Goal: Task Accomplishment & Management: Manage account settings

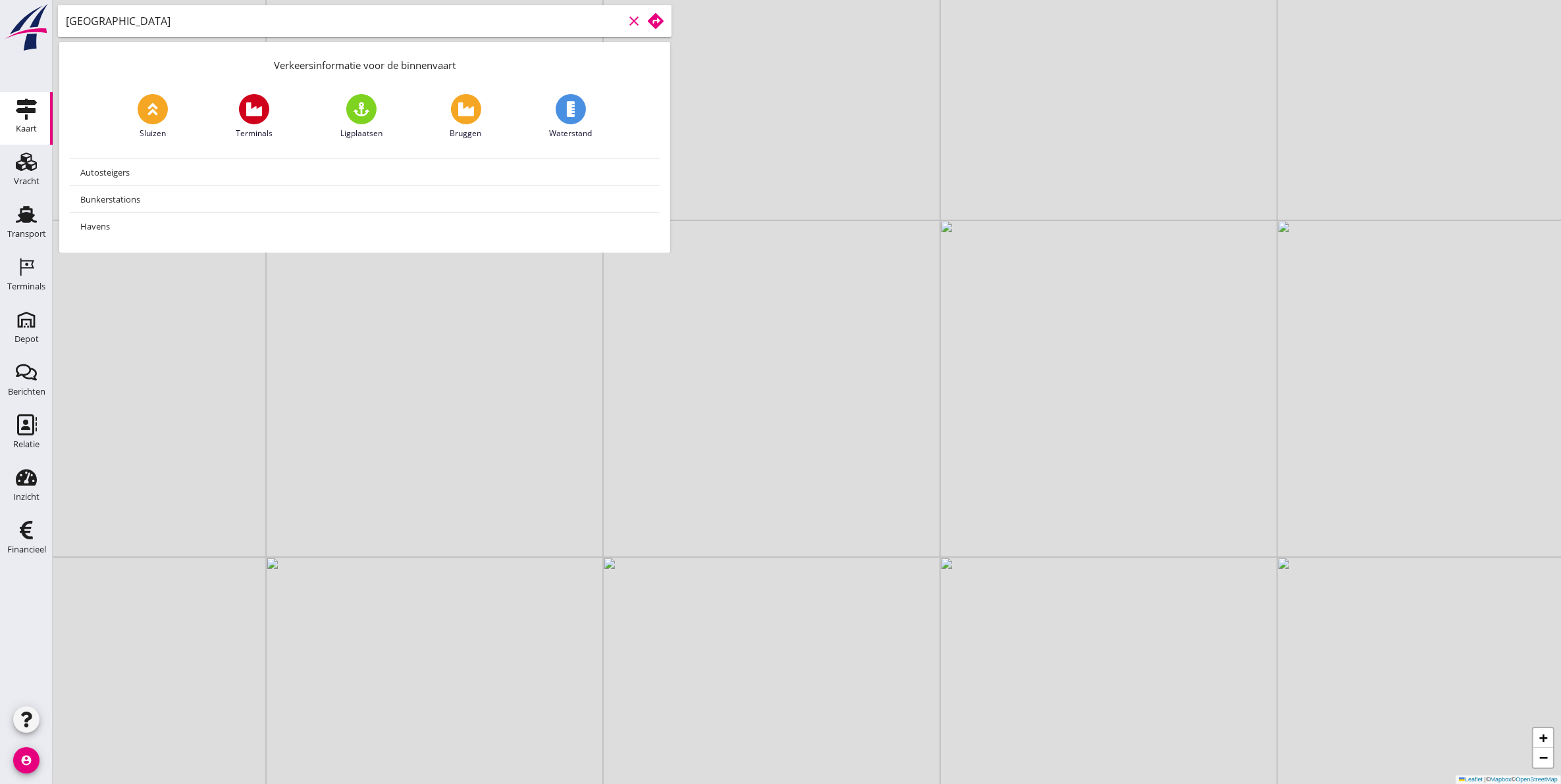
click at [327, 15] on input "brussel" at bounding box center [344, 21] width 558 height 21
click at [133, 24] on input "brussel" at bounding box center [344, 21] width 558 height 21
type input "brussel"
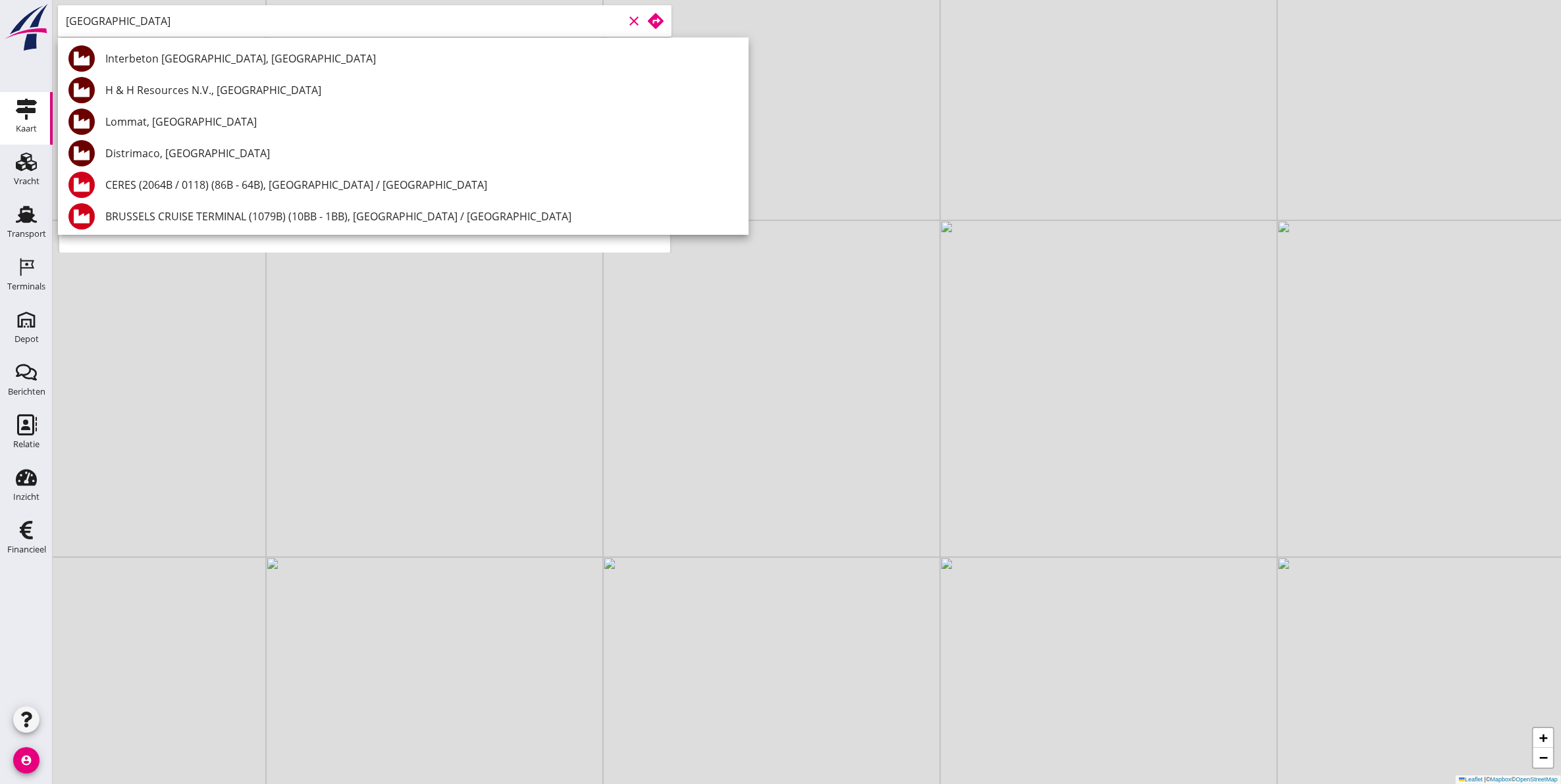
click at [242, 150] on div "Distrimaco, [GEOGRAPHIC_DATA]" at bounding box center [422, 154] width 632 height 16
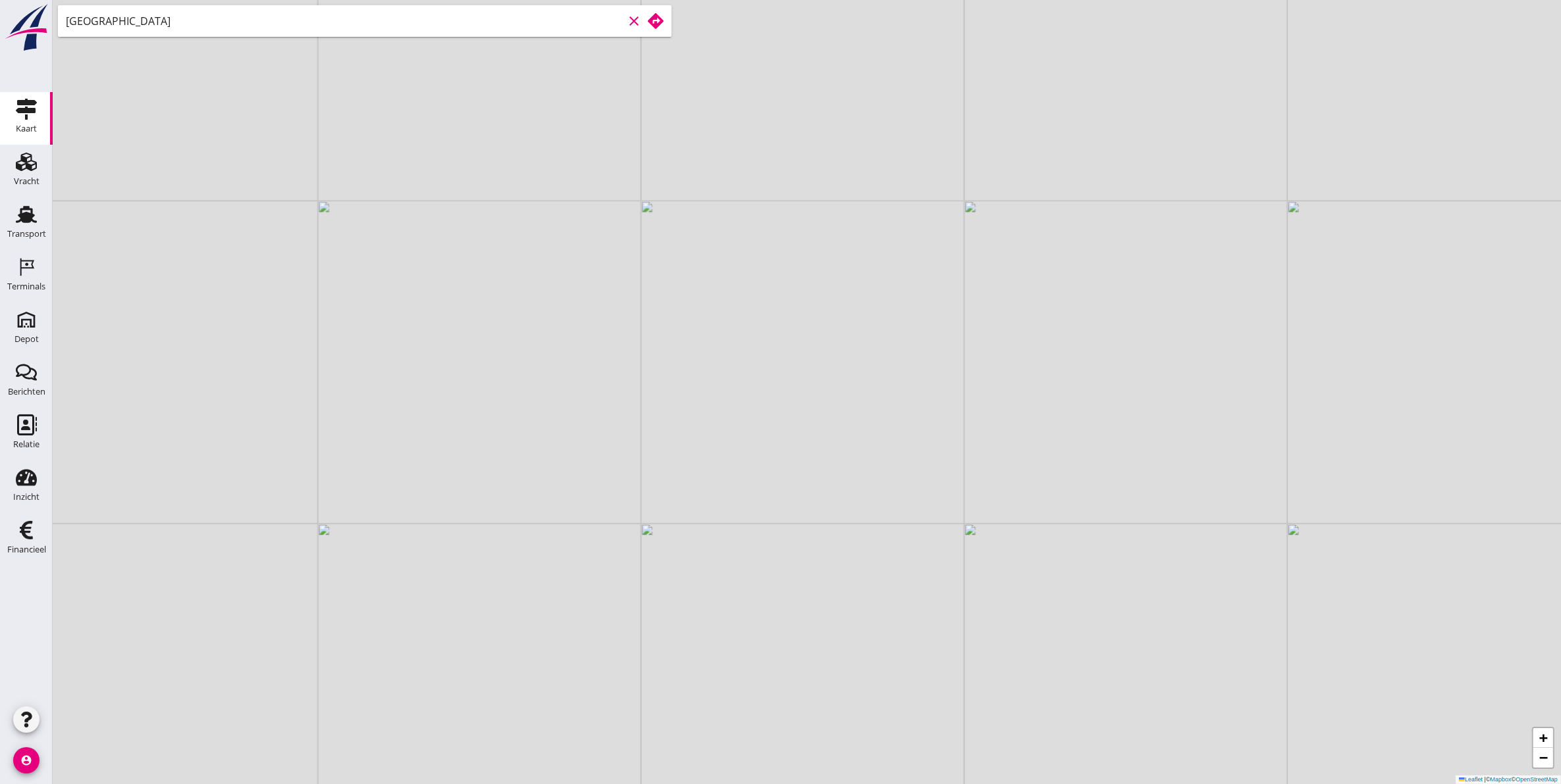
type input "Distrimaco, [GEOGRAPHIC_DATA]"
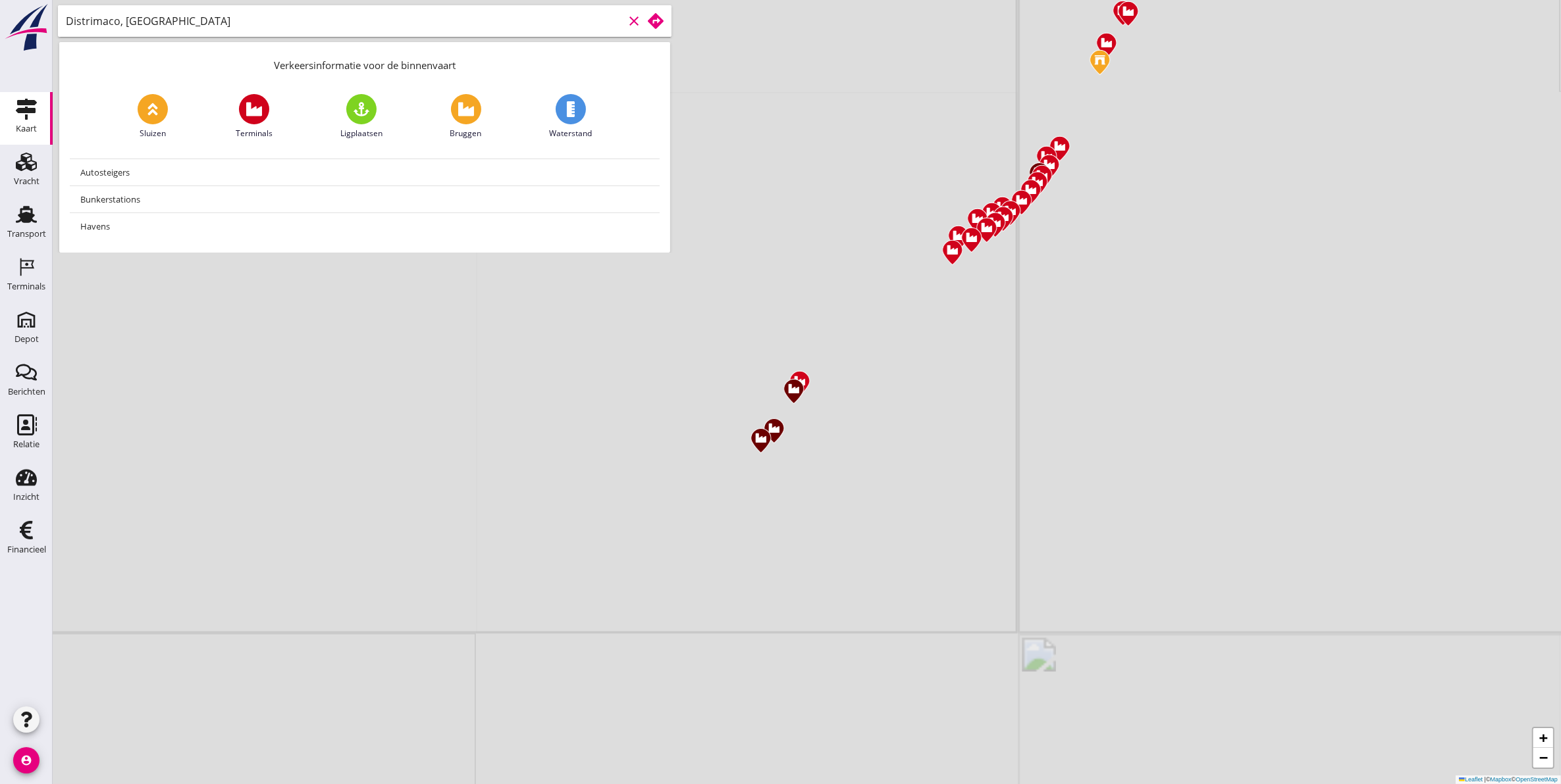
click at [655, 18] on use at bounding box center [655, 21] width 16 height 16
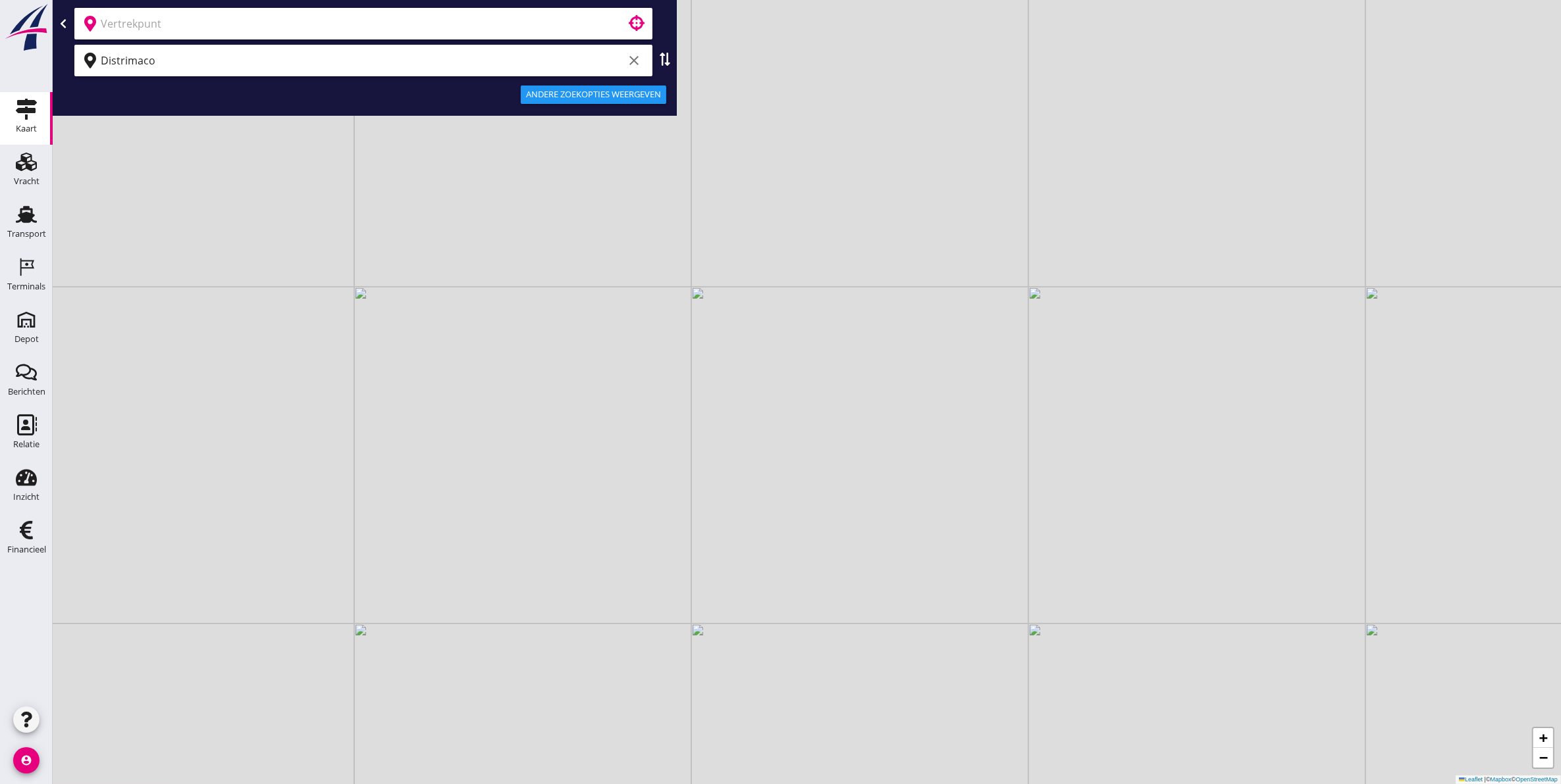
click at [668, 68] on div "Distrimaco clear" at bounding box center [365, 61] width 613 height 32
click at [656, 61] on div "Distrimaco clear" at bounding box center [365, 61] width 613 height 32
click at [661, 64] on use at bounding box center [666, 59] width 11 height 13
type input "Distrimaco"
click at [488, 54] on input "text" at bounding box center [354, 61] width 507 height 21
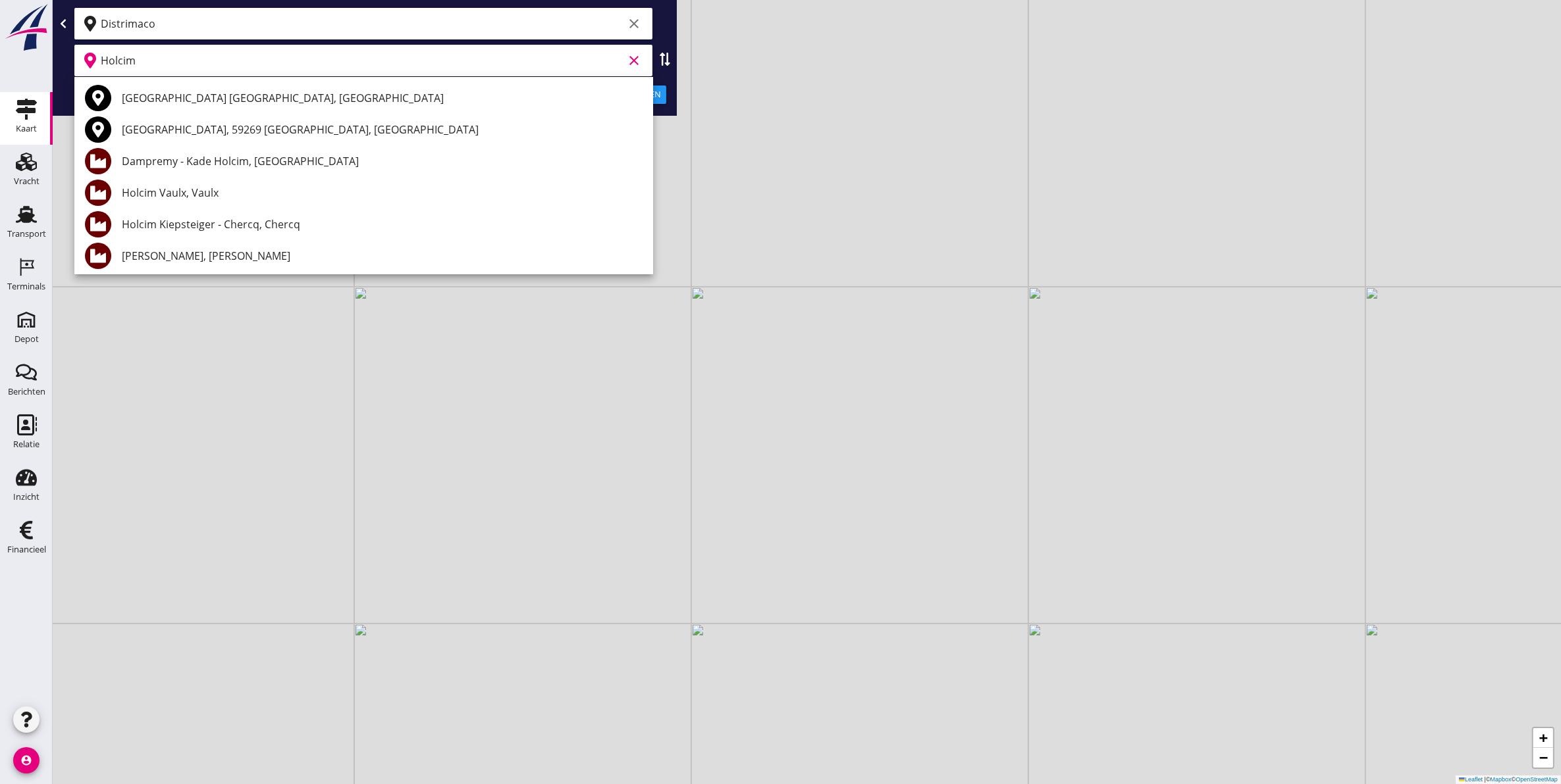
click at [172, 164] on div "Dampremy - Kade Holcim, [GEOGRAPHIC_DATA]" at bounding box center [382, 162] width 521 height 16
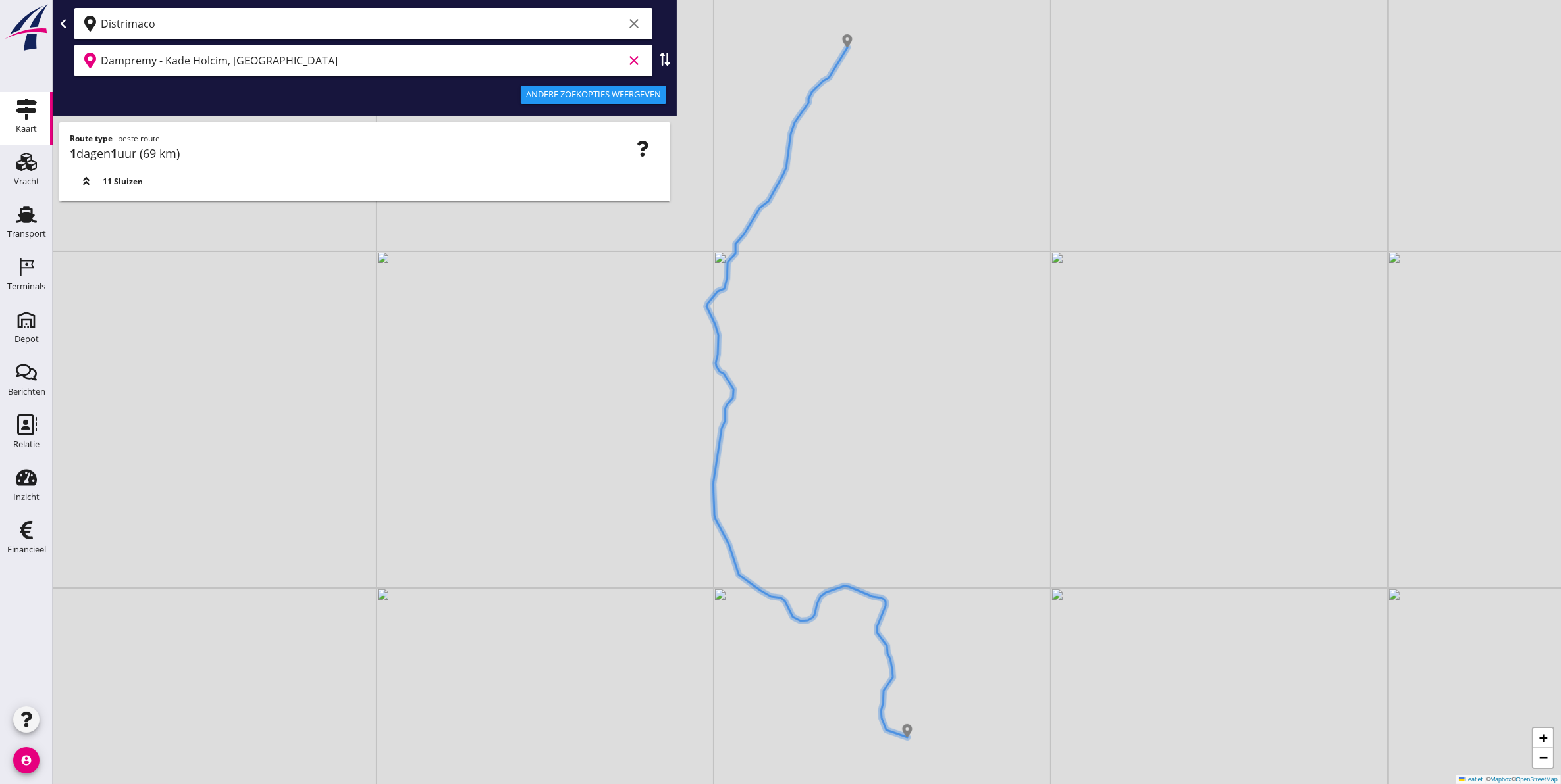
type input "Dampremy - Kade Holcim, [GEOGRAPHIC_DATA]"
click at [624, 92] on div "Andere zoekopties weergeven" at bounding box center [594, 94] width 135 height 13
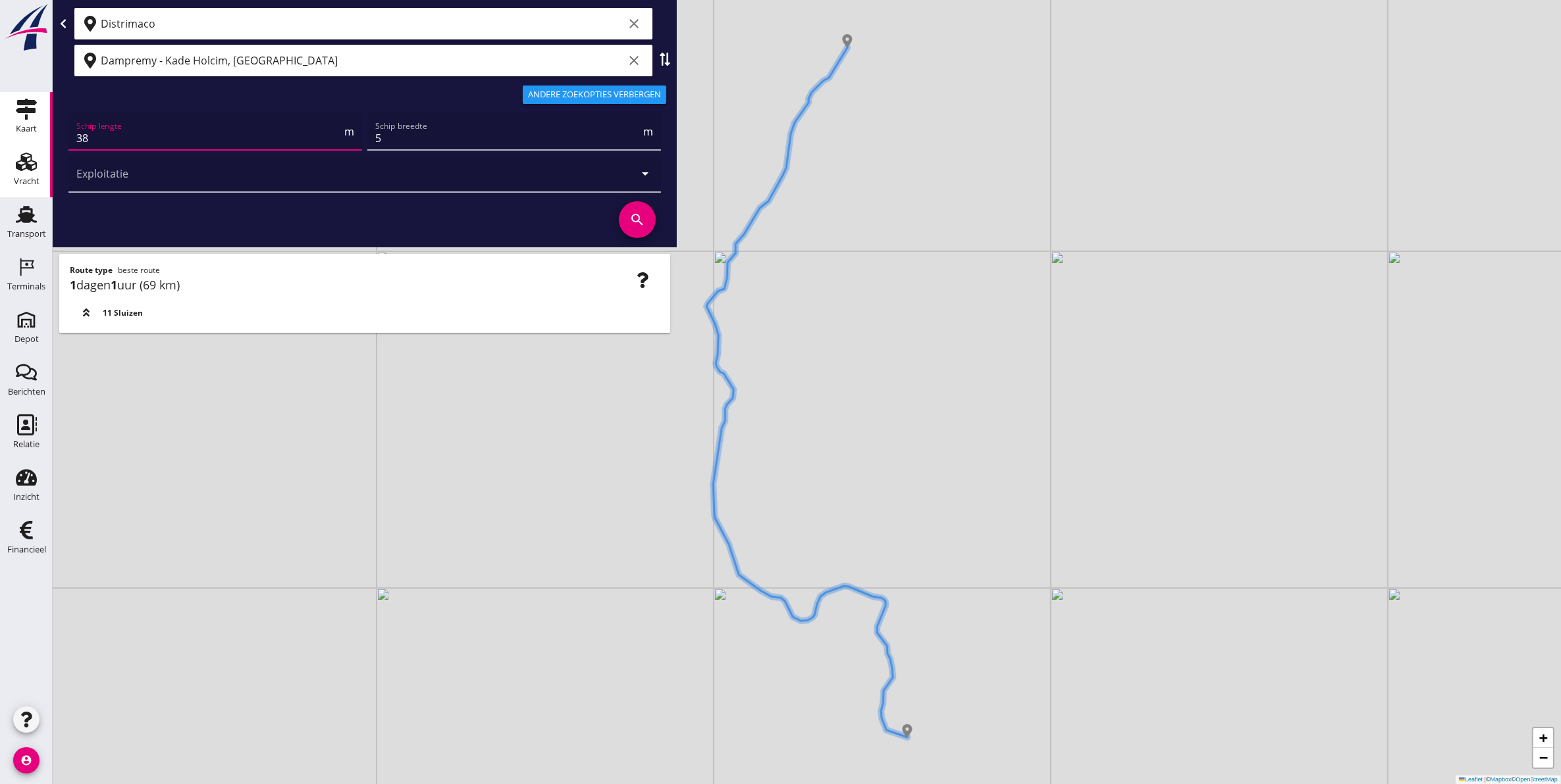
drag, startPoint x: 296, startPoint y: 135, endPoint x: 0, endPoint y: 150, distance: 296.4
click at [0, 147] on html "A1 (dagvaart 14u) A2 (semi-continuvaart 18u) A2+ (semi-continuvaart plus 18u) B…" at bounding box center [780, 392] width 1561 height 784
type input "70"
type input "6"
click at [644, 162] on div "Exploitatie arrow_drop_down" at bounding box center [365, 174] width 576 height 37
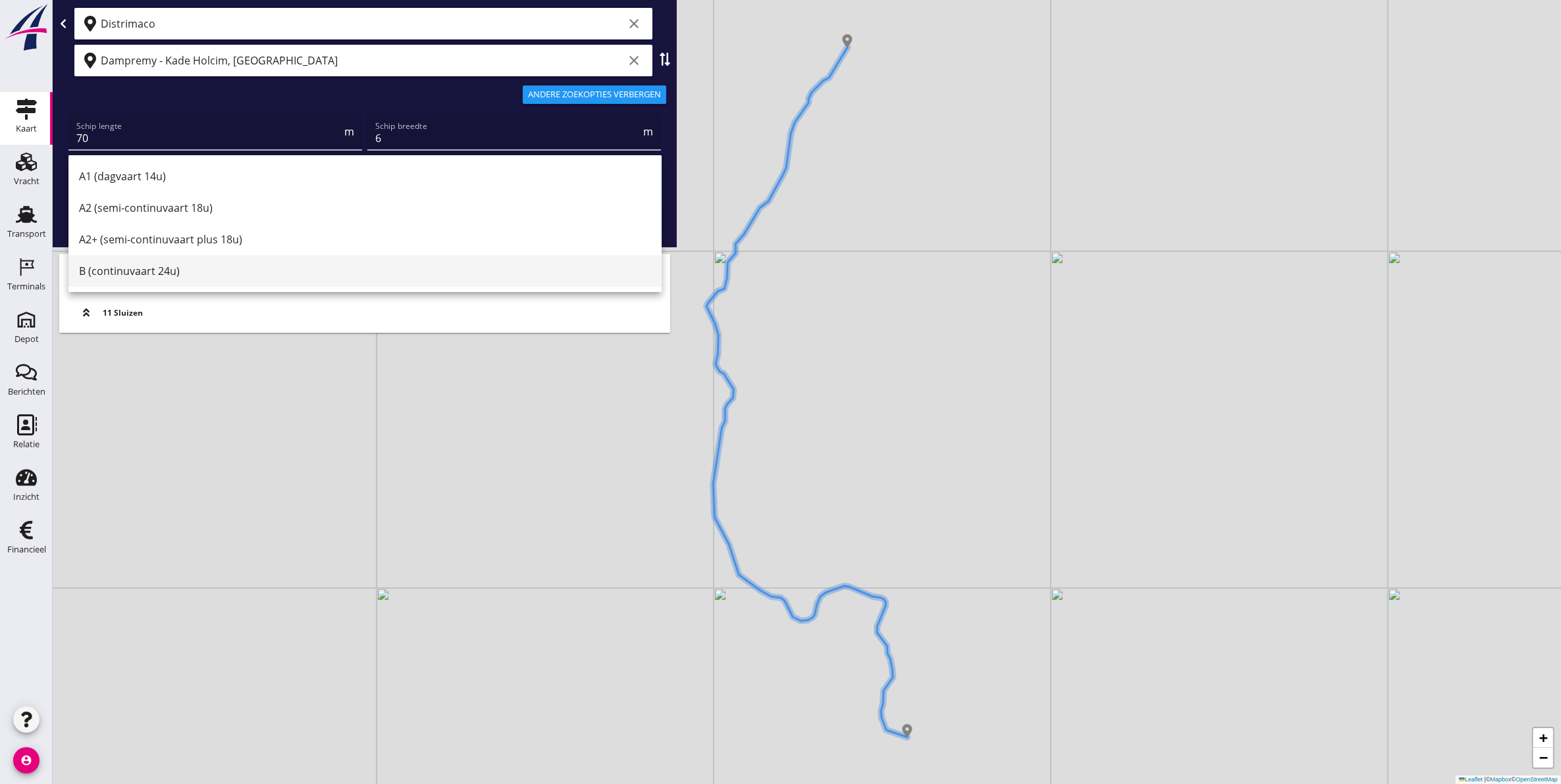
click at [222, 270] on div "B (continuvaart 24u)" at bounding box center [365, 271] width 572 height 16
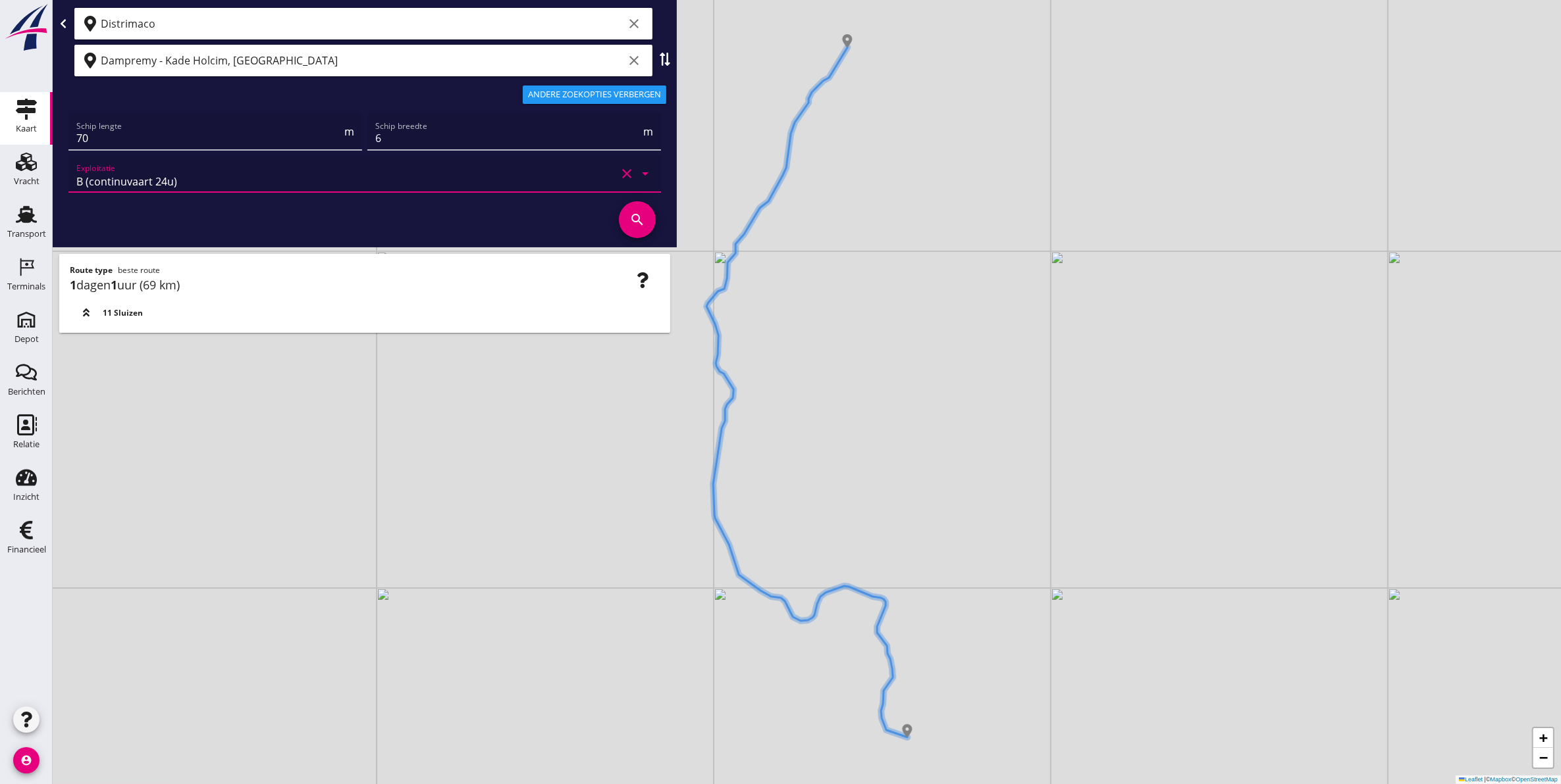
click at [640, 218] on icon "search" at bounding box center [637, 219] width 37 height 37
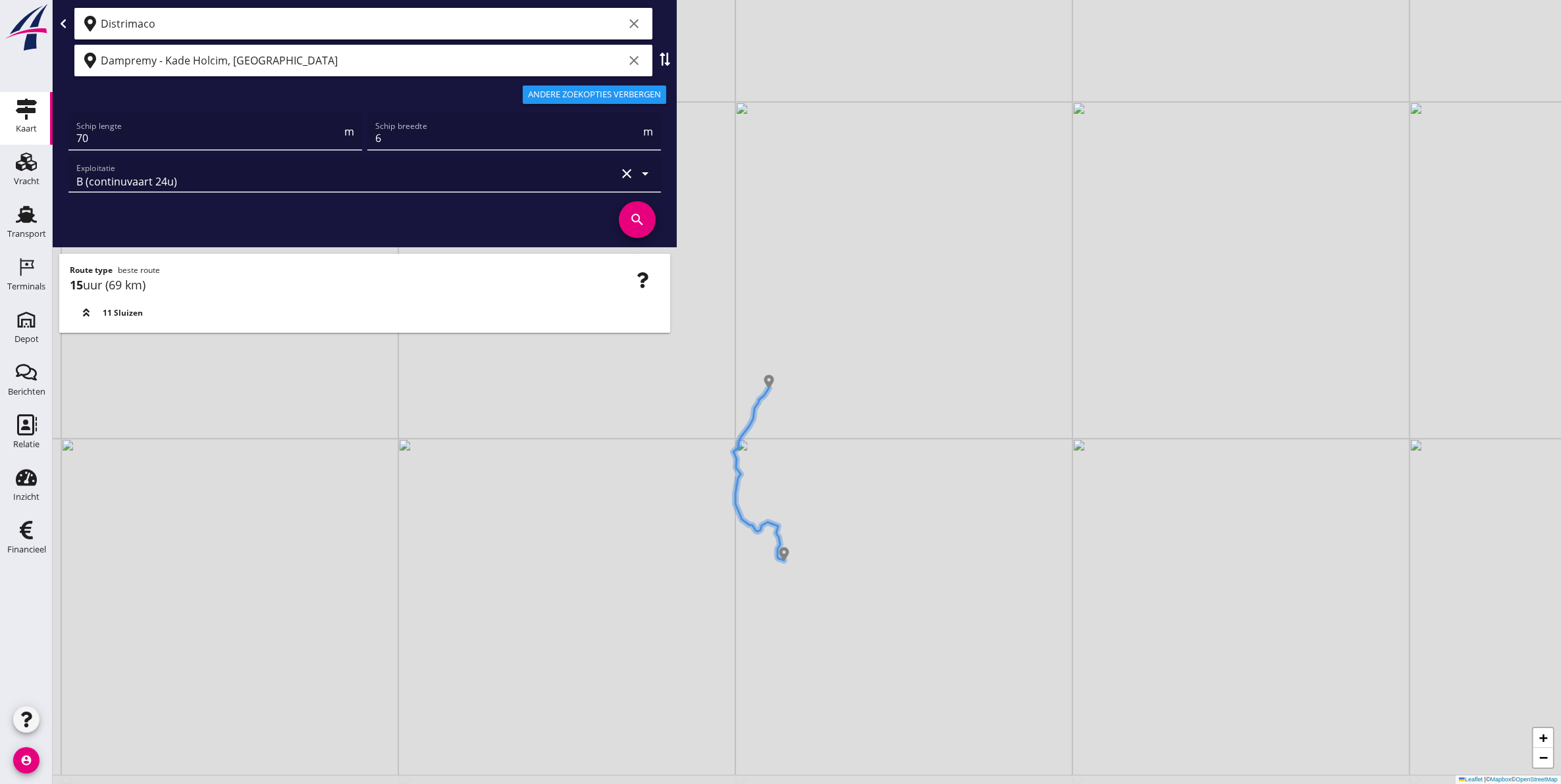
drag, startPoint x: 734, startPoint y: 583, endPoint x: 744, endPoint y: 536, distance: 48.1
click at [739, 534] on div "+ − Leaflet | © Mapbox © OpenStreetMap" at bounding box center [806, 392] width 1508 height 784
drag, startPoint x: 736, startPoint y: 517, endPoint x: 802, endPoint y: 552, distance: 74.7
click at [802, 551] on div "+ − Leaflet | © Mapbox © OpenStreetMap" at bounding box center [806, 392] width 1508 height 784
drag, startPoint x: 803, startPoint y: 535, endPoint x: 889, endPoint y: 634, distance: 131.1
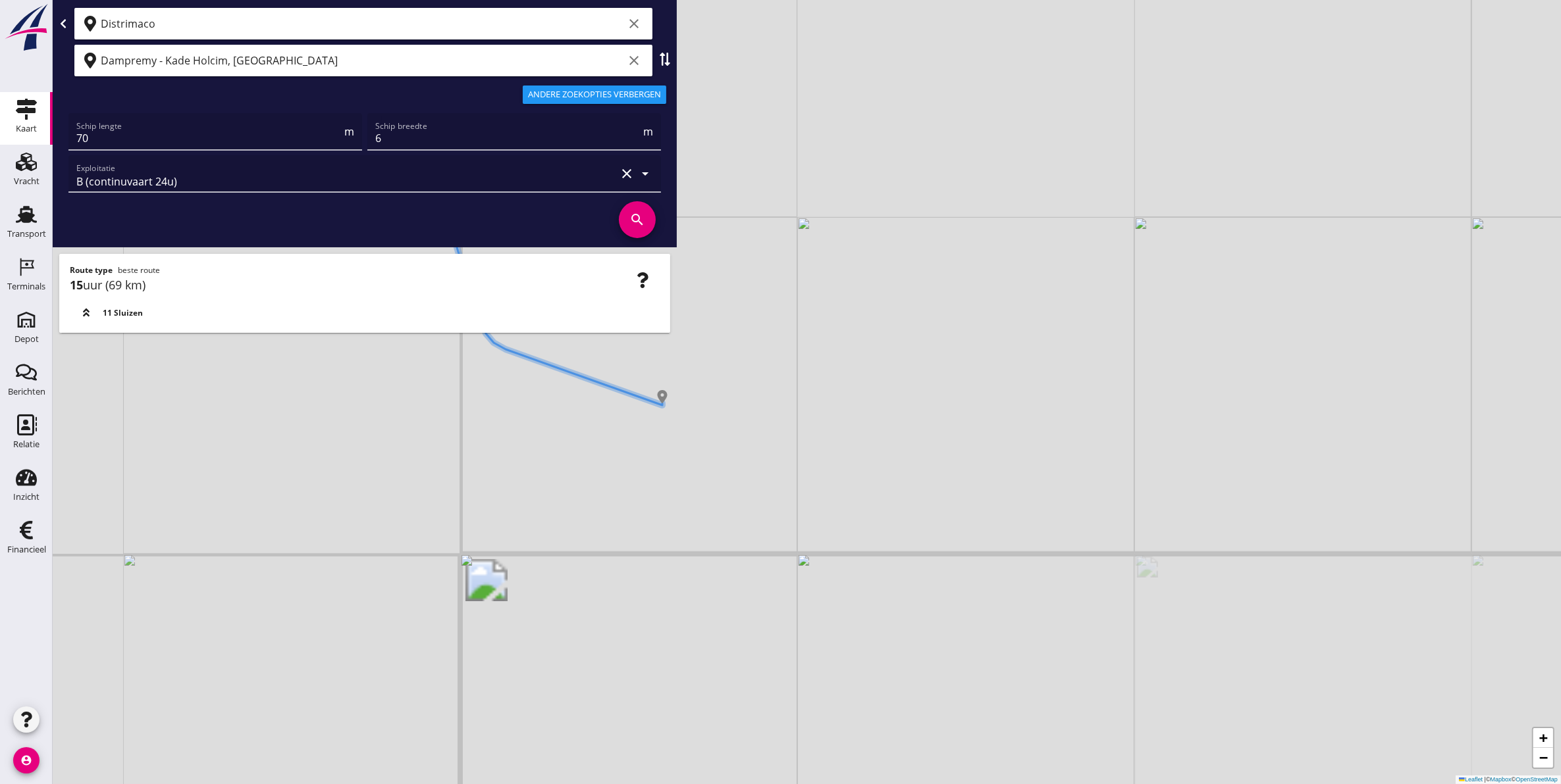
click at [889, 634] on div "+ − Leaflet | © Mapbox © OpenStreetMap" at bounding box center [806, 392] width 1508 height 784
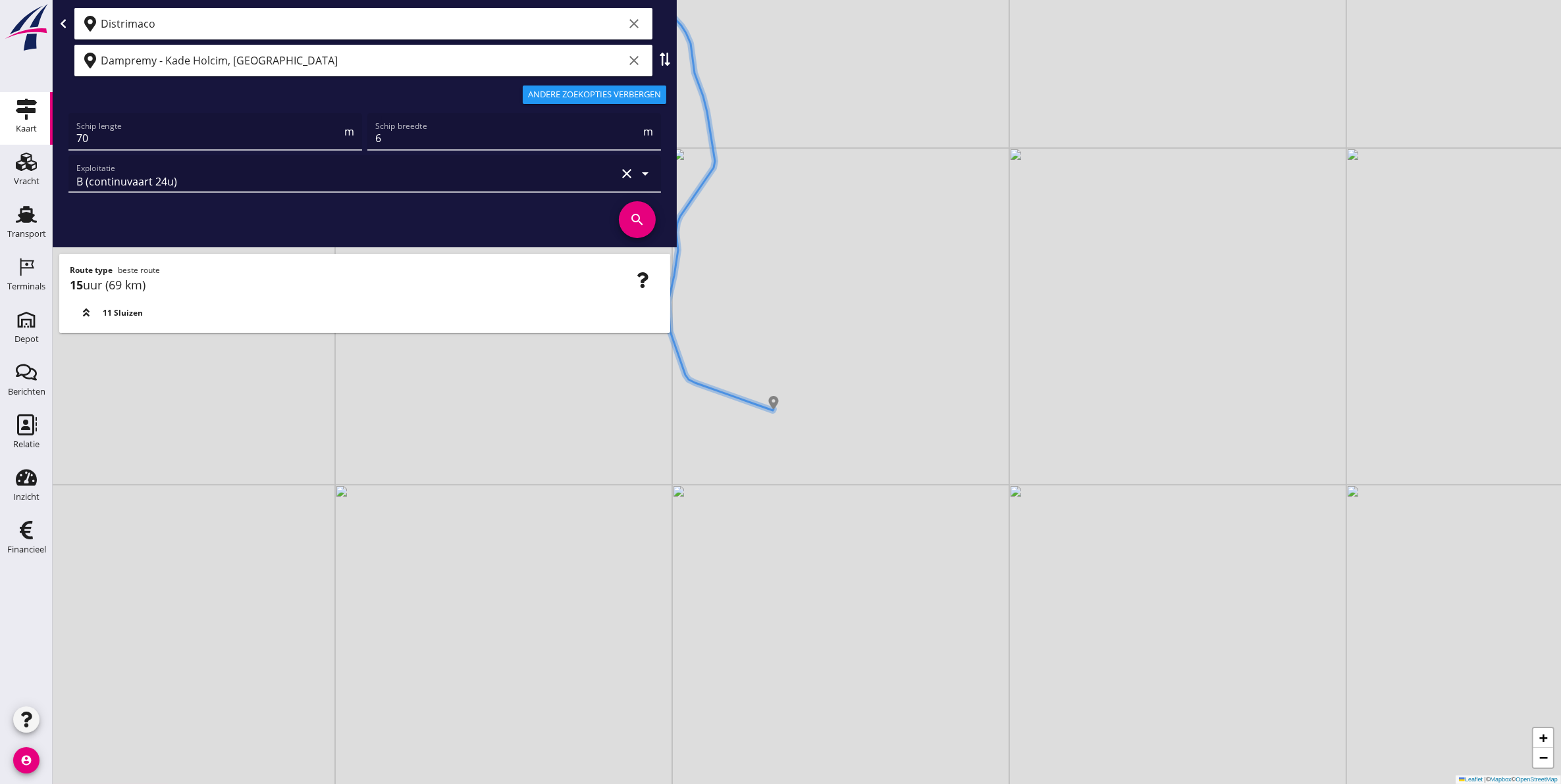
drag, startPoint x: 868, startPoint y: 526, endPoint x: 935, endPoint y: 541, distance: 68.7
click at [935, 541] on div "+ − Leaflet | © Mapbox © OpenStreetMap" at bounding box center [806, 392] width 1508 height 784
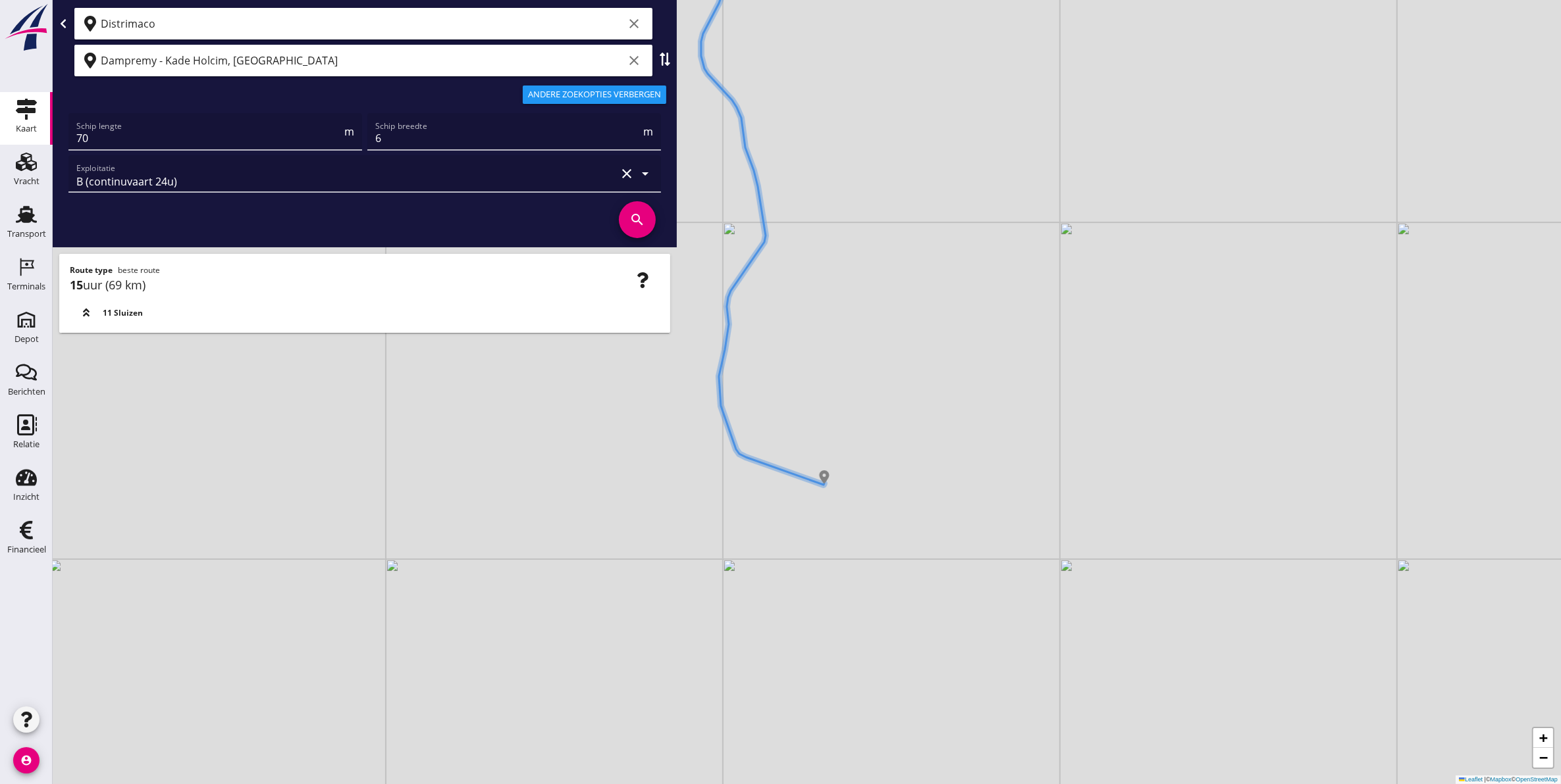
drag, startPoint x: 968, startPoint y: 494, endPoint x: 954, endPoint y: 584, distance: 91.1
click at [954, 584] on div "+ − Leaflet | © Mapbox © OpenStreetMap" at bounding box center [806, 392] width 1508 height 784
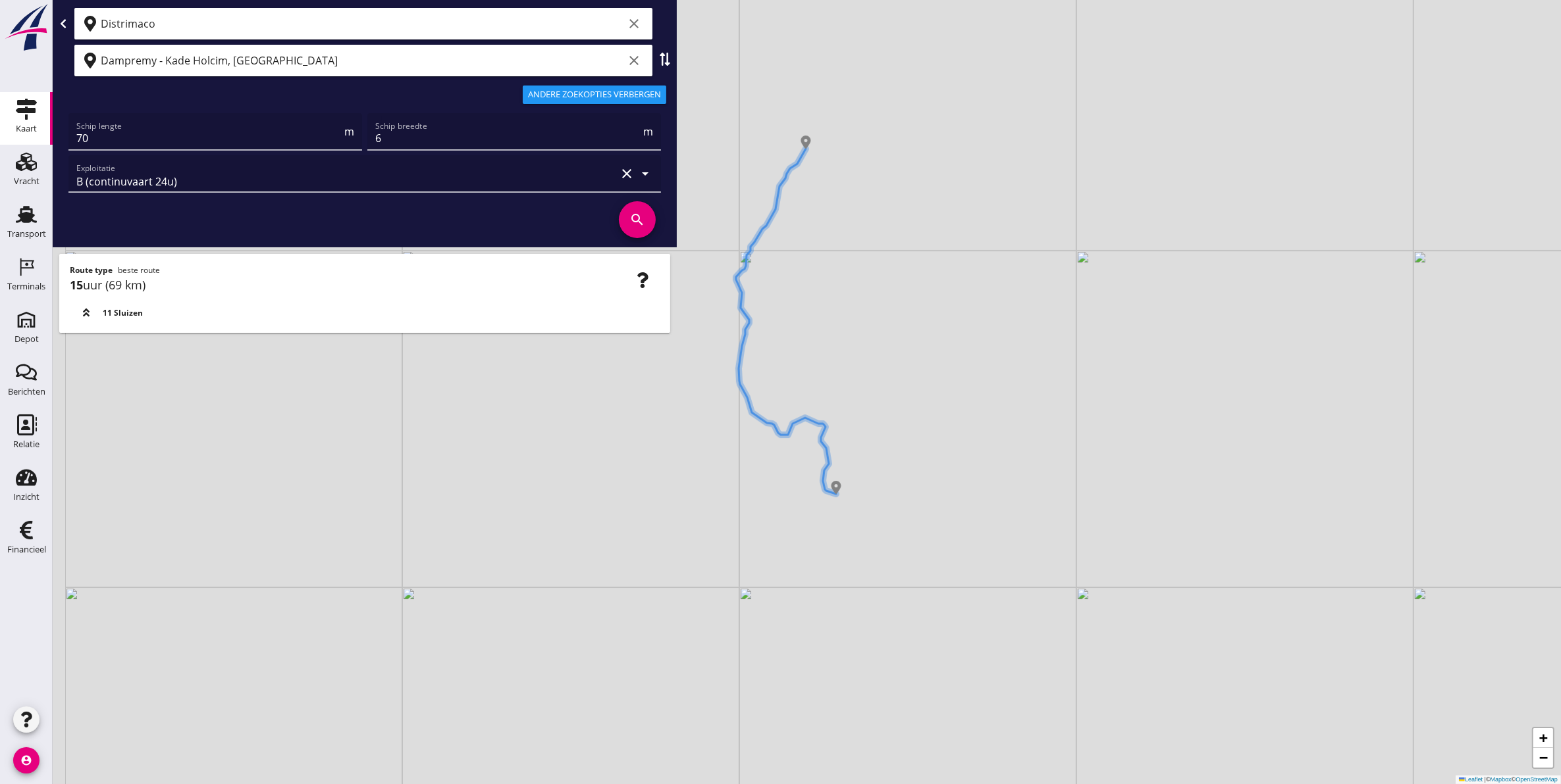
drag, startPoint x: 843, startPoint y: 536, endPoint x: 910, endPoint y: 582, distance: 81.3
click at [910, 582] on div "+ − Leaflet | © Mapbox © OpenStreetMap" at bounding box center [806, 392] width 1508 height 784
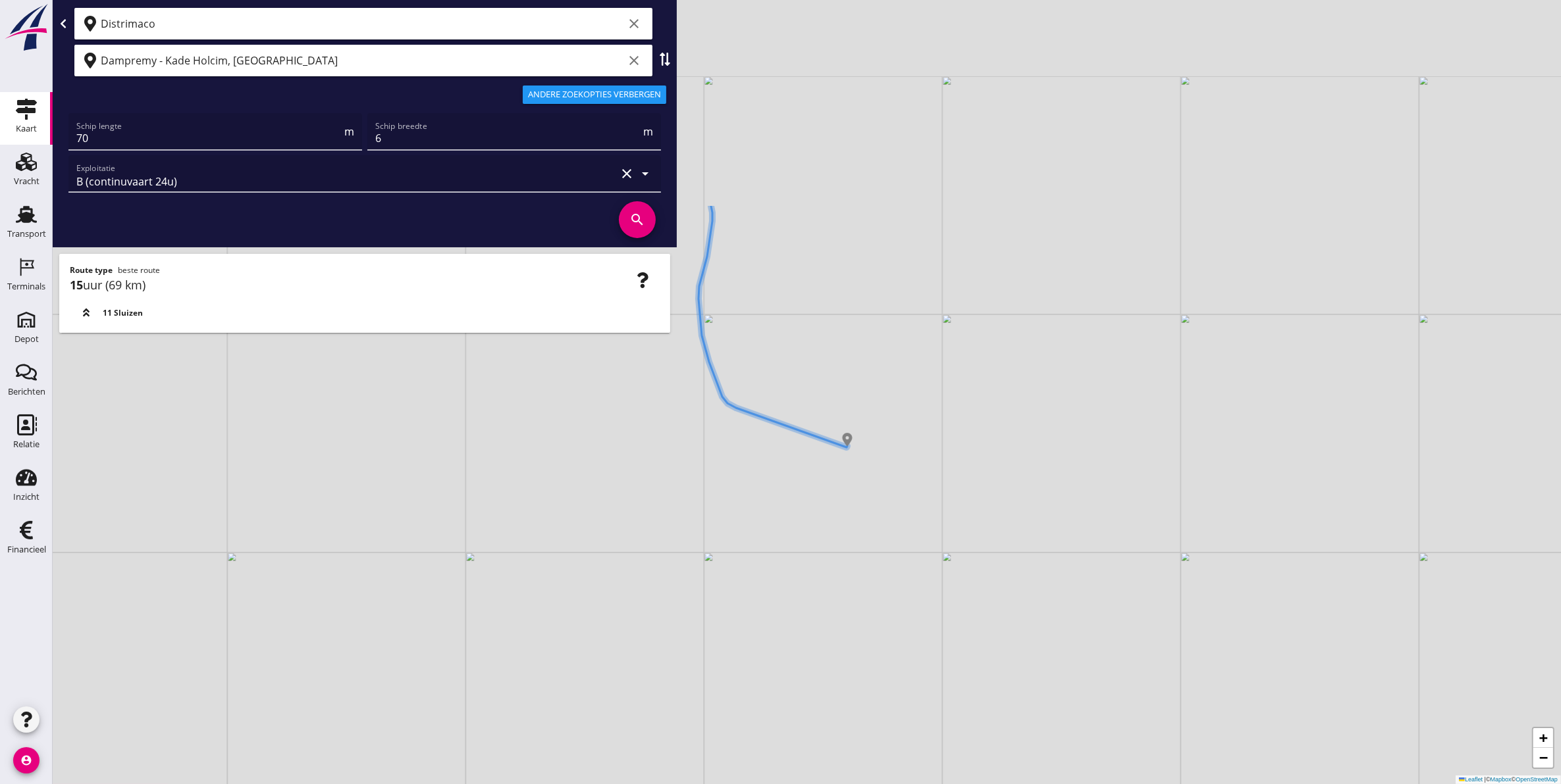
drag, startPoint x: 995, startPoint y: 554, endPoint x: 980, endPoint y: 642, distance: 89.3
click at [980, 651] on div "+ − Leaflet | © Mapbox © OpenStreetMap" at bounding box center [806, 392] width 1508 height 784
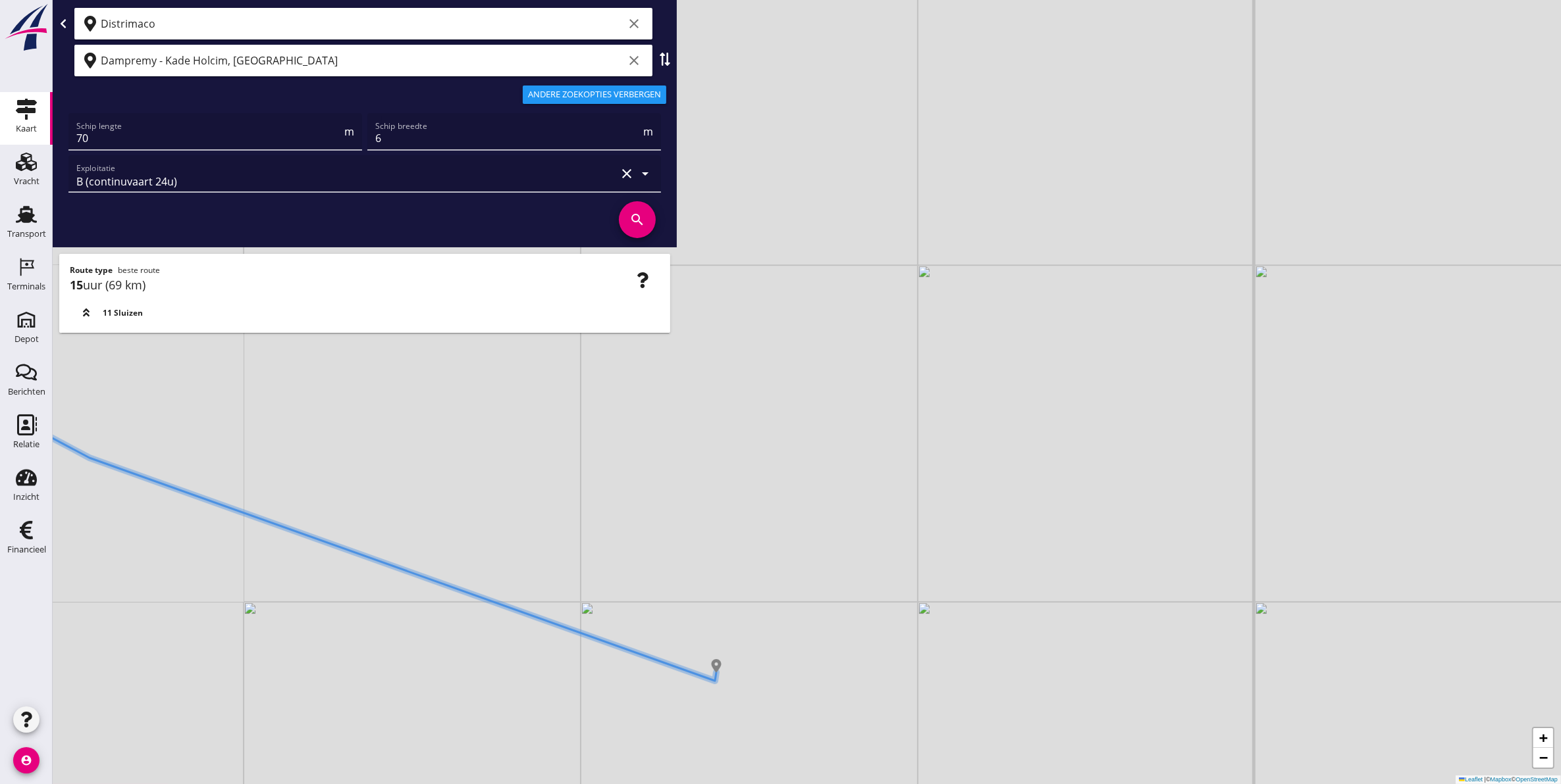
drag, startPoint x: 851, startPoint y: 512, endPoint x: 1074, endPoint y: 287, distance: 316.8
click at [1074, 288] on div "+ − Leaflet | © Mapbox © OpenStreetMap" at bounding box center [806, 392] width 1508 height 784
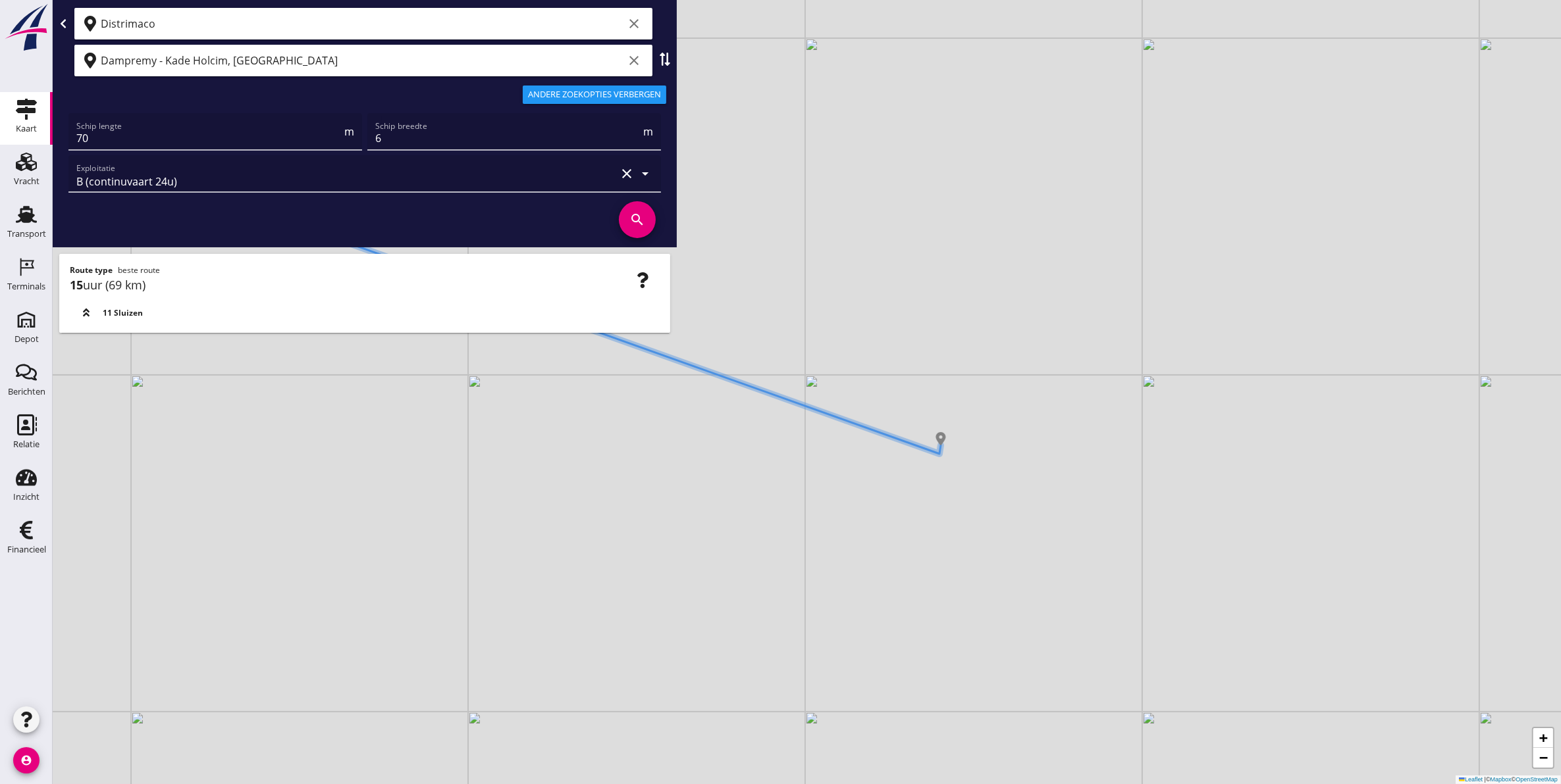
click at [58, 24] on icon at bounding box center [63, 24] width 11 height 11
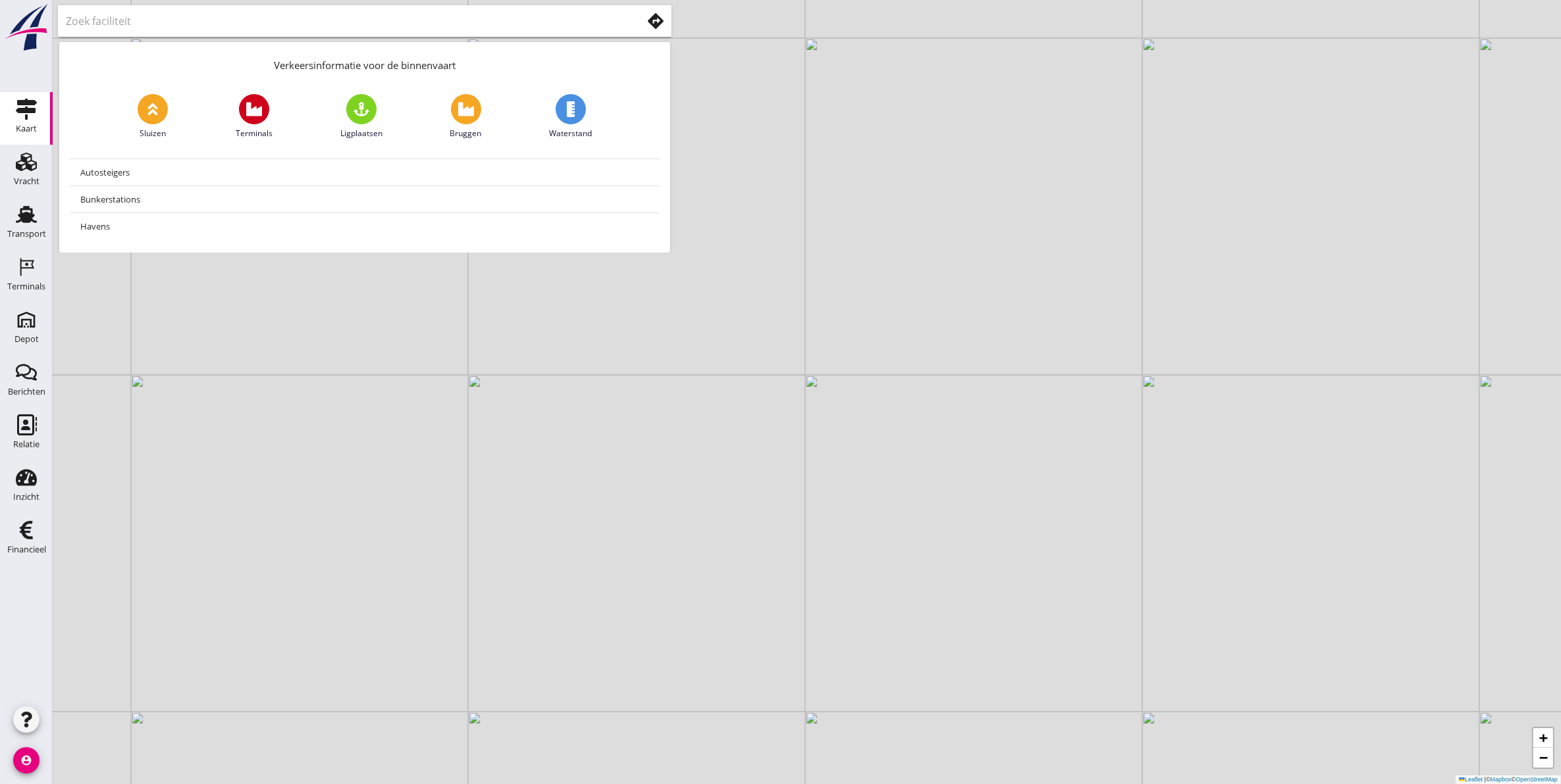
click at [999, 298] on div "+ − Leaflet | © Mapbox © OpenStreetMap" at bounding box center [806, 392] width 1508 height 784
click at [343, 36] on div at bounding box center [365, 21] width 613 height 32
click at [344, 21] on input "text" at bounding box center [344, 21] width 558 height 21
click at [665, 25] on div at bounding box center [365, 21] width 613 height 32
click at [650, 25] on icon at bounding box center [655, 21] width 16 height 16
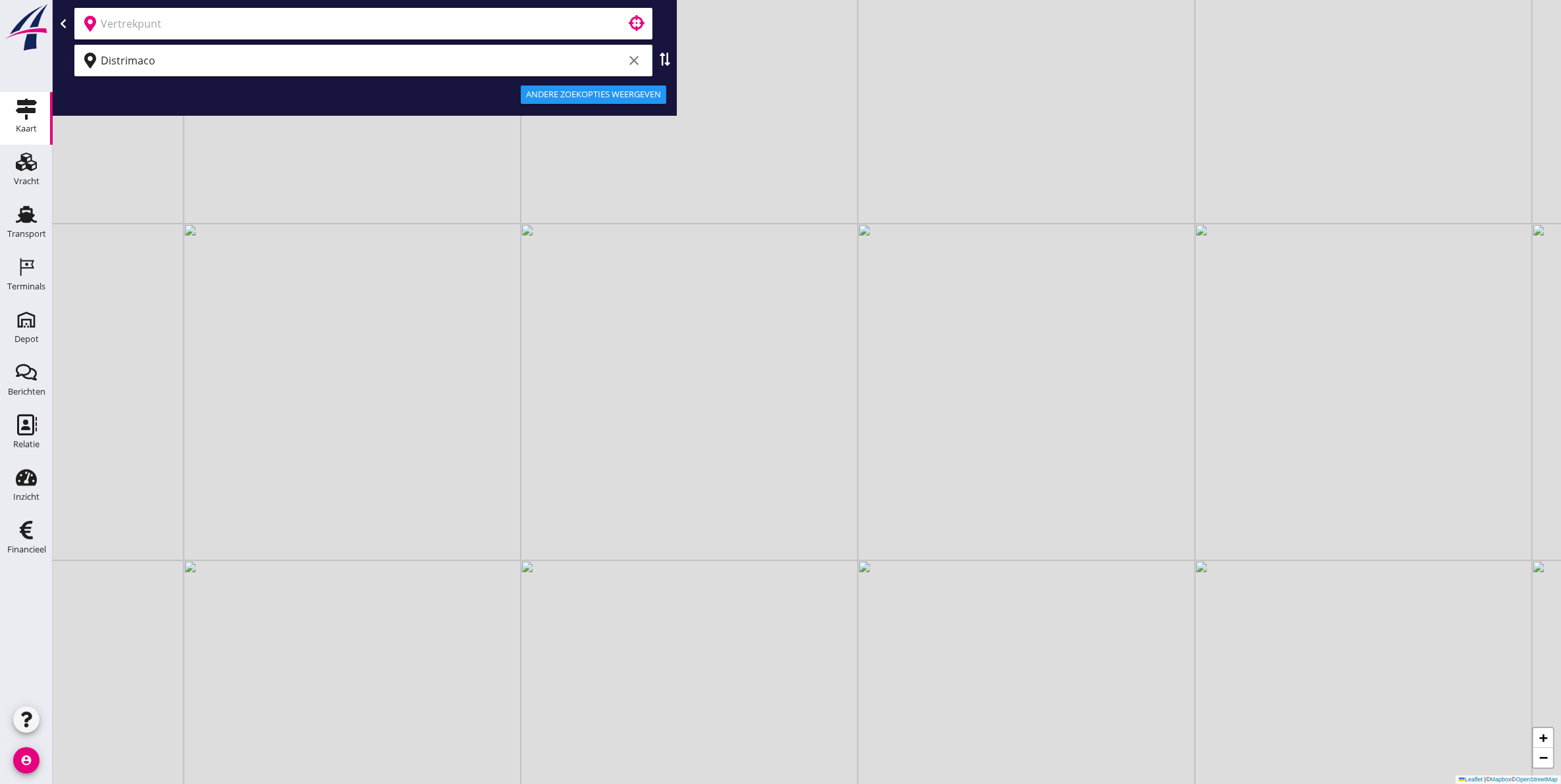
click at [443, 25] on input "text" at bounding box center [354, 24] width 507 height 21
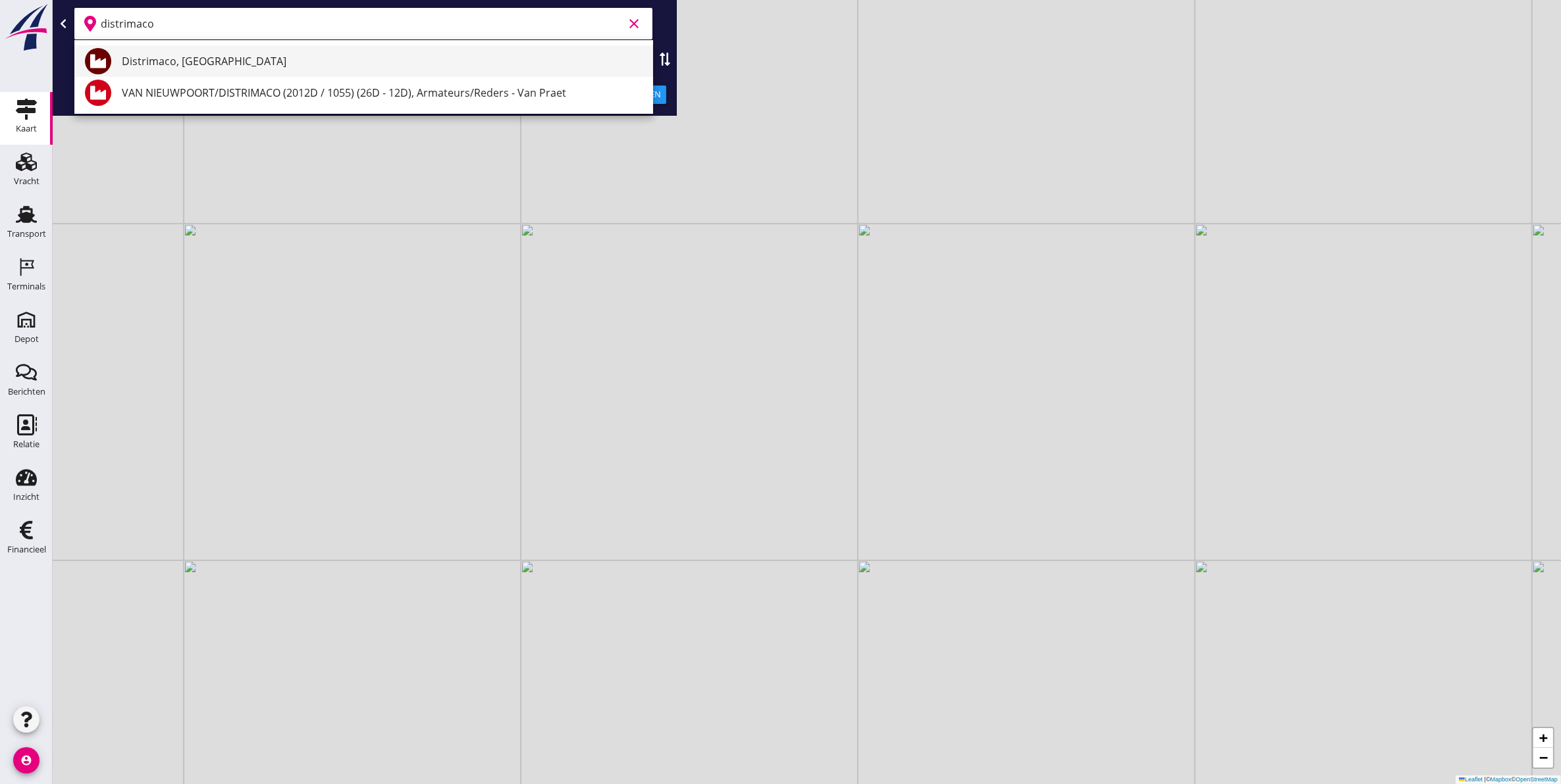
click at [285, 69] on div "Distrimaco, [GEOGRAPHIC_DATA]" at bounding box center [382, 61] width 521 height 32
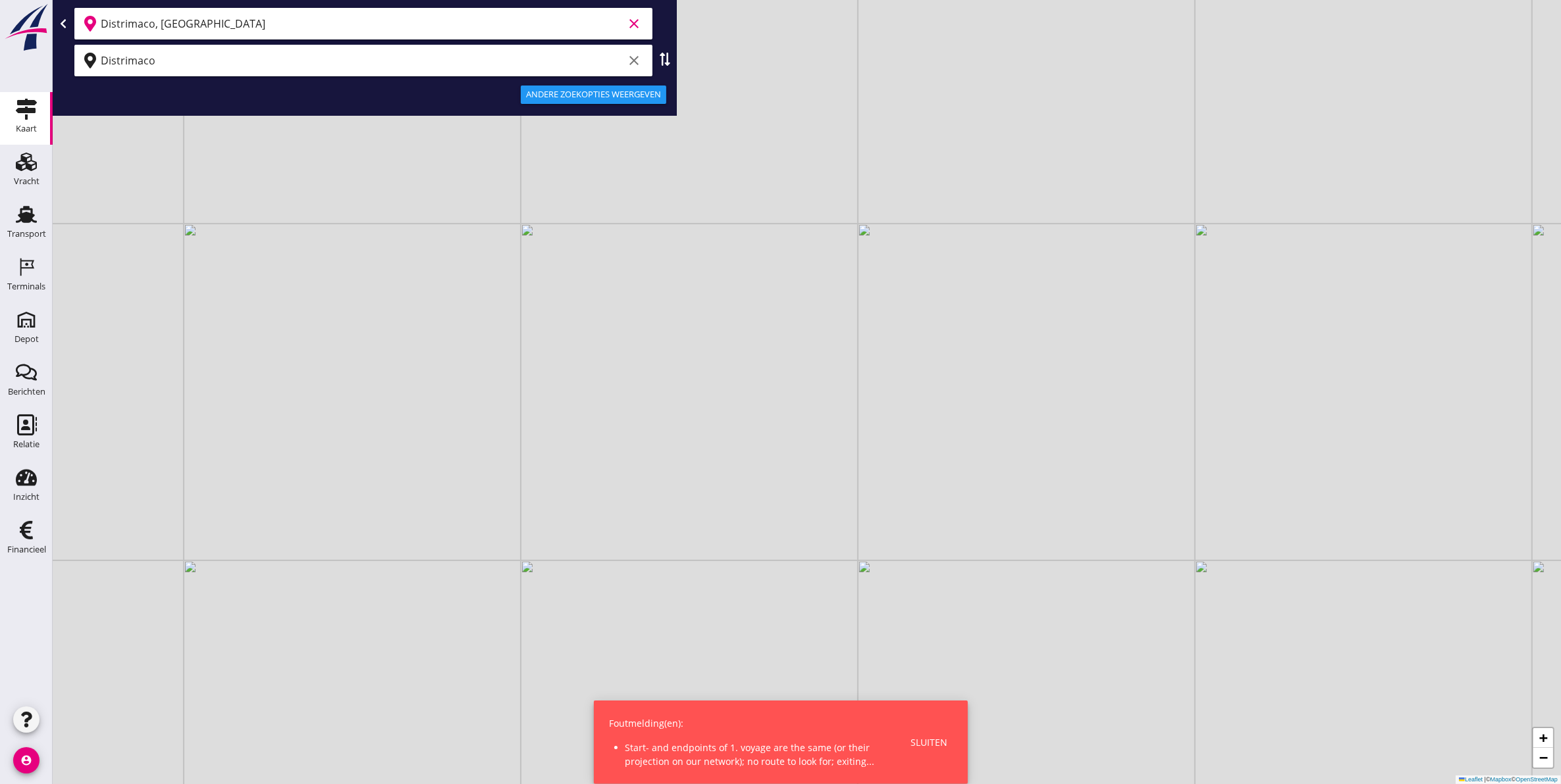
type input "Distrimaco, [GEOGRAPHIC_DATA]"
click at [620, 90] on div "Andere zoekopties weergeven" at bounding box center [594, 94] width 135 height 13
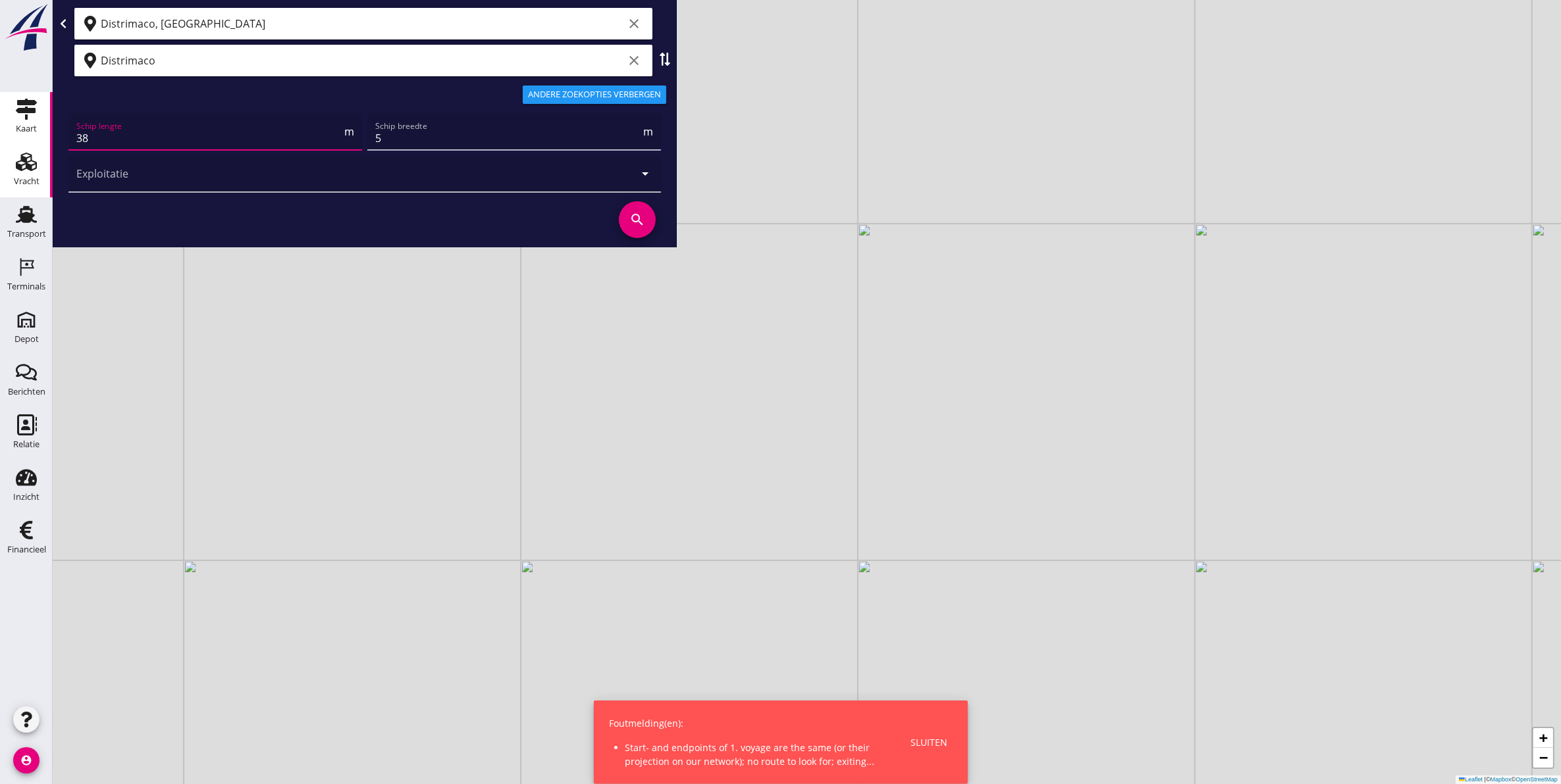
drag, startPoint x: 230, startPoint y: 140, endPoint x: 0, endPoint y: 146, distance: 230.1
click at [0, 146] on div "Kaart Kaart Vracht Vracht Transport Transport Terminals Terminals Depot Depot B…" at bounding box center [780, 392] width 1561 height 784
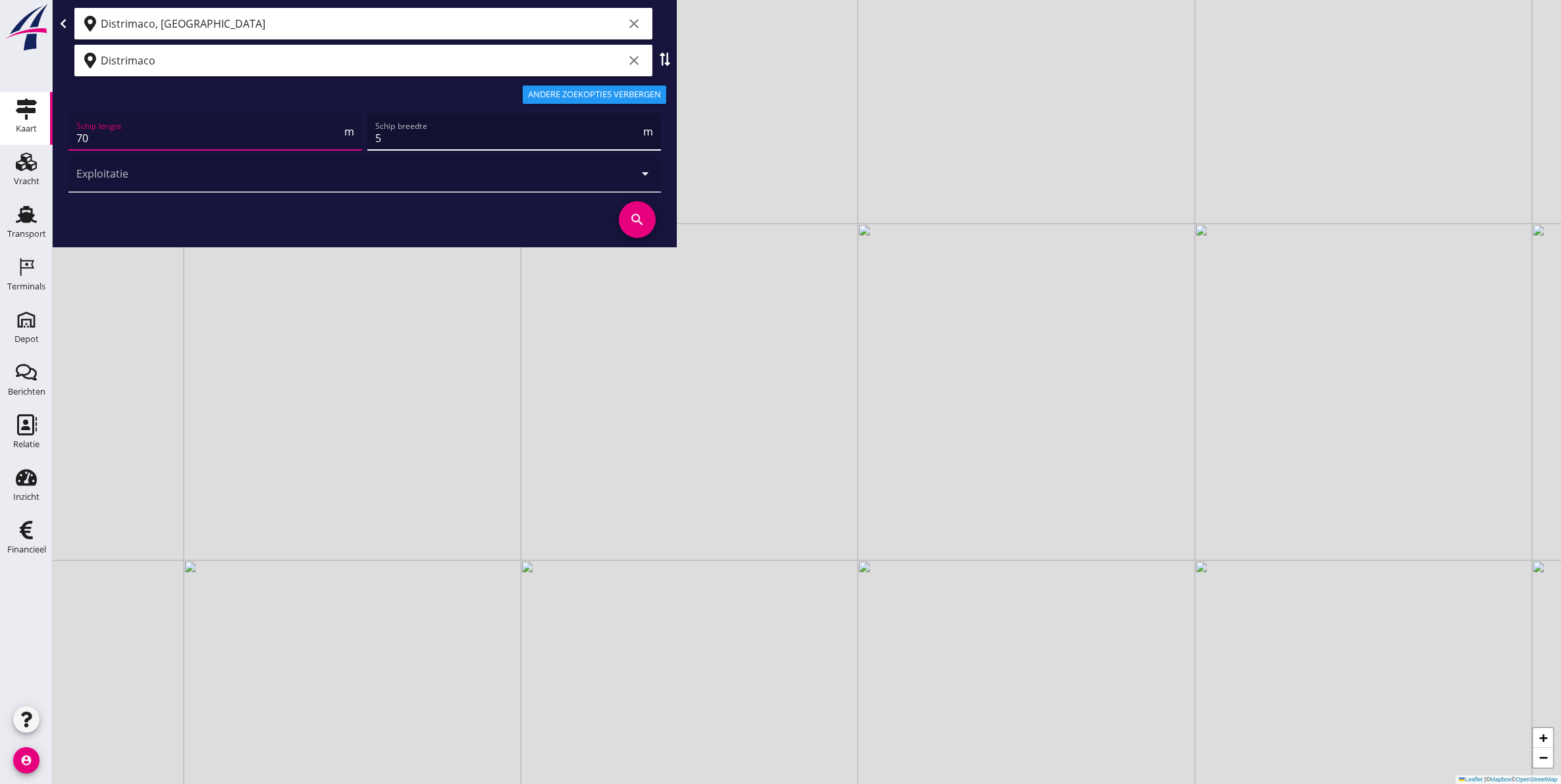
drag, startPoint x: 413, startPoint y: 147, endPoint x: 370, endPoint y: 147, distance: 43.0
type input "70"
click at [371, 147] on div "Schip breedte 5 m" at bounding box center [514, 132] width 293 height 37
drag, startPoint x: 400, startPoint y: 132, endPoint x: 326, endPoint y: 133, distance: 74.0
click at [326, 132] on div "Schip lengte 70 m Schip breedte 5 m Exploitatie arrow_drop_down" at bounding box center [365, 153] width 597 height 84
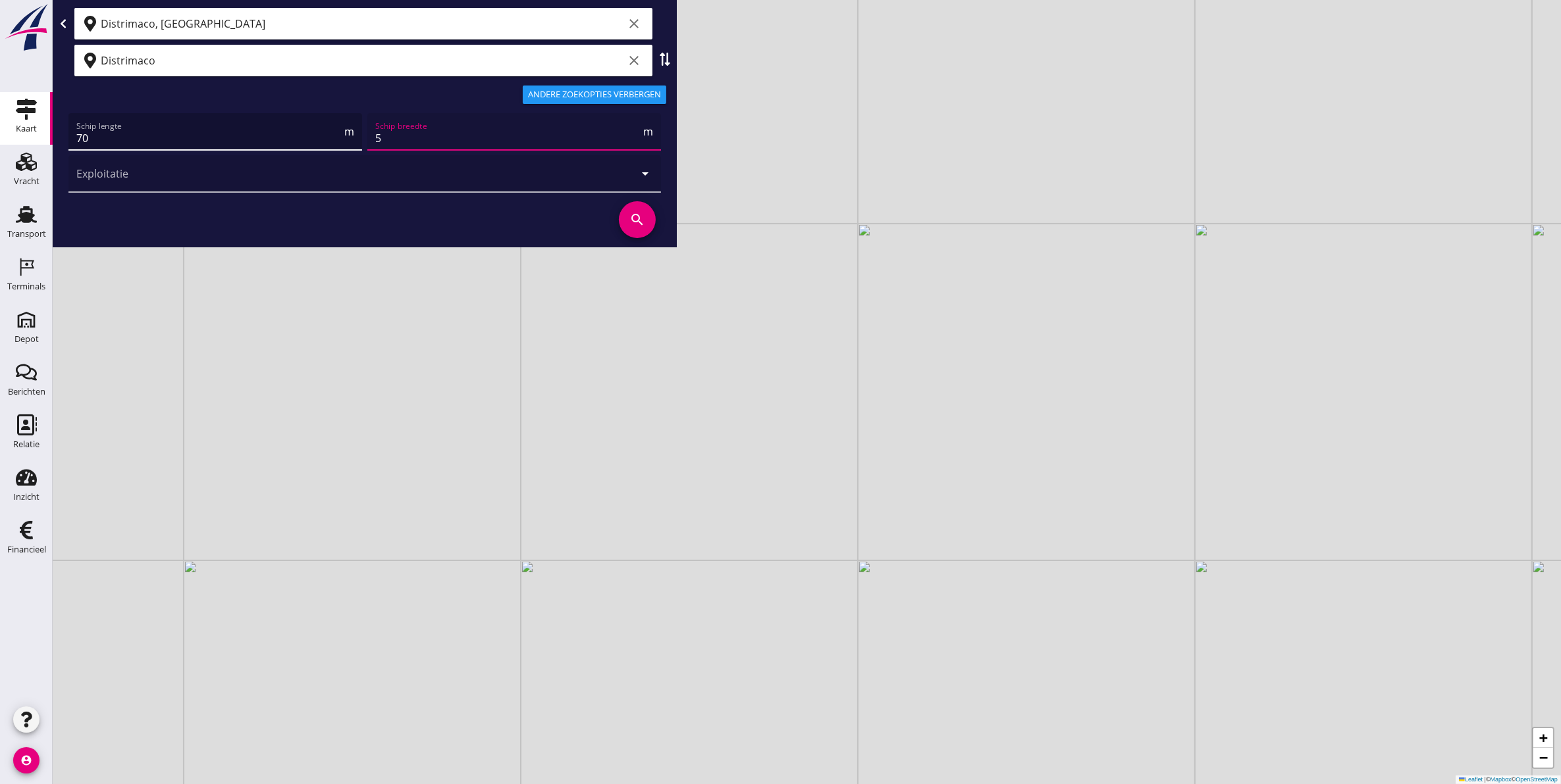
drag, startPoint x: 437, startPoint y: 129, endPoint x: 330, endPoint y: 140, distance: 107.6
click at [330, 140] on div "Schip lengte 70 m Schip breedte 5 m Exploitatie arrow_drop_down" at bounding box center [365, 153] width 597 height 84
type input "8"
click at [591, 175] on div at bounding box center [346, 174] width 539 height 37
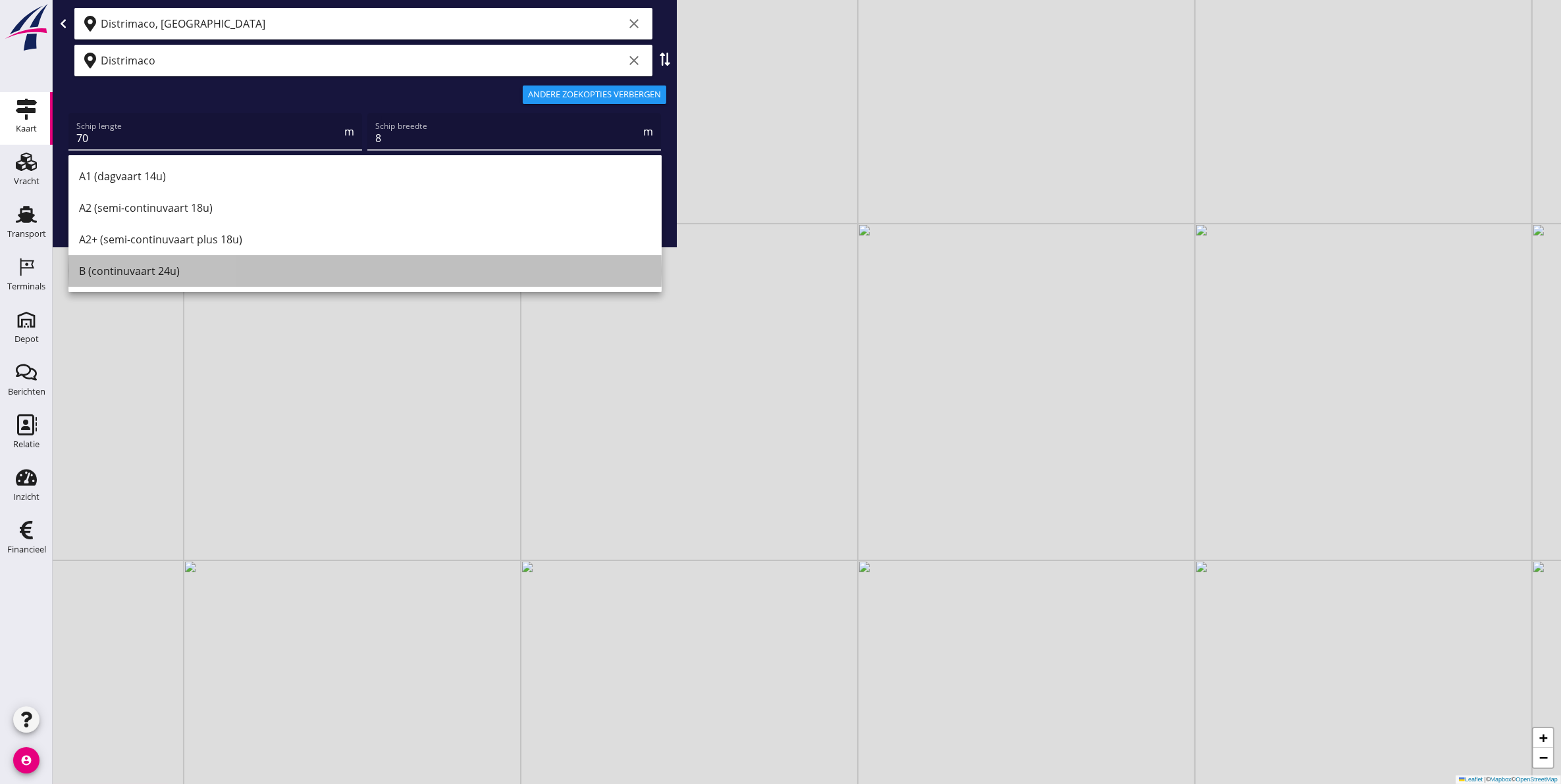
click at [472, 268] on div "B (continuvaart 24u)" at bounding box center [365, 271] width 572 height 16
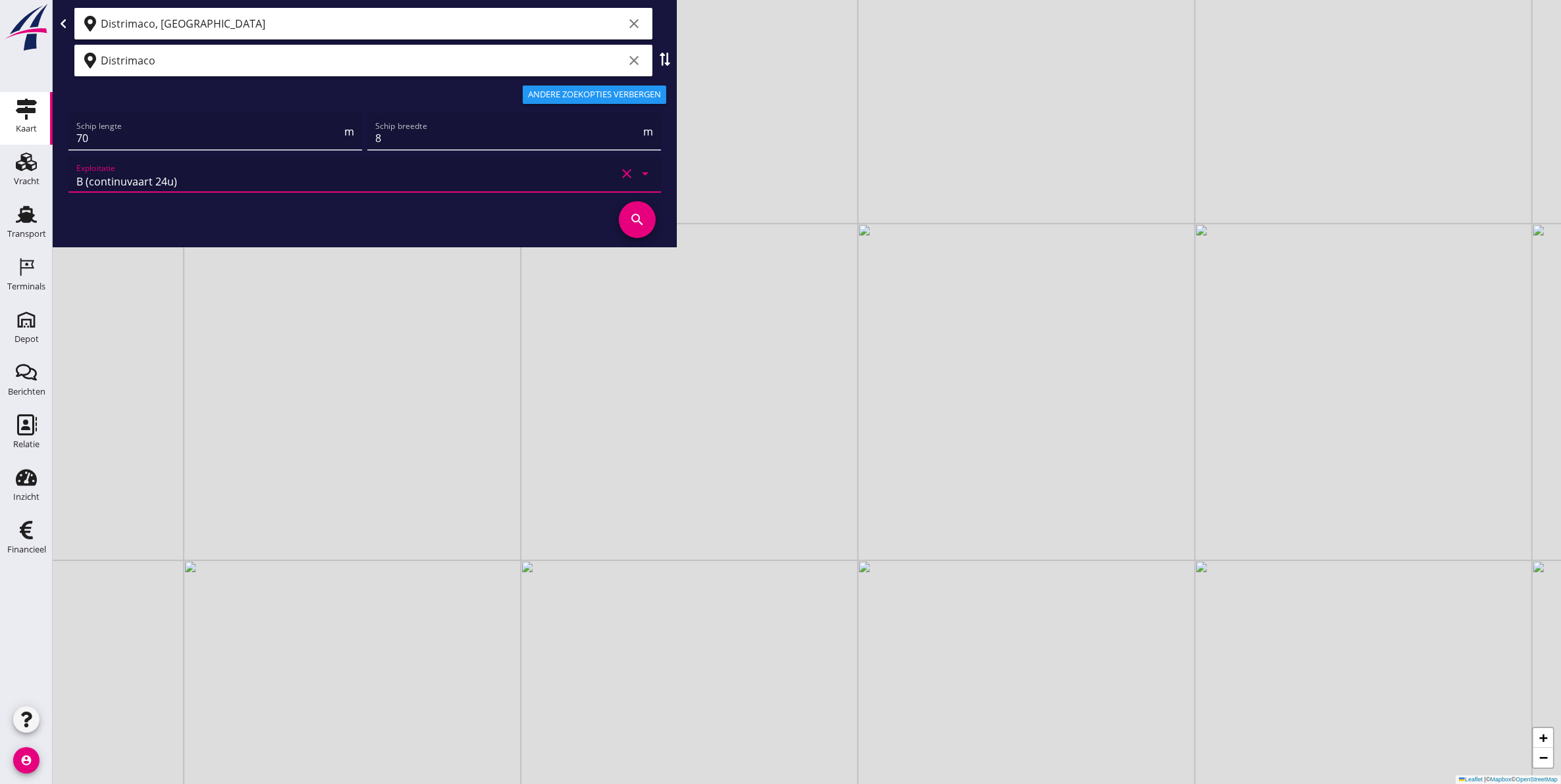
click at [644, 219] on icon "search" at bounding box center [637, 219] width 37 height 37
click at [636, 218] on icon "search" at bounding box center [637, 219] width 37 height 37
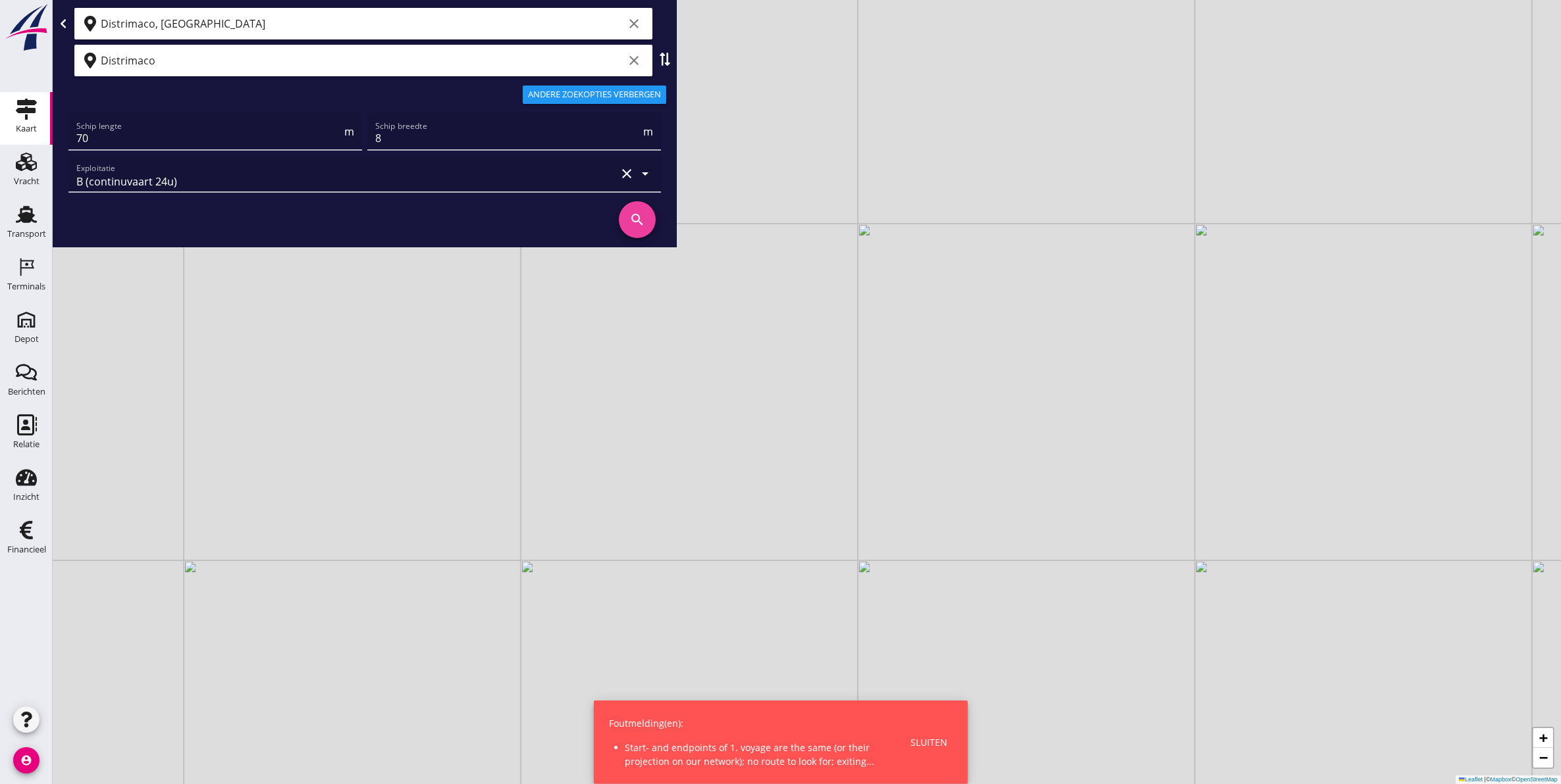
click at [637, 219] on icon "search" at bounding box center [637, 219] width 37 height 37
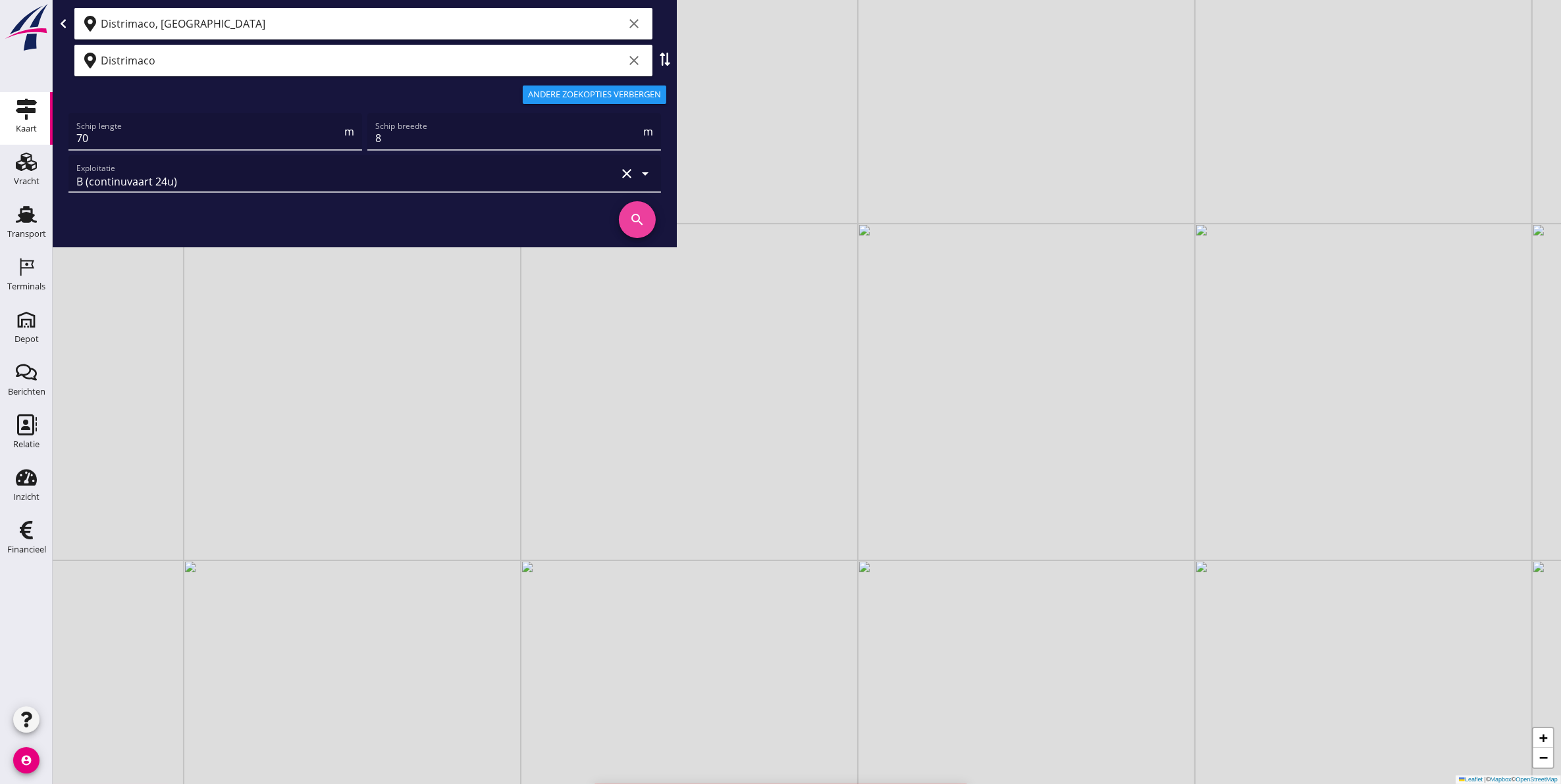
click at [637, 219] on icon "search" at bounding box center [637, 219] width 37 height 37
click at [495, 133] on input "8" at bounding box center [508, 138] width 265 height 21
type input "7"
click at [637, 216] on icon "search" at bounding box center [637, 219] width 37 height 37
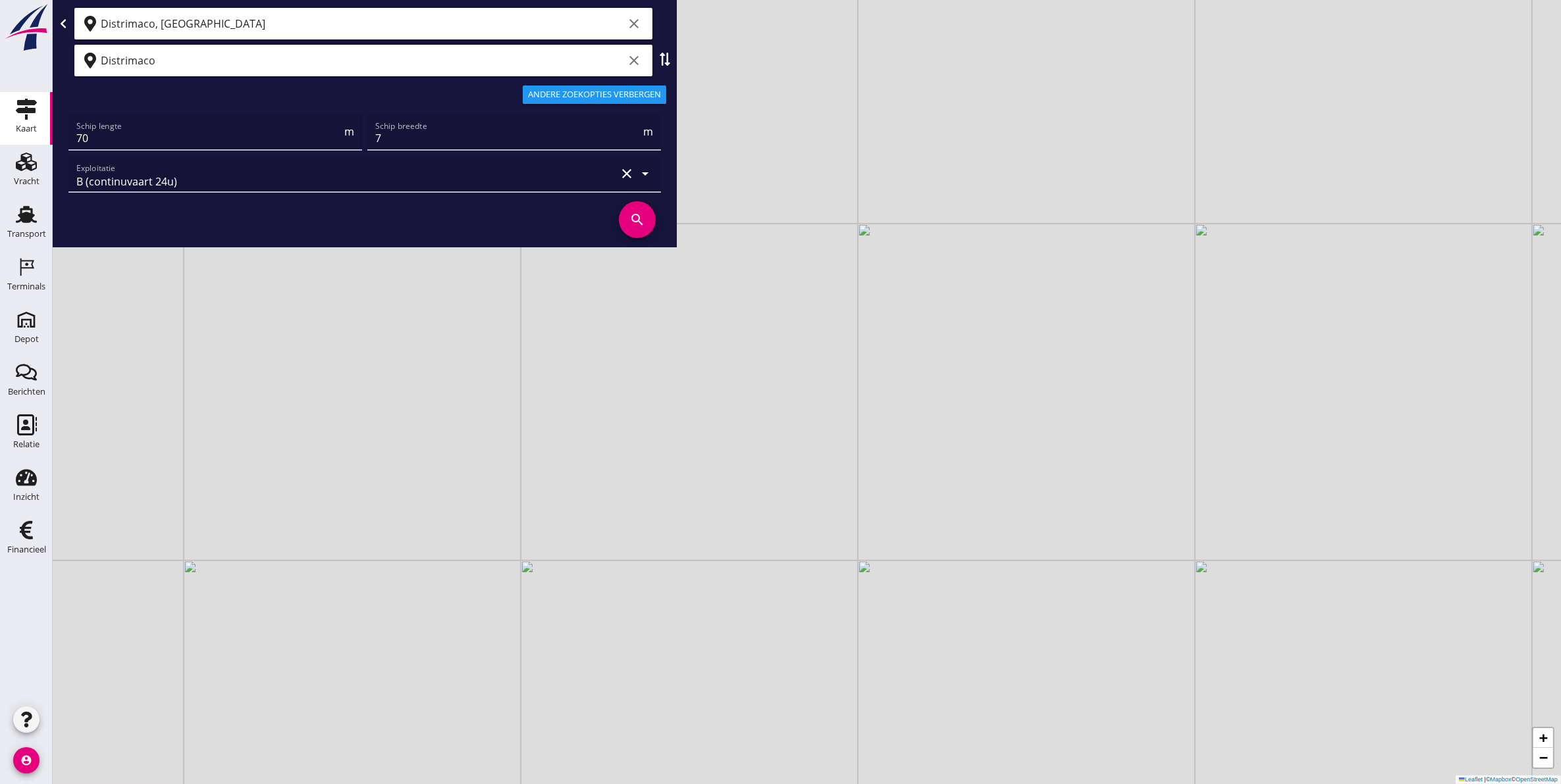
click at [640, 207] on icon "search" at bounding box center [637, 219] width 37 height 37
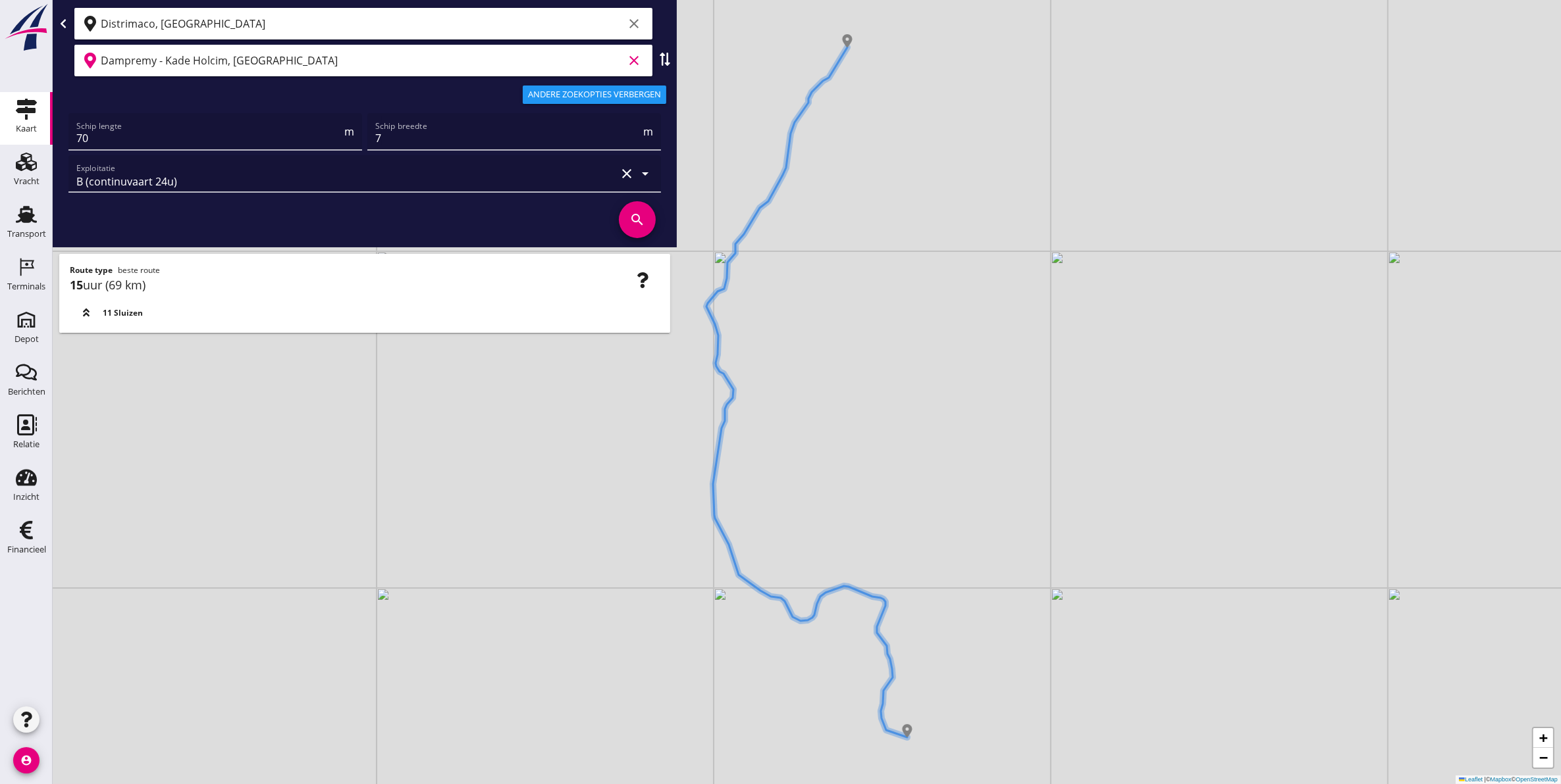
type input "Dampremy - Kade Holcim, [GEOGRAPHIC_DATA]"
click at [631, 221] on icon "search" at bounding box center [637, 219] width 37 height 37
click at [942, 389] on div "+ − Leaflet | © Mapbox © OpenStreetMap" at bounding box center [806, 392] width 1508 height 784
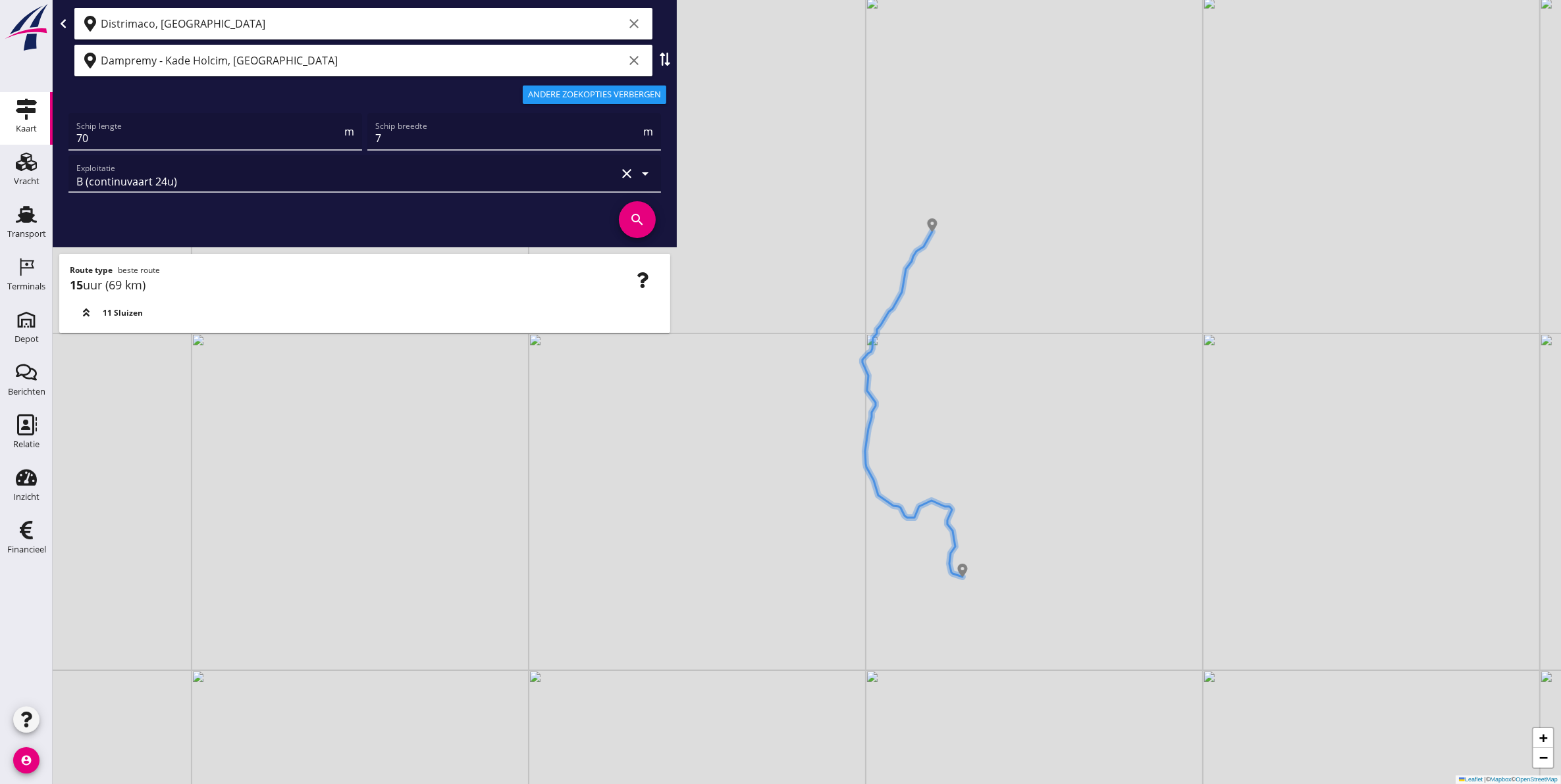
drag, startPoint x: 903, startPoint y: 306, endPoint x: 967, endPoint y: 395, distance: 109.6
click at [967, 395] on div "+ − Leaflet | © Mapbox © OpenStreetMap" at bounding box center [806, 392] width 1508 height 784
drag, startPoint x: 958, startPoint y: 385, endPoint x: 922, endPoint y: 380, distance: 36.3
click at [922, 380] on img at bounding box center [923, 377] width 13 height 13
drag, startPoint x: 1080, startPoint y: 298, endPoint x: 1113, endPoint y: 416, distance: 122.5
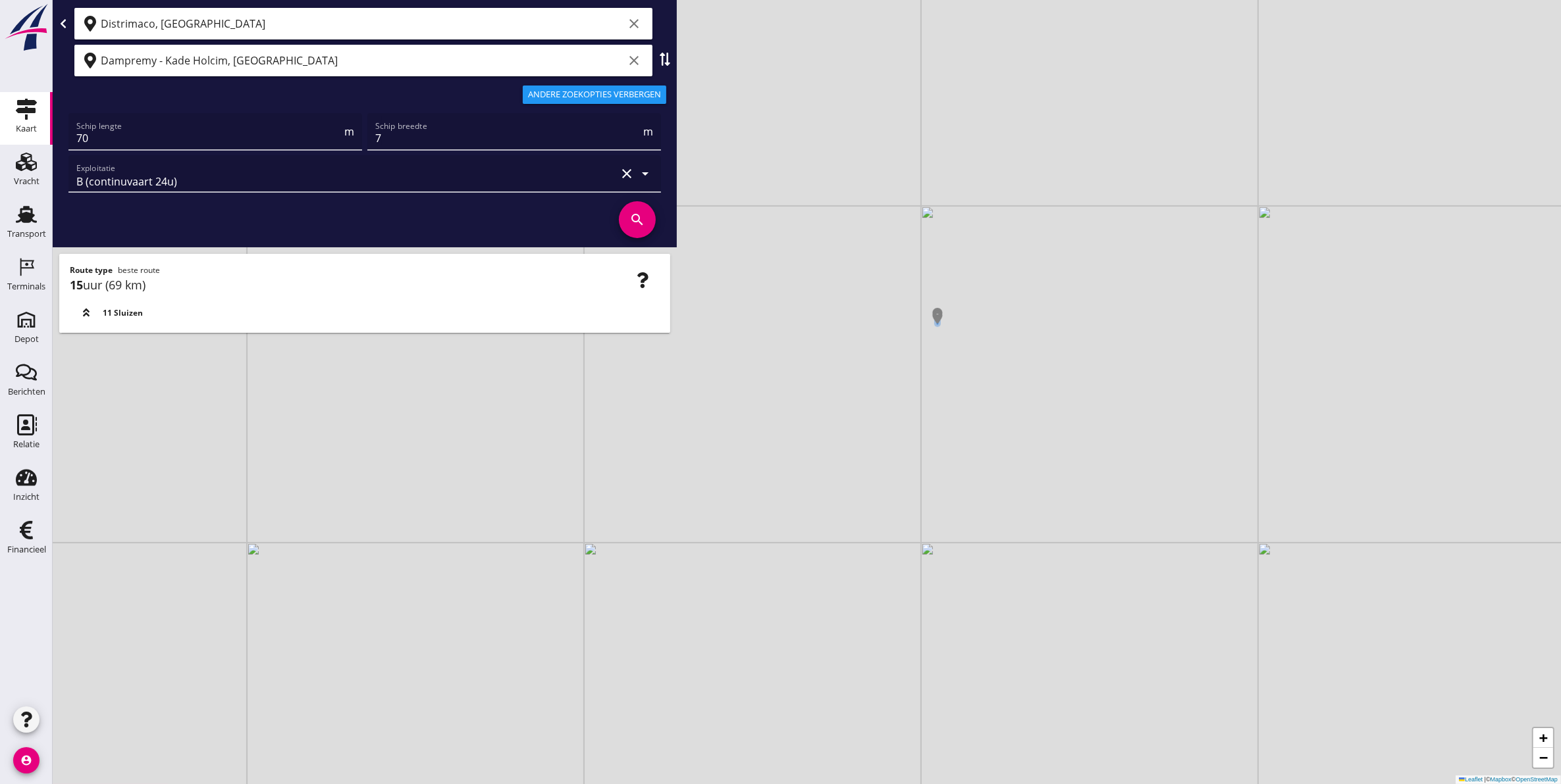
click at [1113, 416] on div "+ − Leaflet | © Mapbox © OpenStreetMap" at bounding box center [806, 392] width 1508 height 784
drag, startPoint x: 975, startPoint y: 403, endPoint x: 982, endPoint y: 507, distance: 104.2
click at [971, 523] on div "+ − Leaflet | © Mapbox © OpenStreetMap" at bounding box center [806, 392] width 1508 height 784
drag, startPoint x: 876, startPoint y: 400, endPoint x: 1004, endPoint y: 504, distance: 164.9
click at [1004, 504] on div "+ − Leaflet | © Mapbox © OpenStreetMap" at bounding box center [806, 392] width 1508 height 784
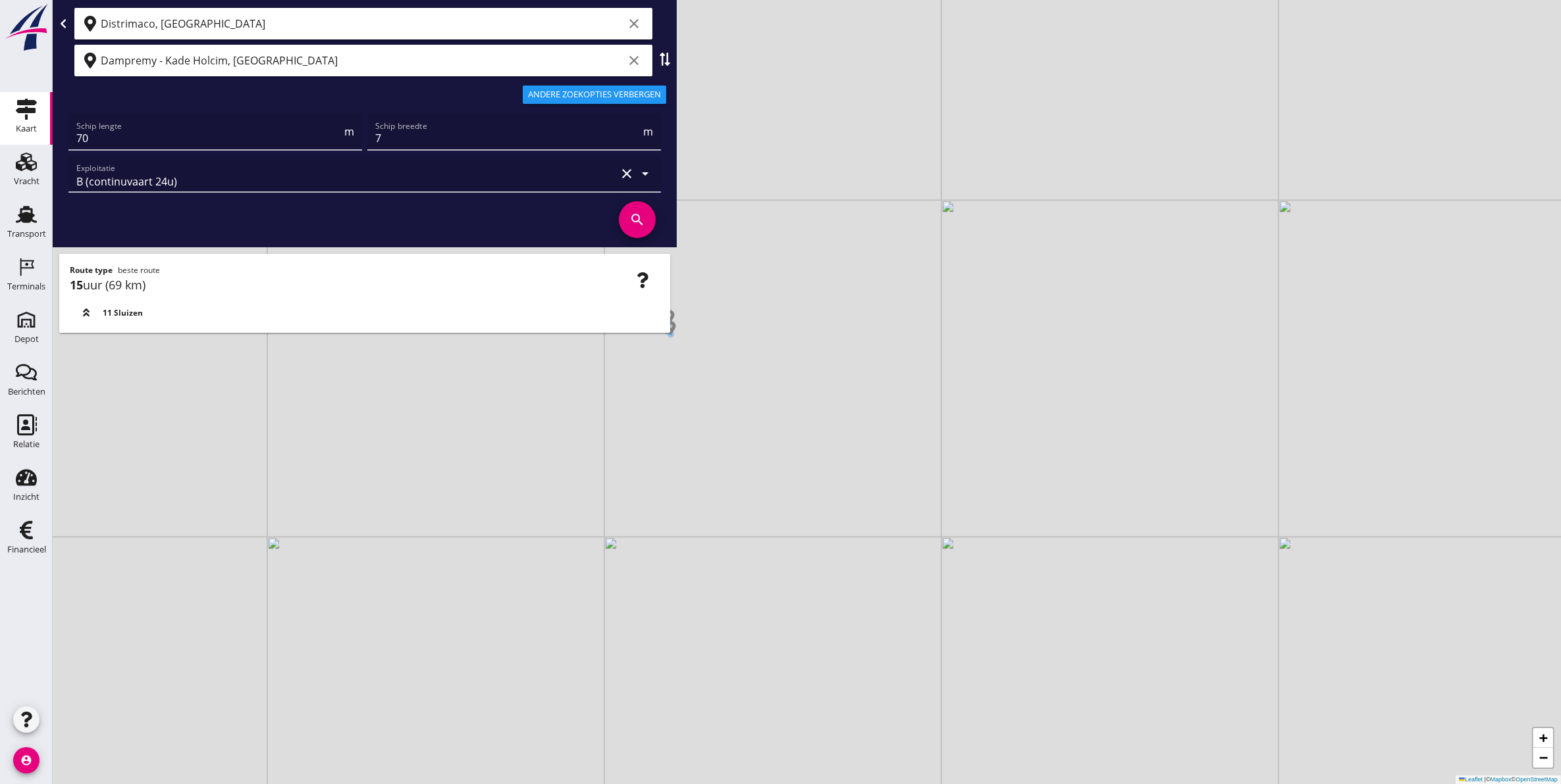
drag, startPoint x: 512, startPoint y: 694, endPoint x: 634, endPoint y: 531, distance: 203.6
click at [634, 531] on div "+ − Leaflet | © Mapbox © OpenStreetMap" at bounding box center [806, 392] width 1508 height 784
drag, startPoint x: 929, startPoint y: 456, endPoint x: 807, endPoint y: 486, distance: 125.6
click at [807, 486] on div "+ − Leaflet | © Mapbox © OpenStreetMap" at bounding box center [806, 392] width 1508 height 784
drag, startPoint x: 1261, startPoint y: 354, endPoint x: 1010, endPoint y: 420, distance: 259.5
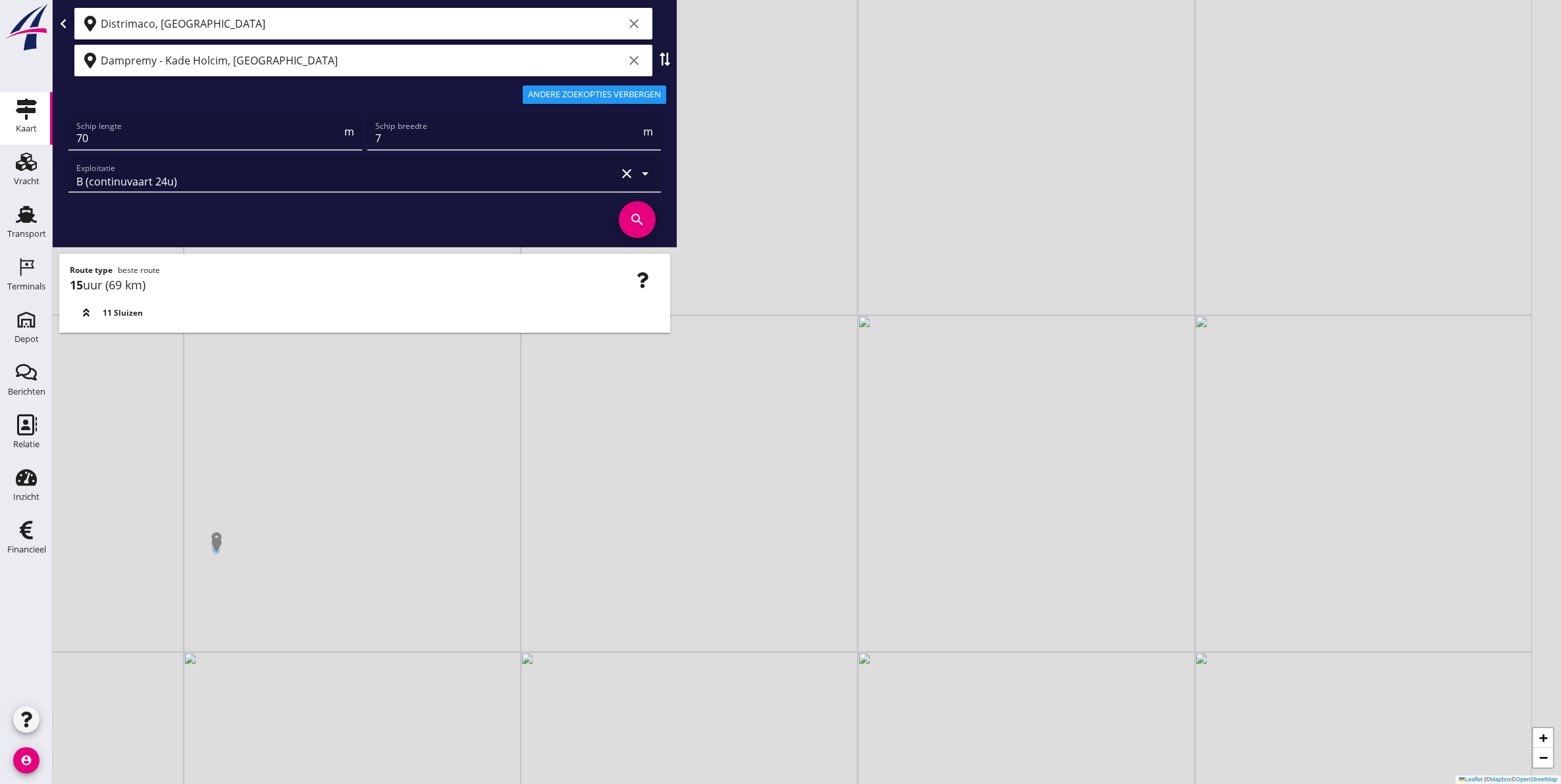
click at [936, 442] on div "+ − Leaflet | © Mapbox © OpenStreetMap" at bounding box center [806, 392] width 1508 height 784
drag, startPoint x: 1261, startPoint y: 539, endPoint x: 1239, endPoint y: 385, distance: 155.6
click at [1239, 385] on div "+ − Leaflet | © Mapbox © OpenStreetMap" at bounding box center [806, 392] width 1508 height 784
drag, startPoint x: 770, startPoint y: 564, endPoint x: 912, endPoint y: 461, distance: 175.4
click at [912, 461] on div "+ − Leaflet | © Mapbox © OpenStreetMap" at bounding box center [806, 392] width 1508 height 784
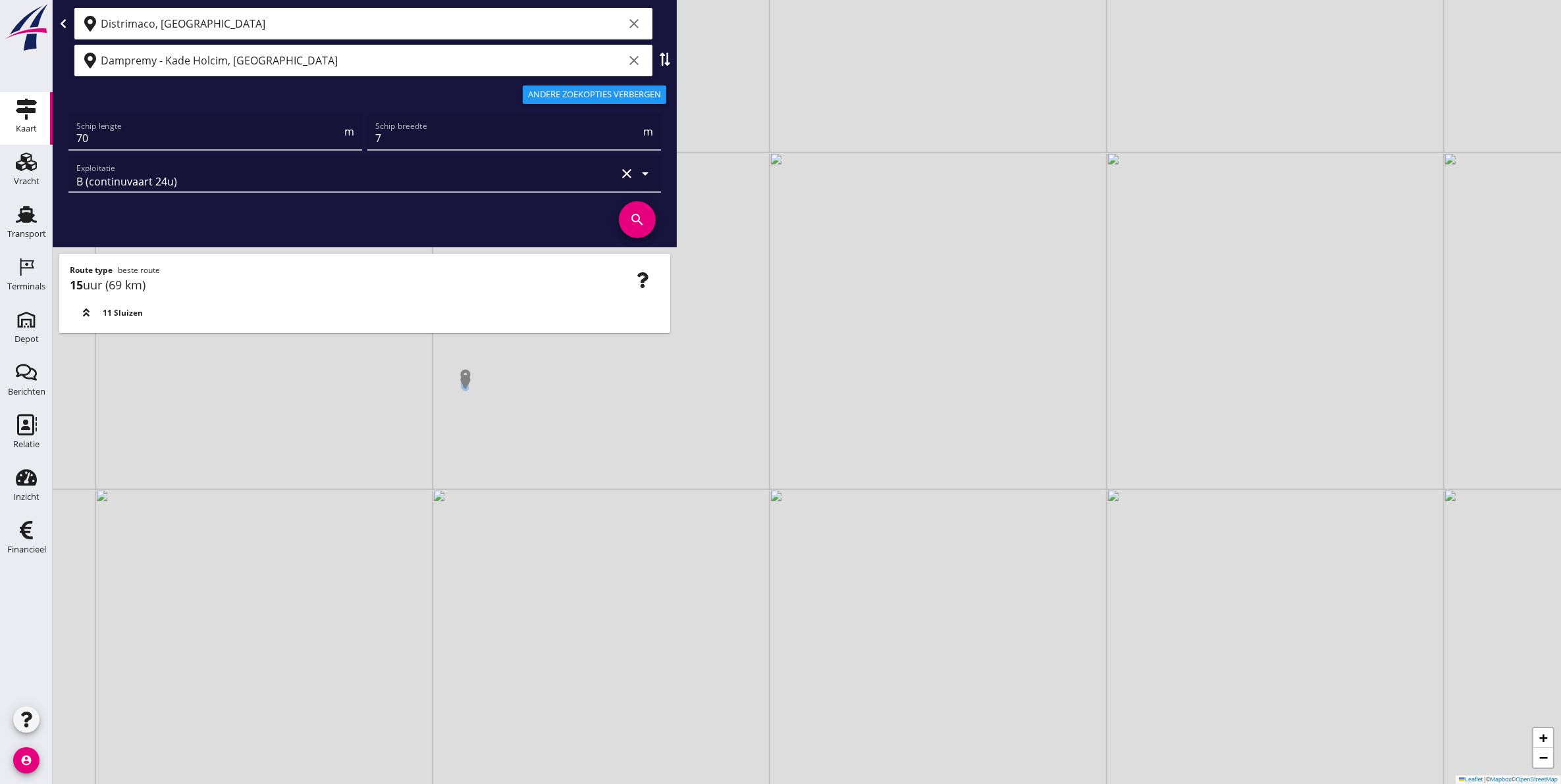
drag, startPoint x: 785, startPoint y: 527, endPoint x: 813, endPoint y: 638, distance: 114.5
click at [813, 638] on div "+ − Leaflet | © Mapbox © OpenStreetMap" at bounding box center [806, 392] width 1508 height 784
click at [813, 632] on div "+ − Leaflet | © Mapbox © OpenStreetMap" at bounding box center [806, 392] width 1508 height 784
drag, startPoint x: 846, startPoint y: 537, endPoint x: 889, endPoint y: 507, distance: 52.4
click at [889, 507] on div "+ − Leaflet | © Mapbox © OpenStreetMap" at bounding box center [806, 392] width 1508 height 784
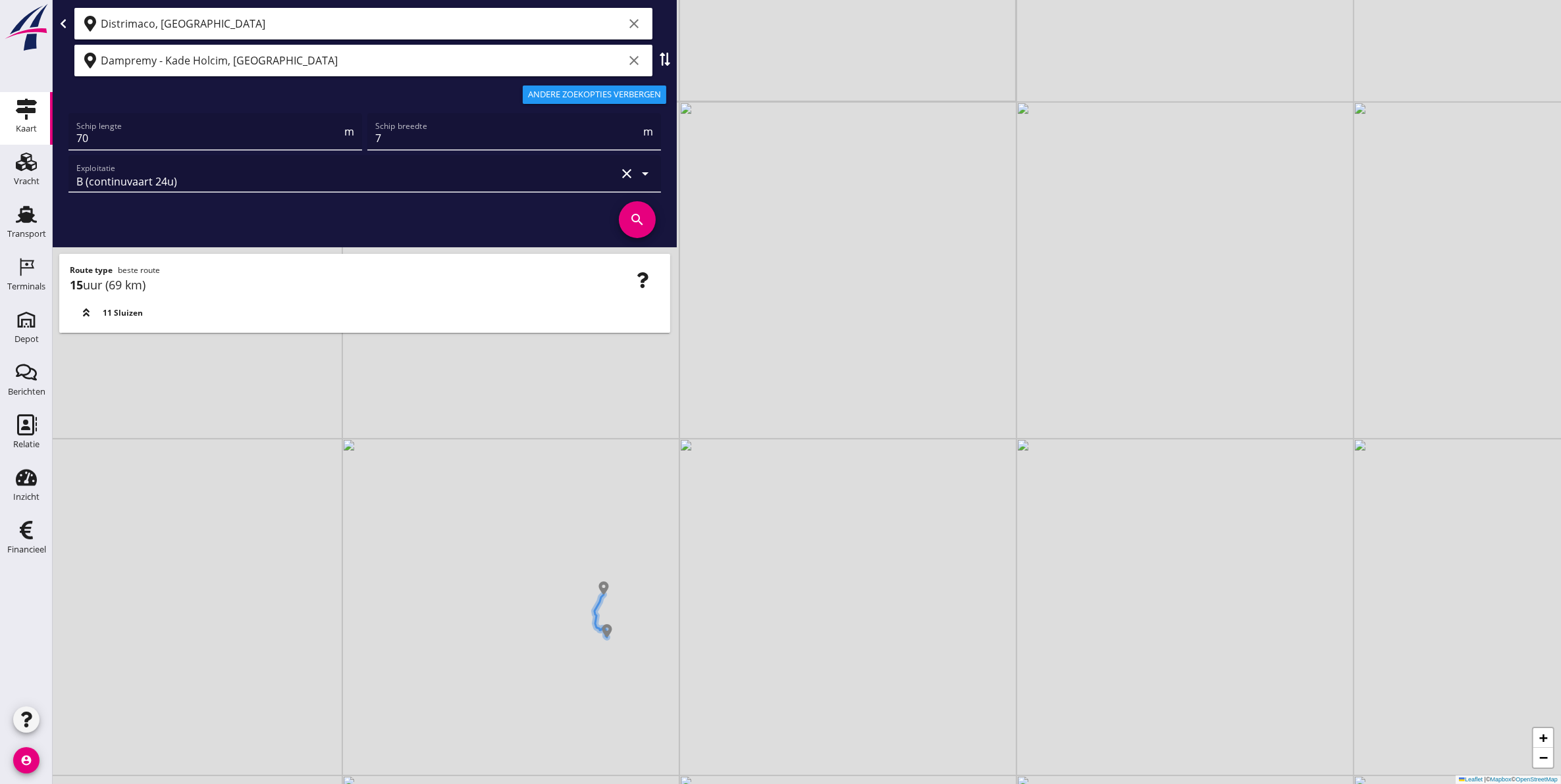
drag, startPoint x: 722, startPoint y: 563, endPoint x: 813, endPoint y: 662, distance: 134.5
click at [813, 673] on div "+ − Leaflet | © Mapbox © OpenStreetMap" at bounding box center [806, 392] width 1508 height 784
drag, startPoint x: 807, startPoint y: 593, endPoint x: 818, endPoint y: 589, distance: 11.7
click at [817, 591] on div "+ − Leaflet | © Mapbox © OpenStreetMap" at bounding box center [806, 392] width 1508 height 784
drag, startPoint x: 1015, startPoint y: 521, endPoint x: 978, endPoint y: 457, distance: 73.9
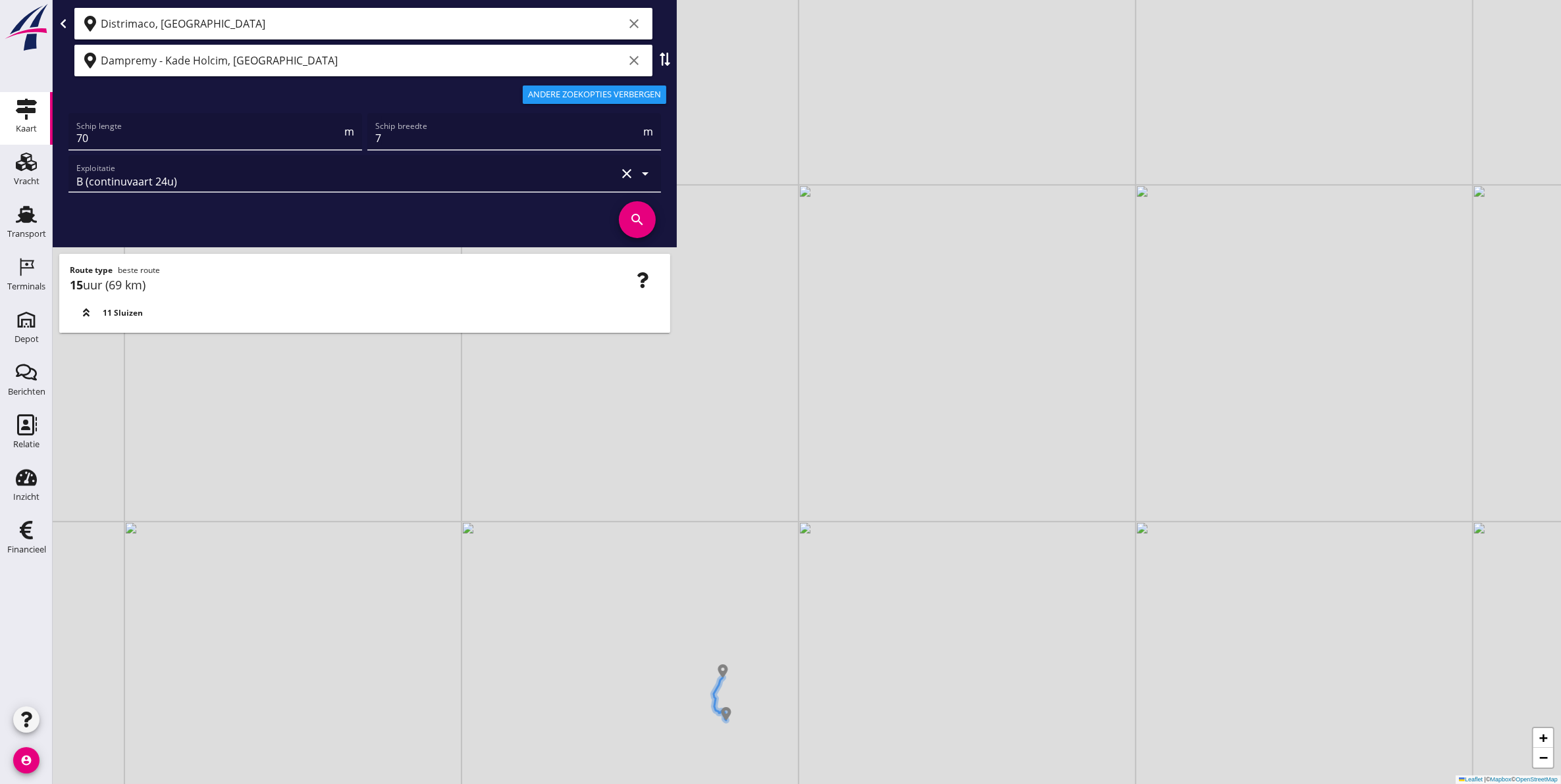
click at [982, 458] on div "+ − Leaflet | © Mapbox © OpenStreetMap" at bounding box center [806, 392] width 1508 height 784
drag, startPoint x: 856, startPoint y: 592, endPoint x: 913, endPoint y: 505, distance: 104.0
click at [913, 505] on div "+ − Leaflet | © Mapbox © OpenStreetMap" at bounding box center [806, 392] width 1508 height 784
drag, startPoint x: 976, startPoint y: 608, endPoint x: 999, endPoint y: 463, distance: 146.8
click at [999, 461] on div "+ − Leaflet | © Mapbox © OpenStreetMap" at bounding box center [806, 392] width 1508 height 784
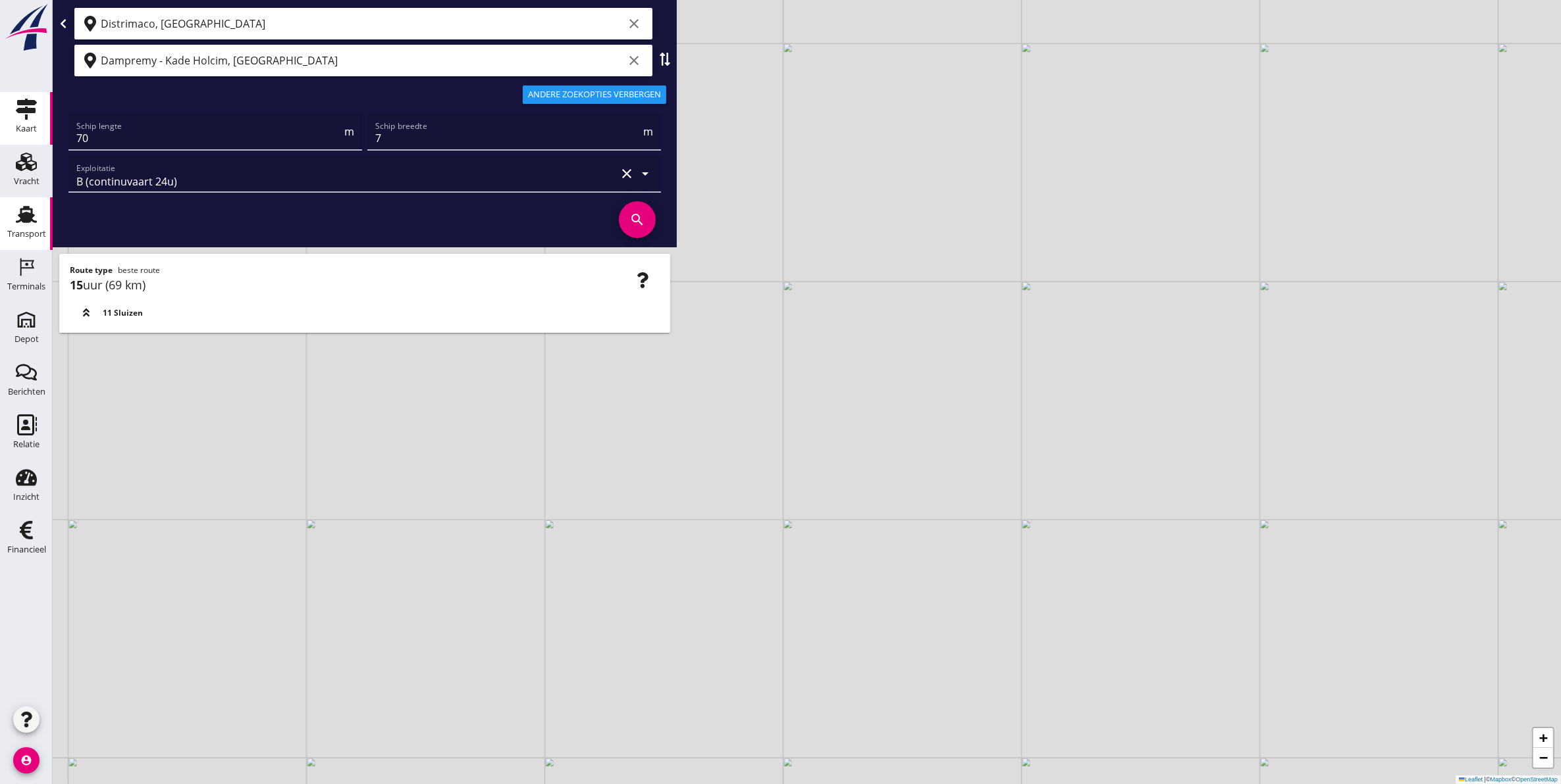
click at [27, 216] on use at bounding box center [26, 214] width 21 height 17
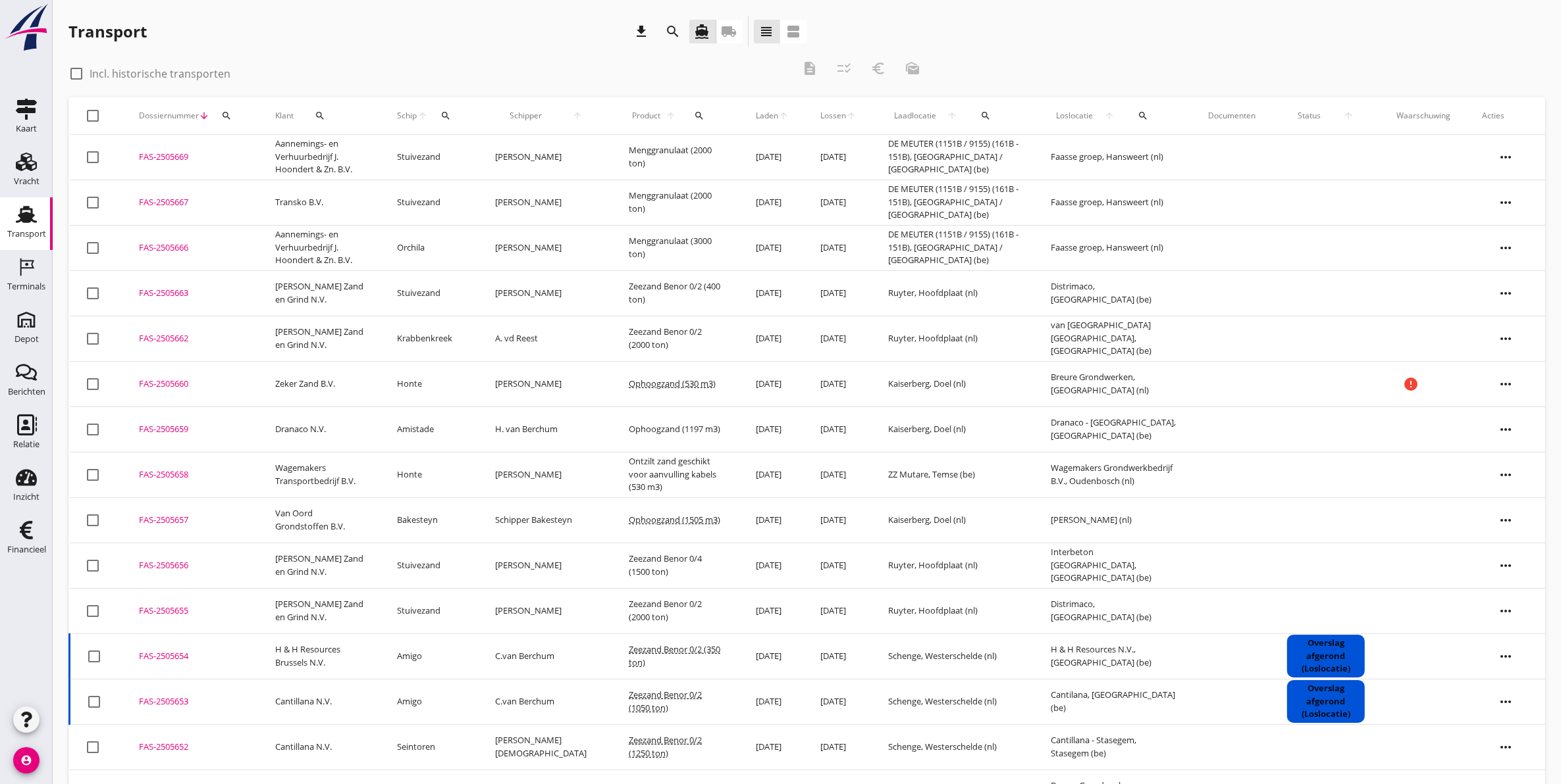
click at [1505, 380] on icon "more_horiz" at bounding box center [1506, 385] width 37 height 37
click at [1514, 520] on div "Schip wijzigen" at bounding box center [1497, 519] width 94 height 16
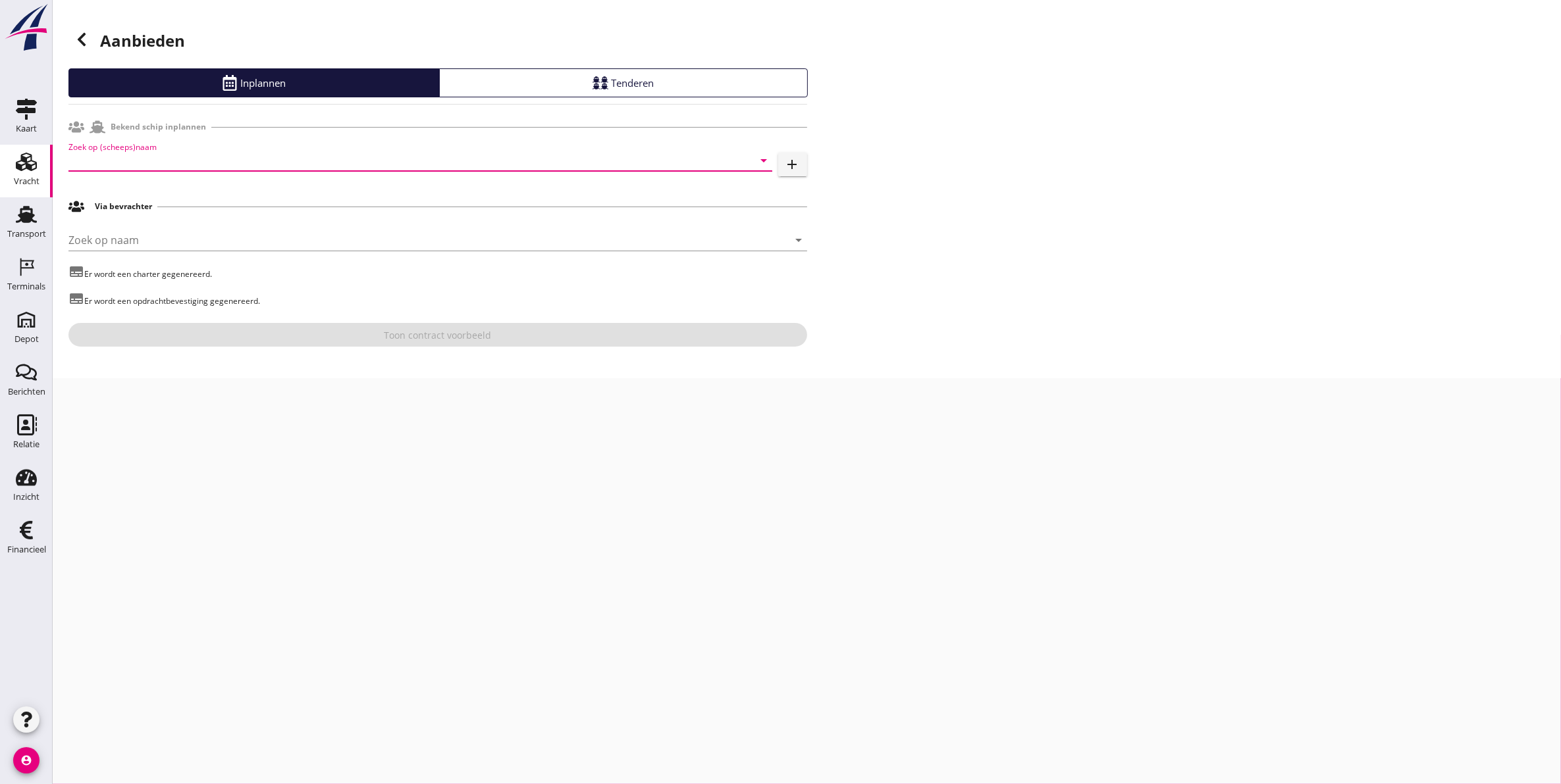
click at [250, 158] on input "Zoek op (scheeps)naam" at bounding box center [401, 161] width 667 height 21
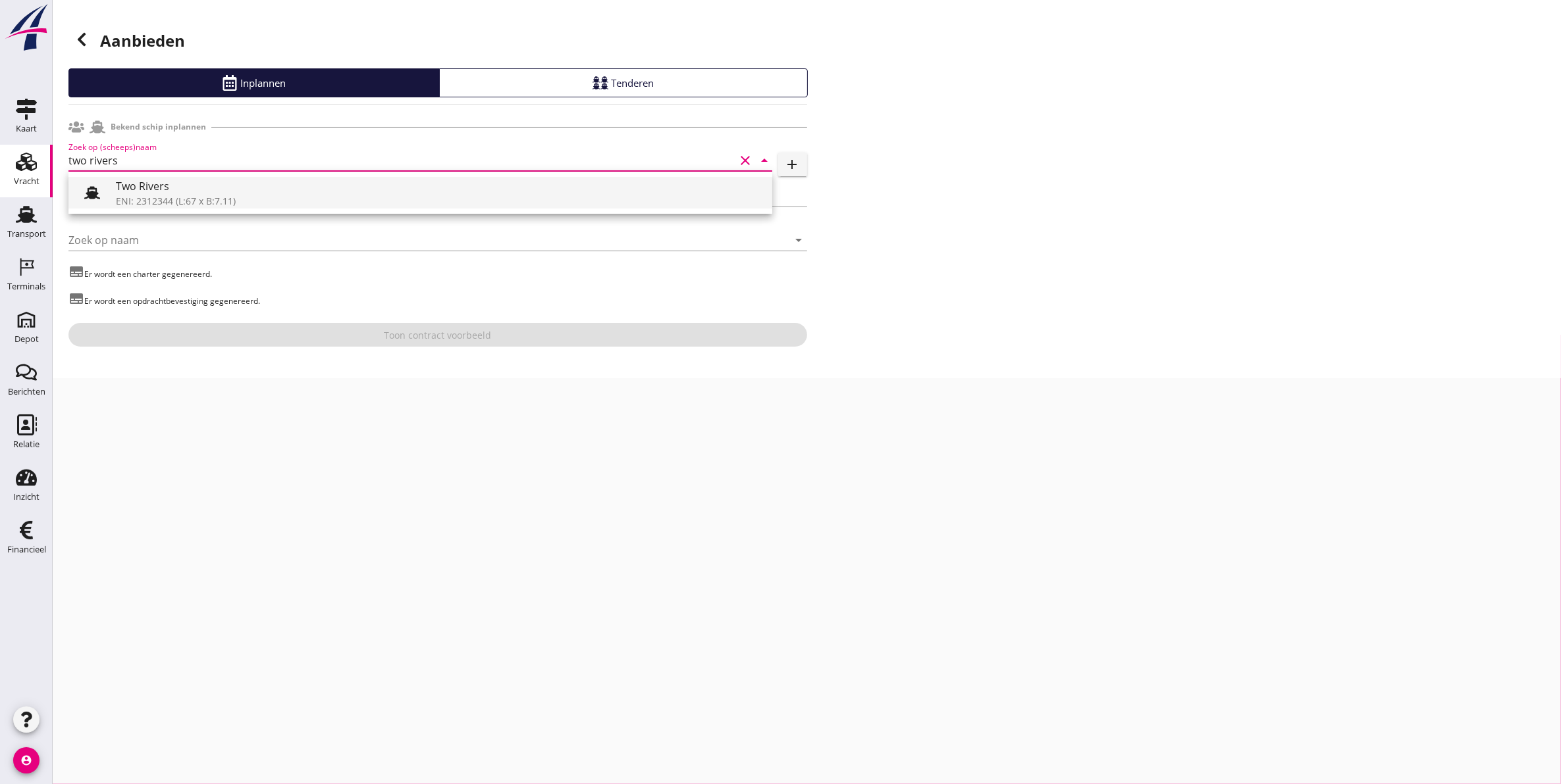
click at [269, 195] on div "Two Rivers ENI: 2312344 (L:67 x B:7.11)" at bounding box center [438, 193] width 646 height 32
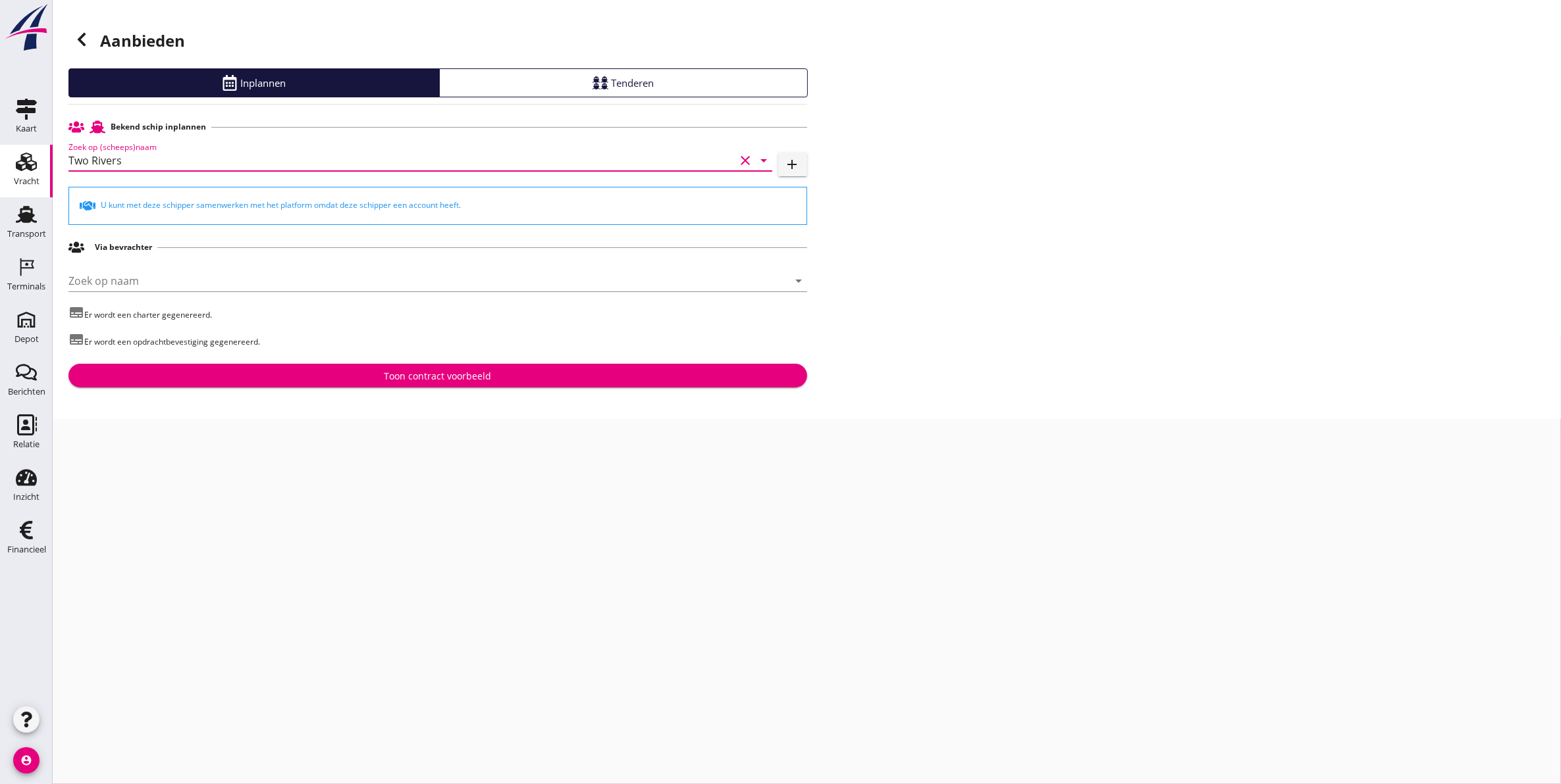
type input "Two Rivers"
click at [432, 377] on div "Toon contract voorbeeld" at bounding box center [437, 376] width 107 height 14
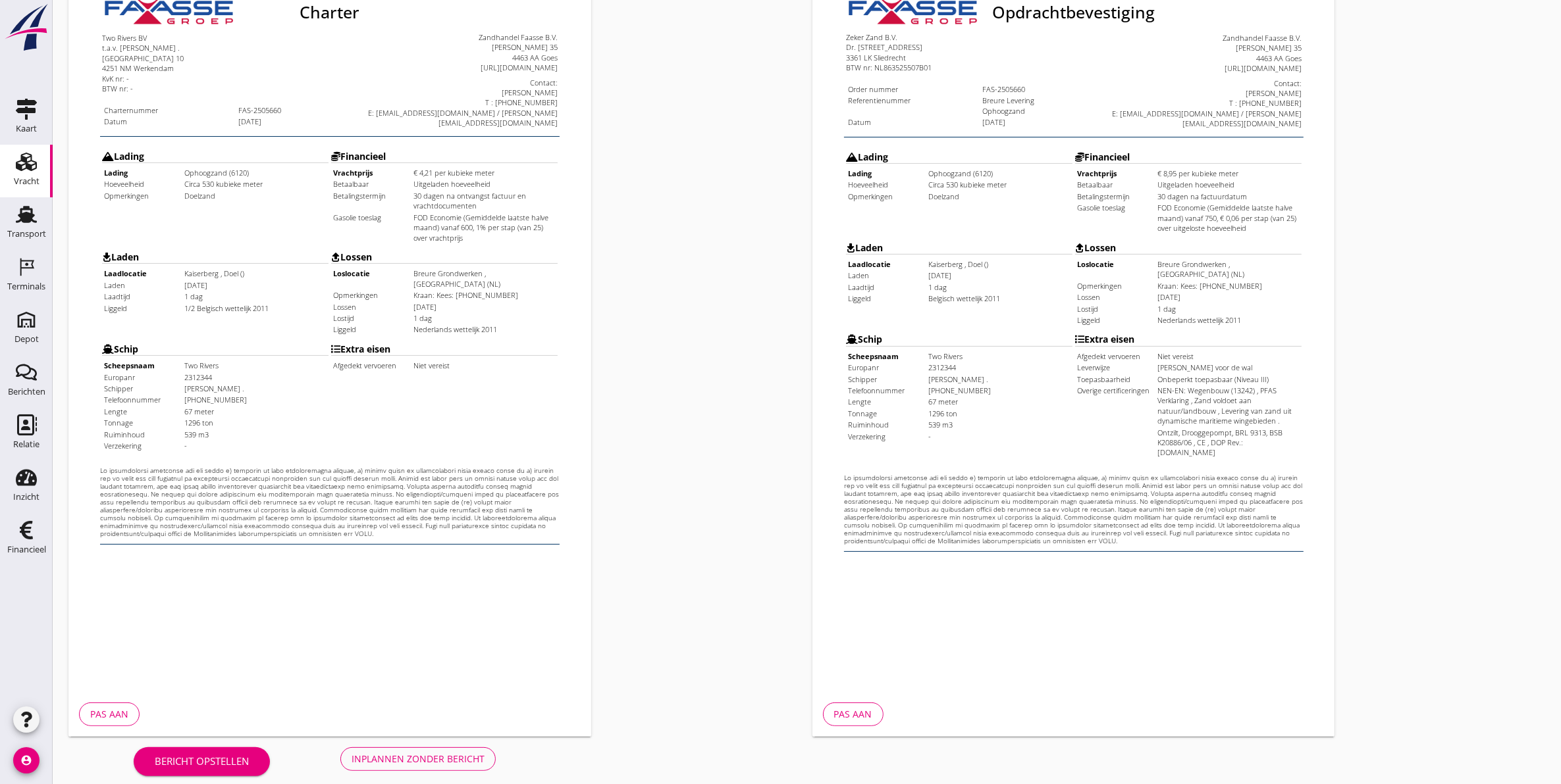
scroll to position [189, 0]
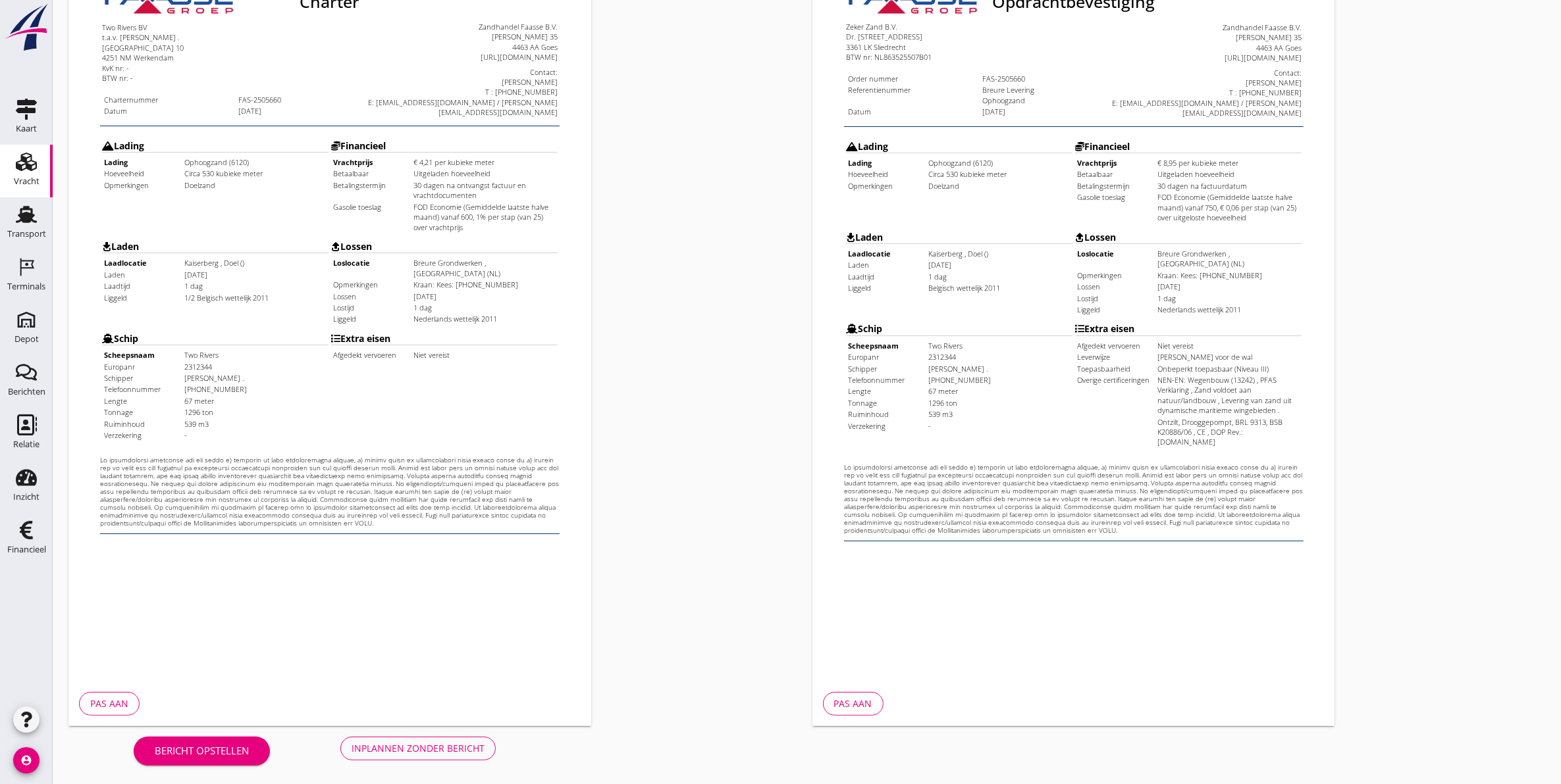
click at [477, 752] on div "Inplannen zonder bericht" at bounding box center [417, 748] width 133 height 14
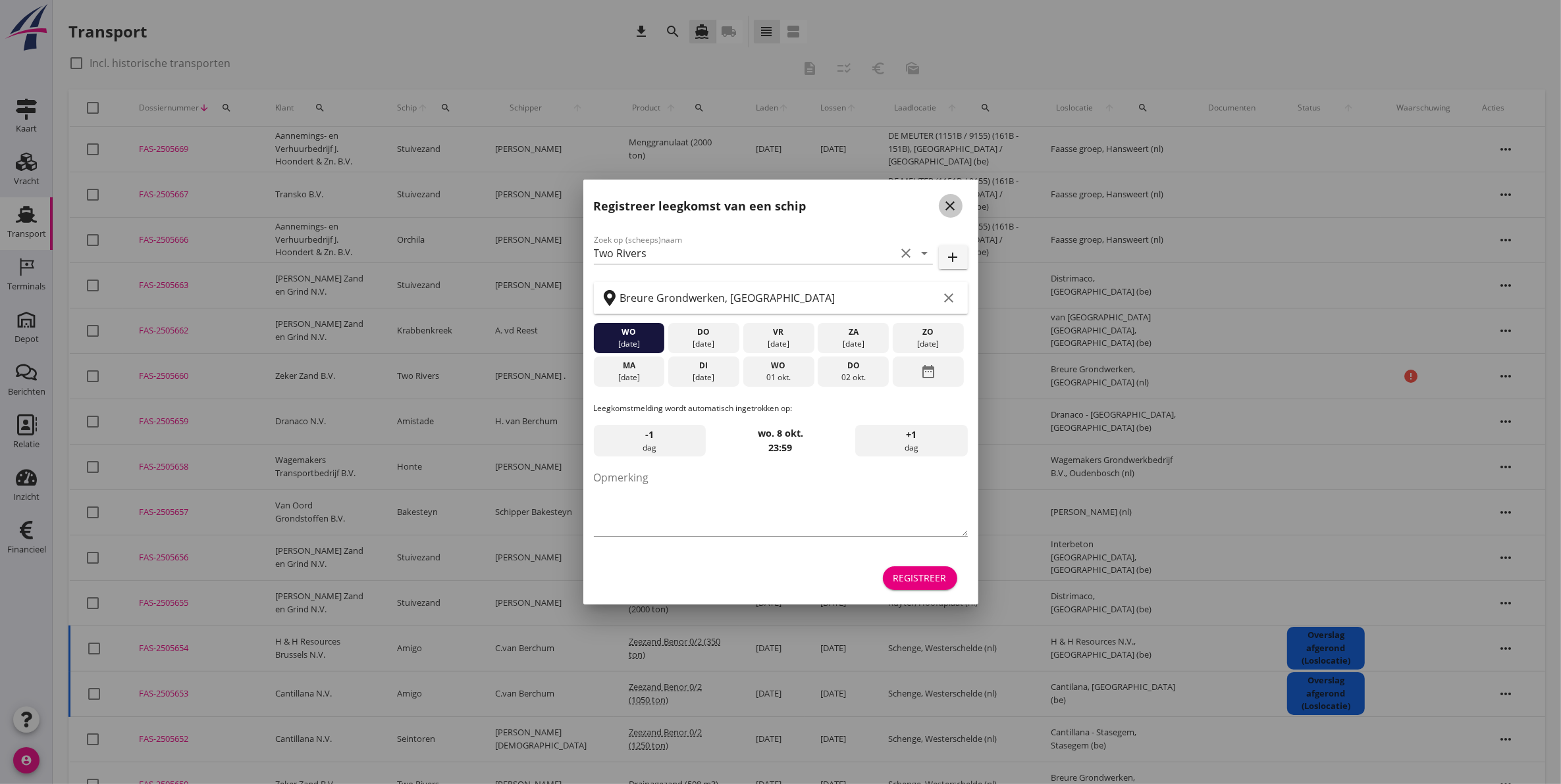
click at [939, 201] on button "close" at bounding box center [950, 205] width 24 height 24
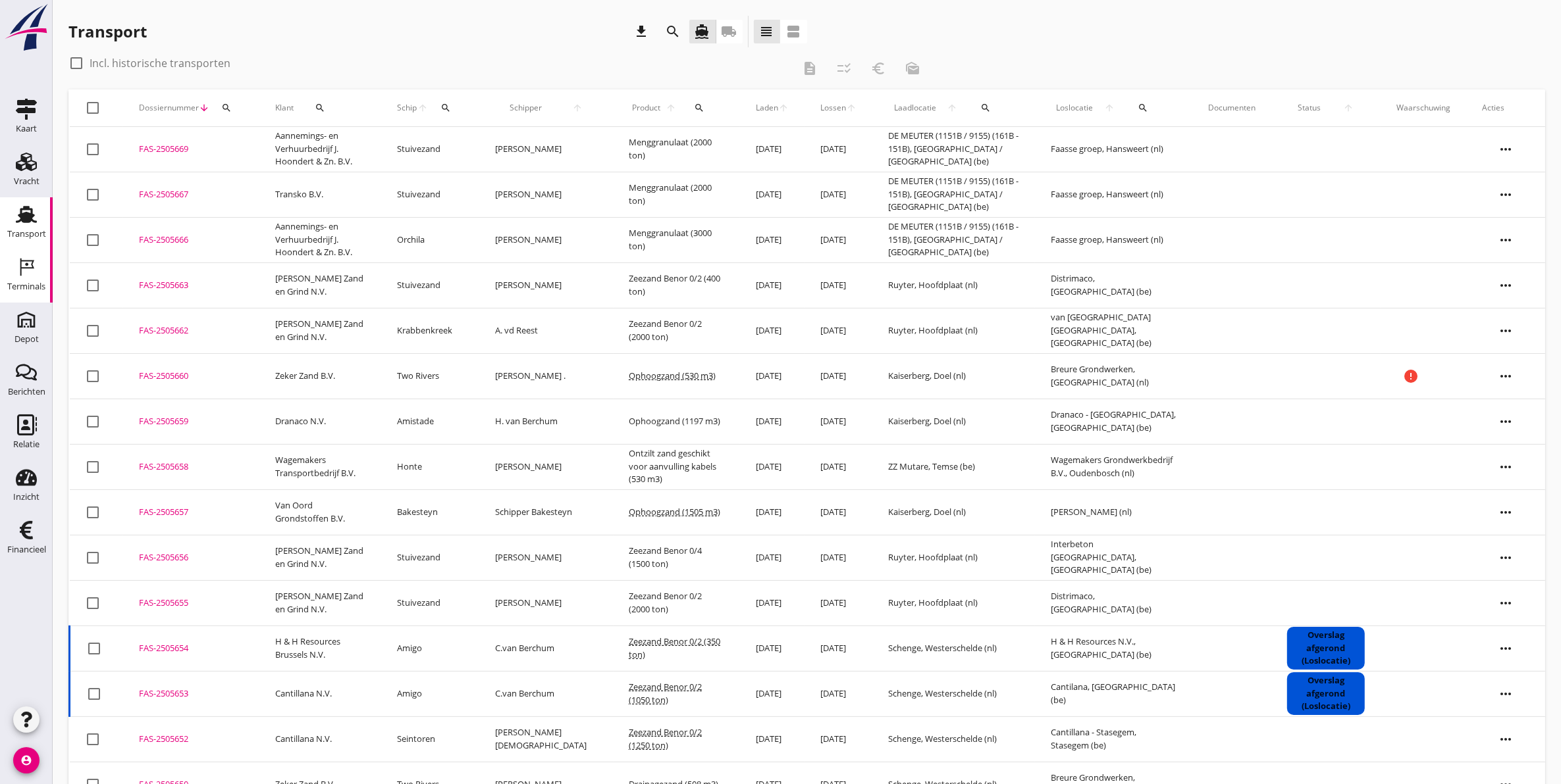
click at [13, 264] on div "Terminals" at bounding box center [26, 267] width 32 height 21
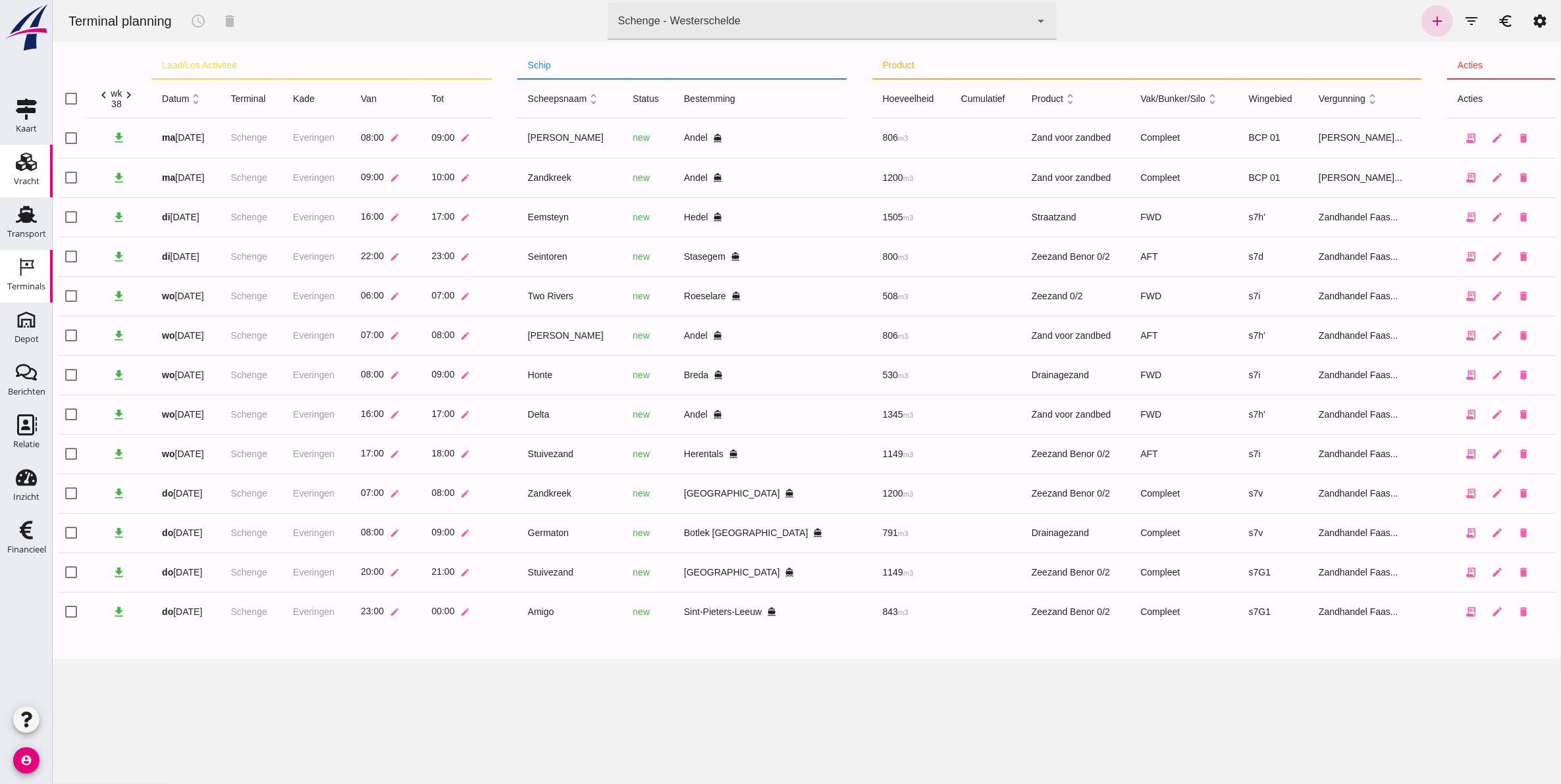
click at [25, 175] on div "Vracht" at bounding box center [26, 181] width 25 height 18
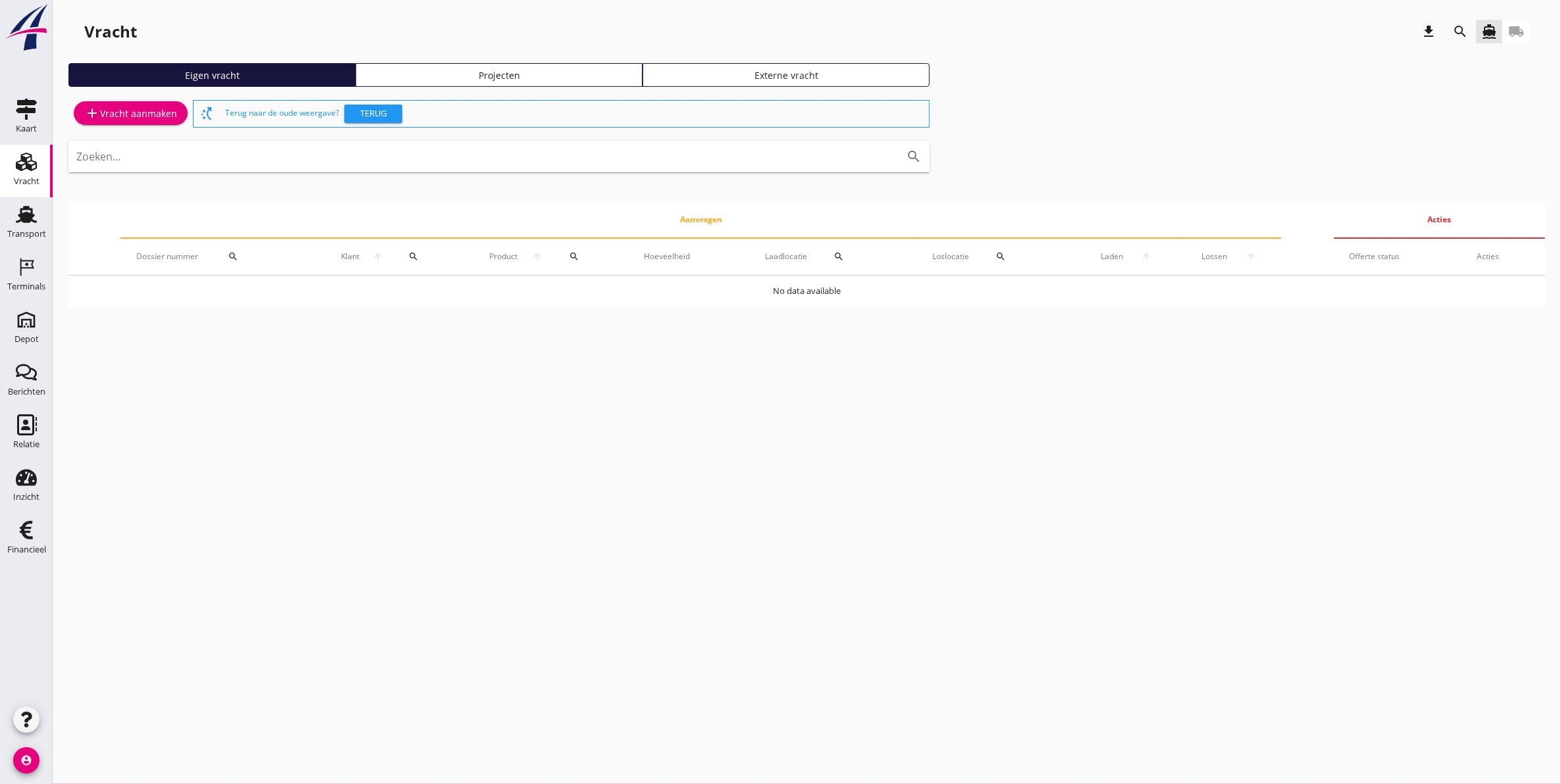
click at [589, 58] on div "Vracht download search directions_boat local_shipping Eigen vracht Projecten Ex…" at bounding box center [806, 167] width 1508 height 334
click at [581, 77] on div "Projecten" at bounding box center [498, 76] width 275 height 14
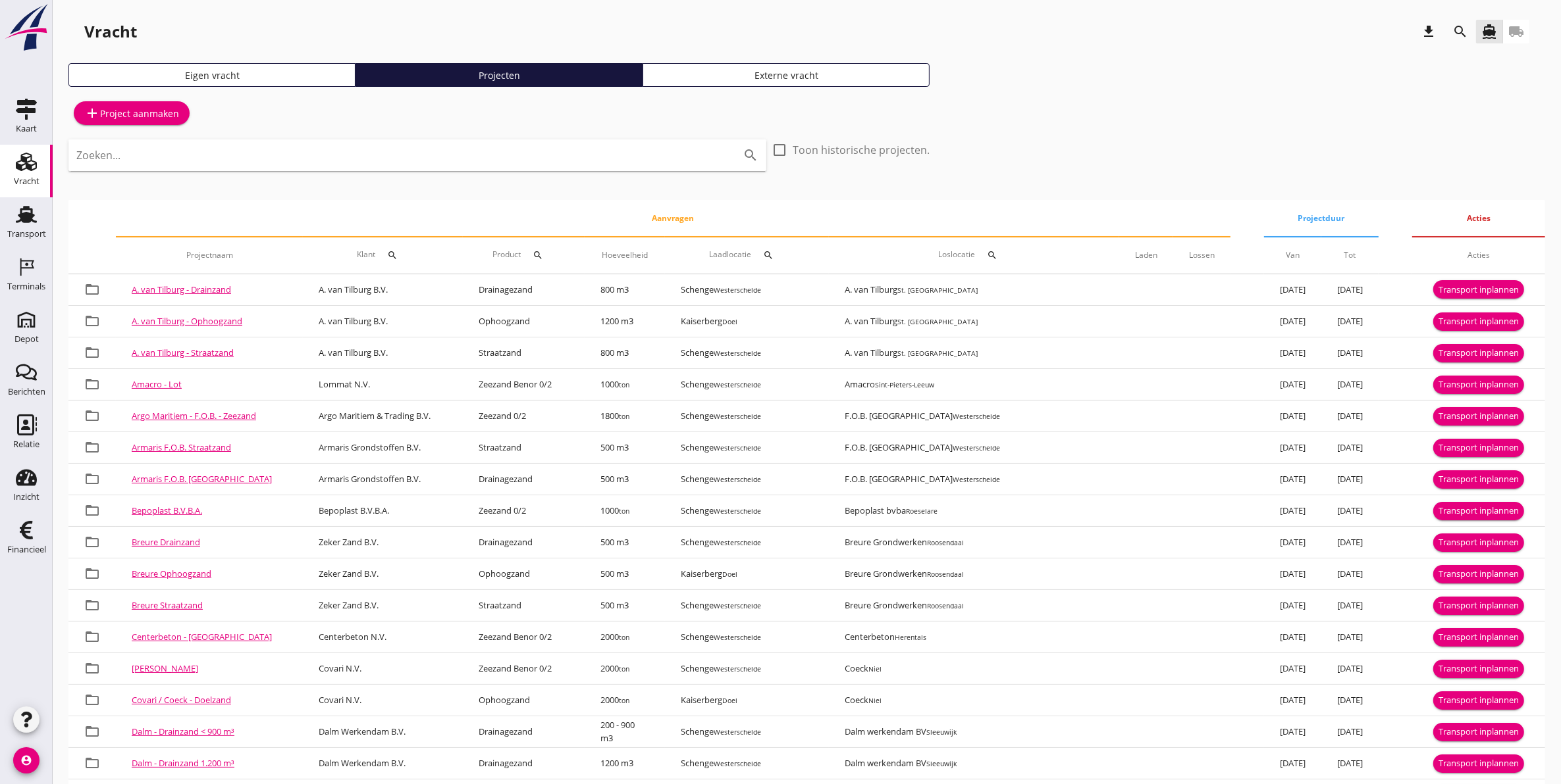
click at [1458, 35] on icon "search" at bounding box center [1460, 32] width 16 height 16
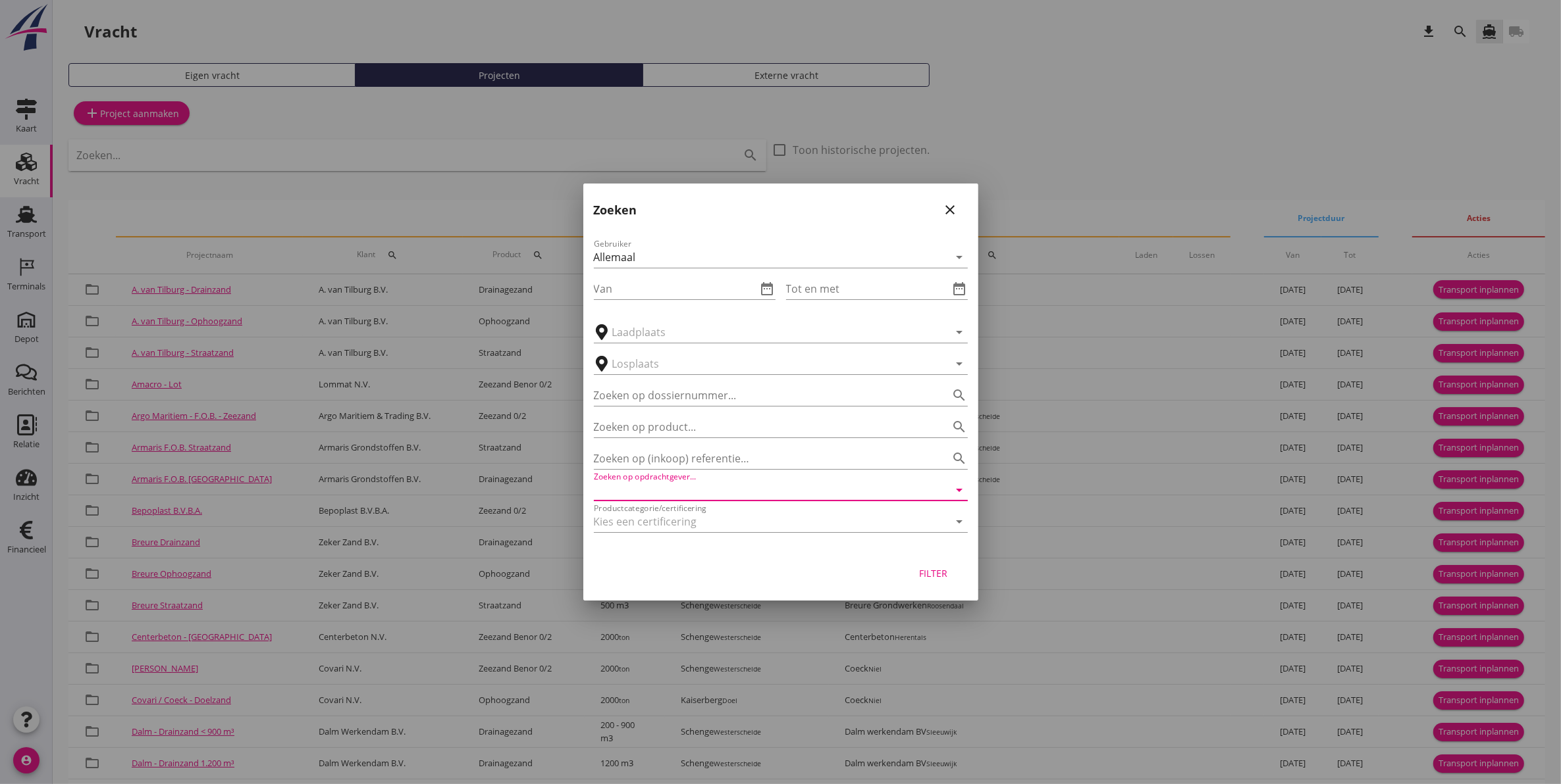
drag, startPoint x: 659, startPoint y: 486, endPoint x: 662, endPoint y: 477, distance: 9.5
click at [660, 486] on input "Zoeken op opdrachtgever..." at bounding box center [762, 490] width 337 height 21
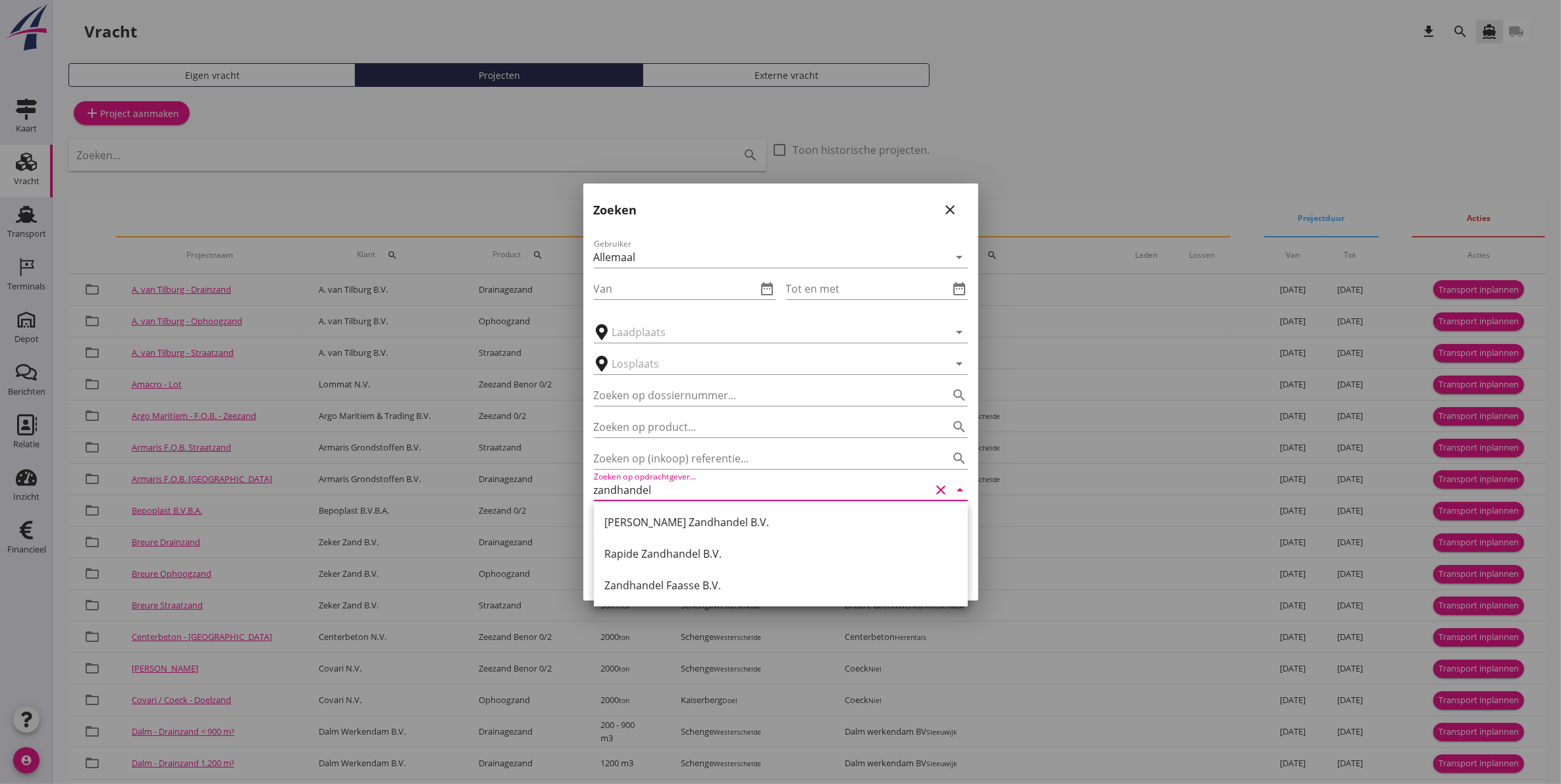
click at [675, 586] on div "Zandhandel Faasse B.V." at bounding box center [781, 586] width 353 height 16
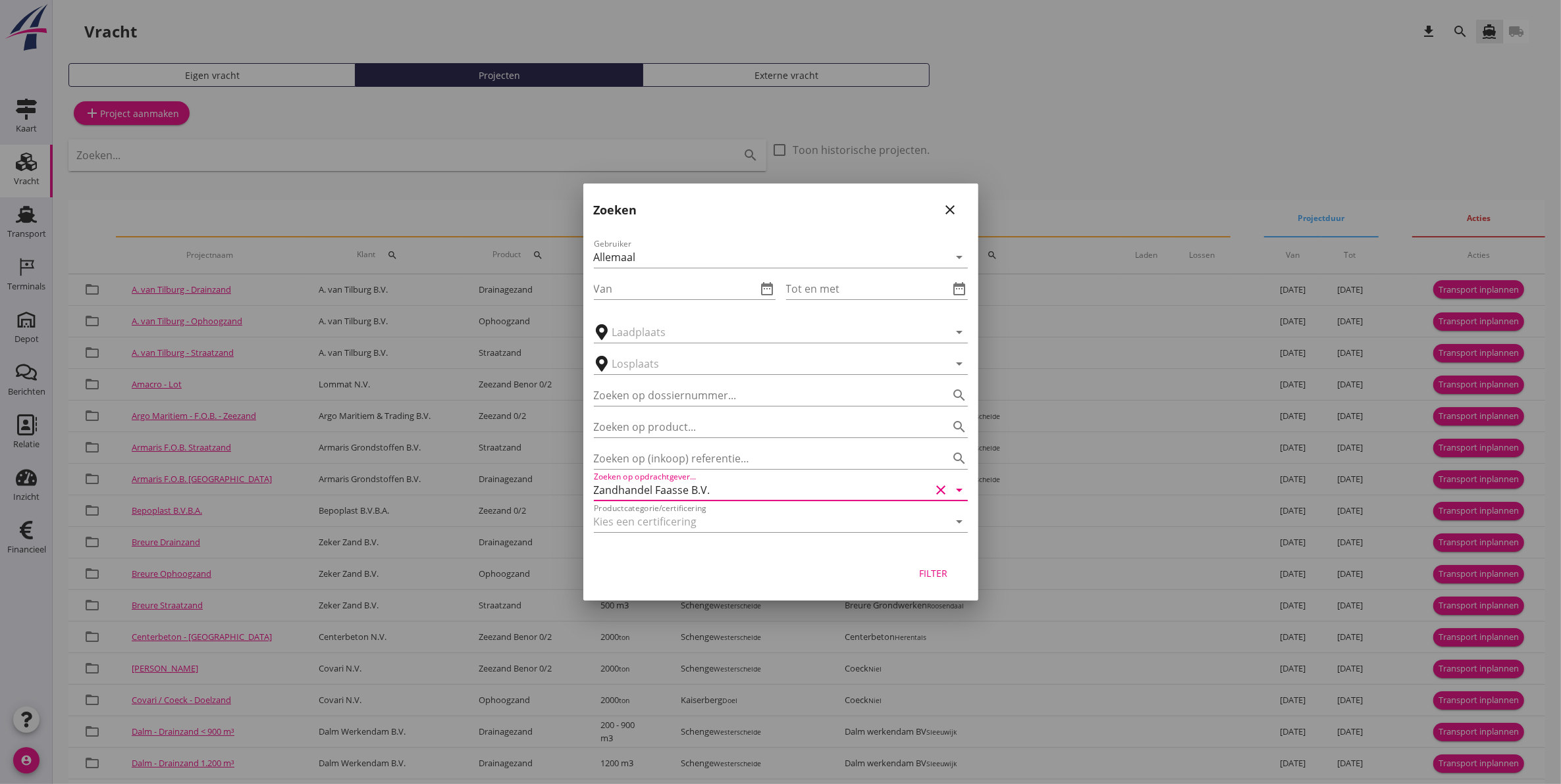
type input "Zandhandel Faasse B.V."
click at [923, 572] on div "Filter" at bounding box center [934, 573] width 37 height 14
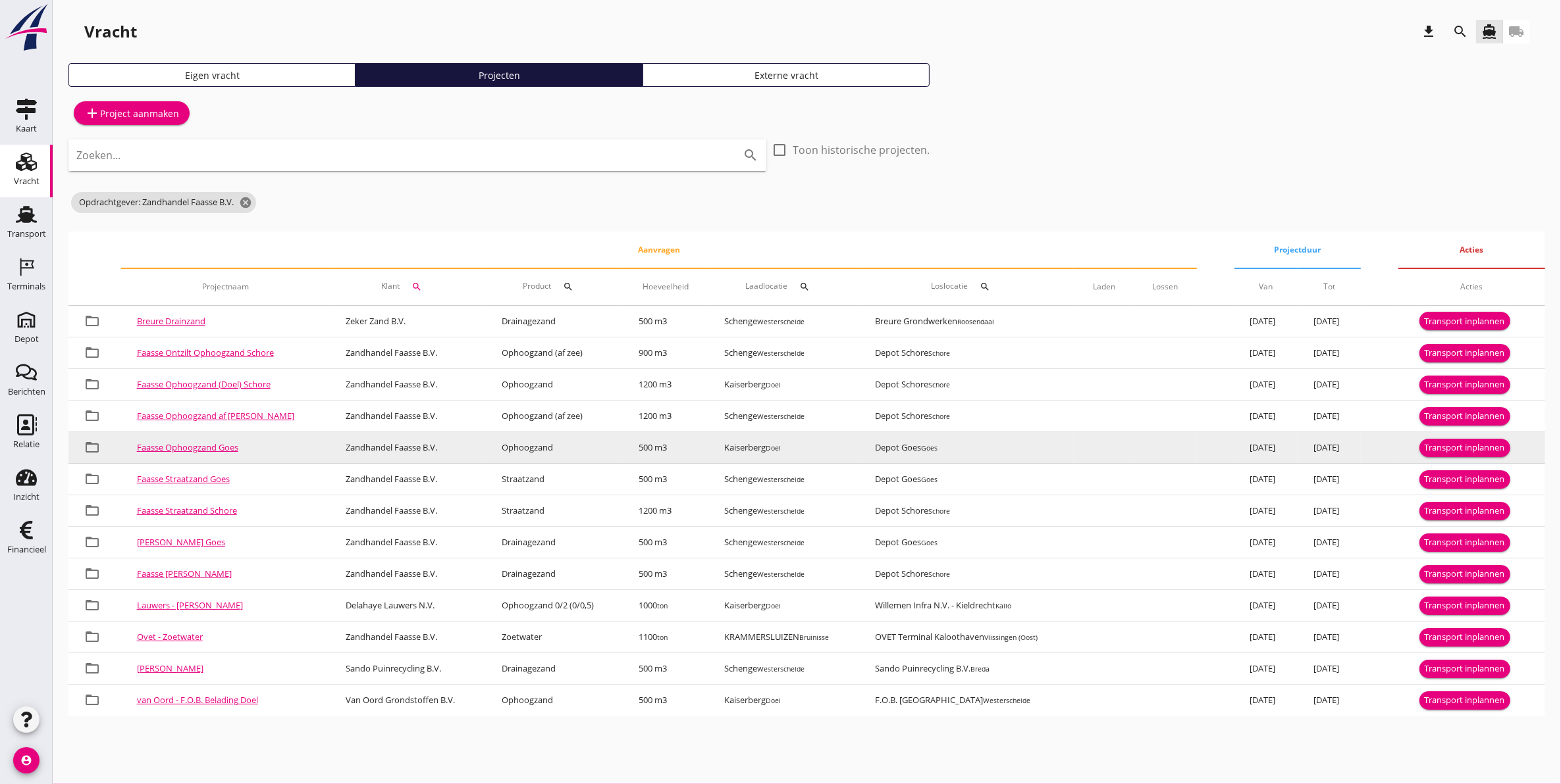
click at [1469, 444] on div "Transport inplannen" at bounding box center [1464, 448] width 80 height 13
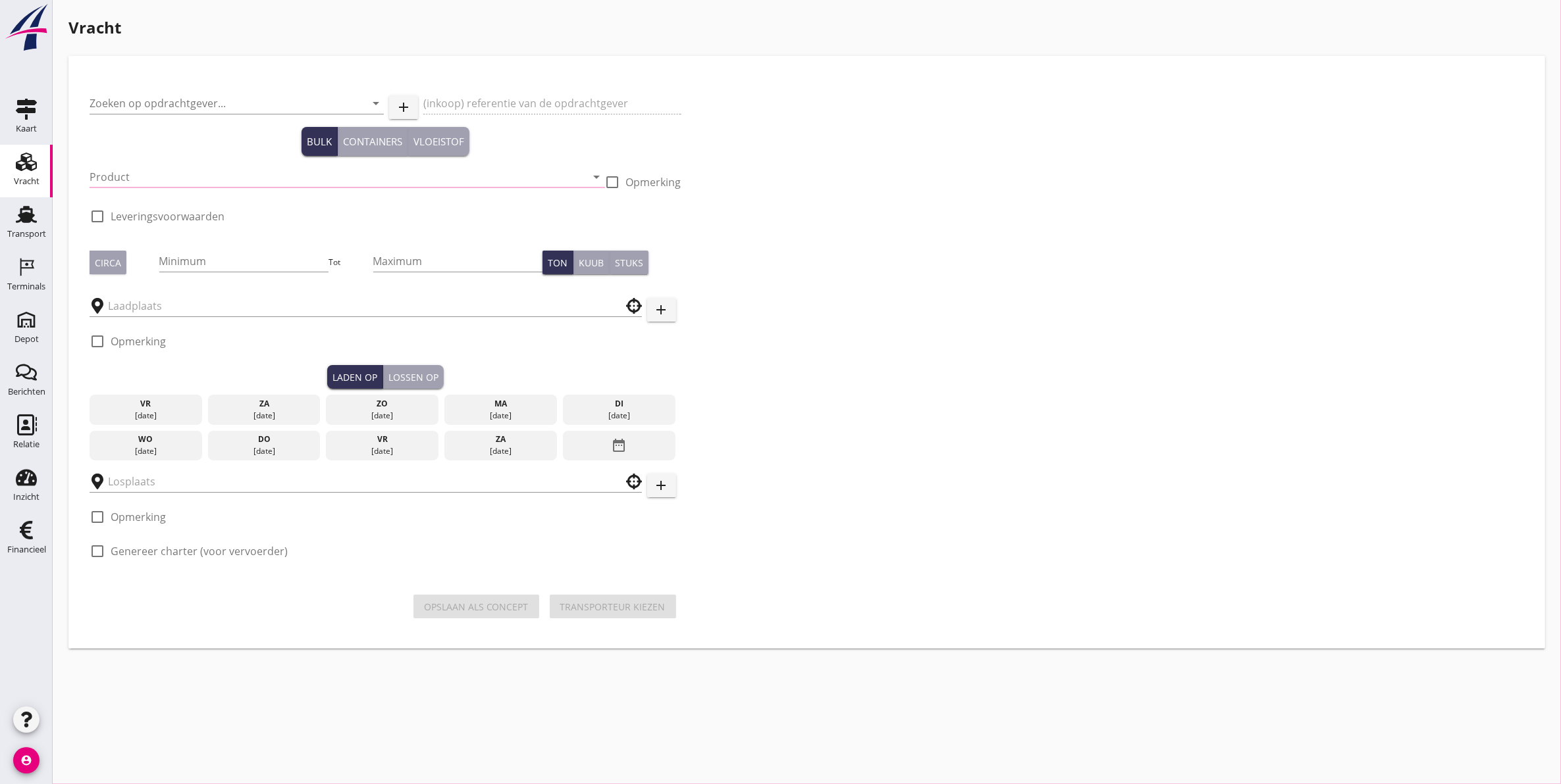
type input "Zandhandel Faasse B.V."
type input "Ophoogzand Goes"
type input "Ophoogzand (6120)"
checkbox input "true"
type input "500"
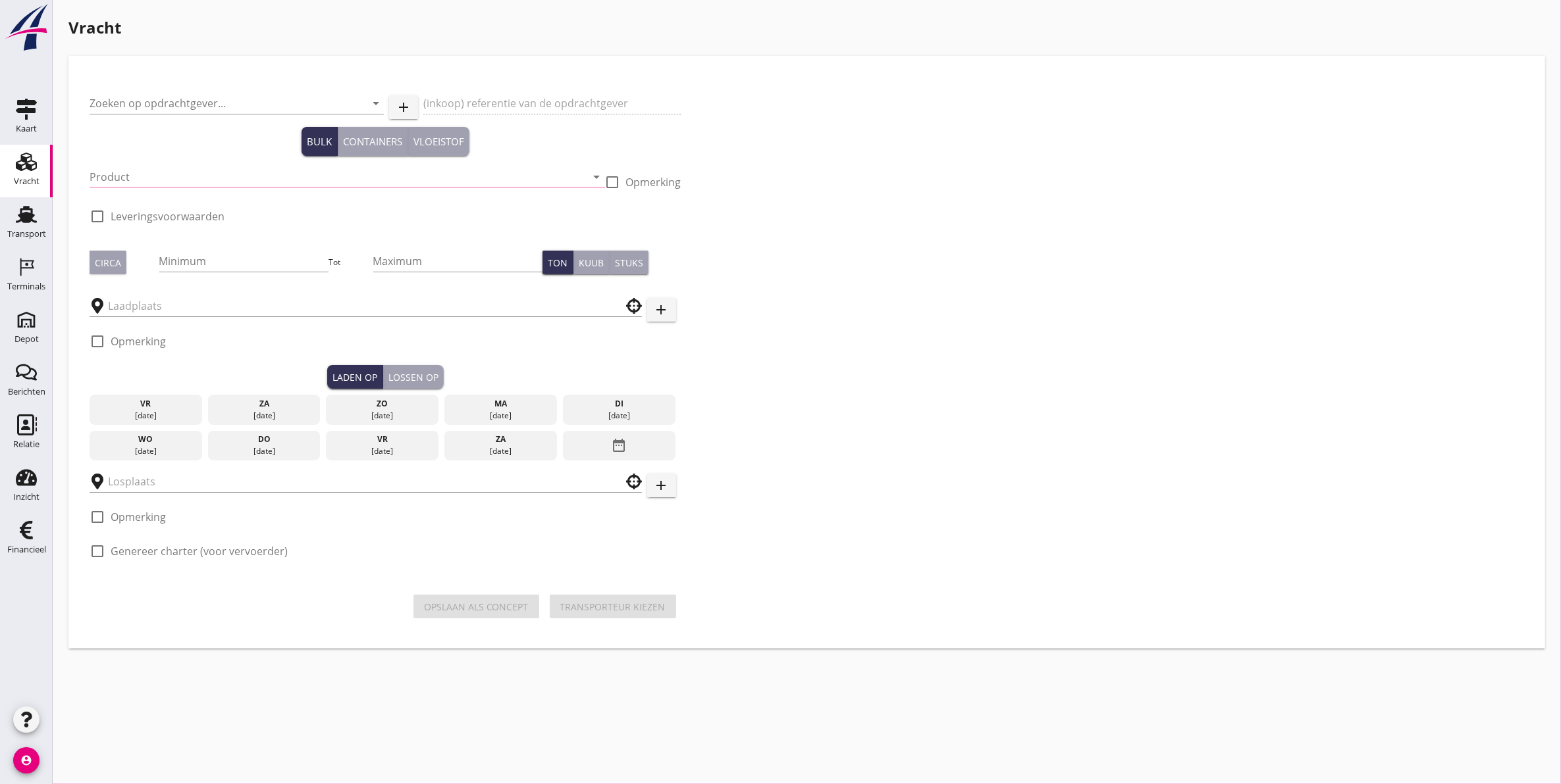
checkbox input "true"
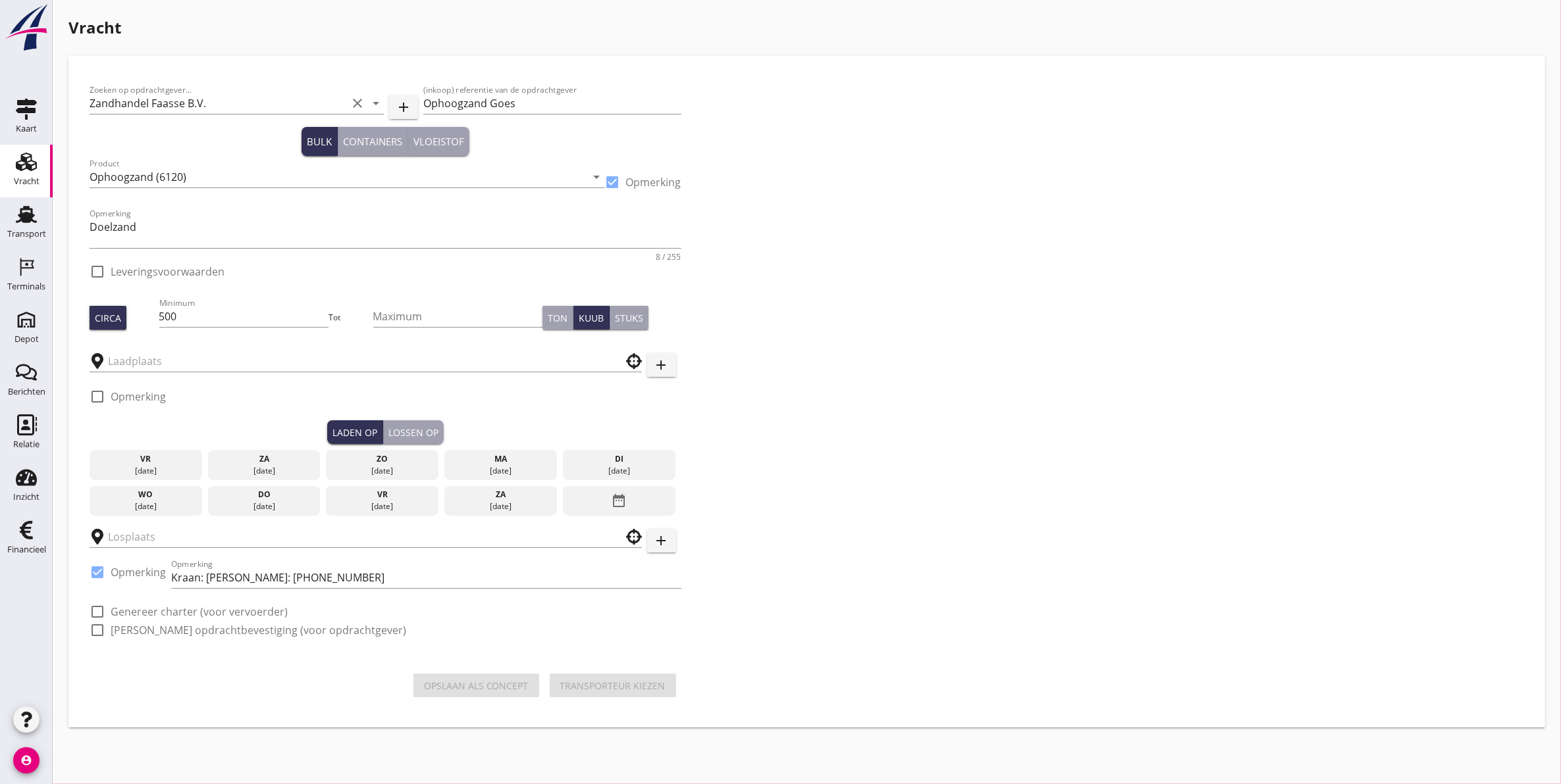
type input "Kaiserberg"
checkbox input "true"
type input "Depot Goes"
checkbox input "true"
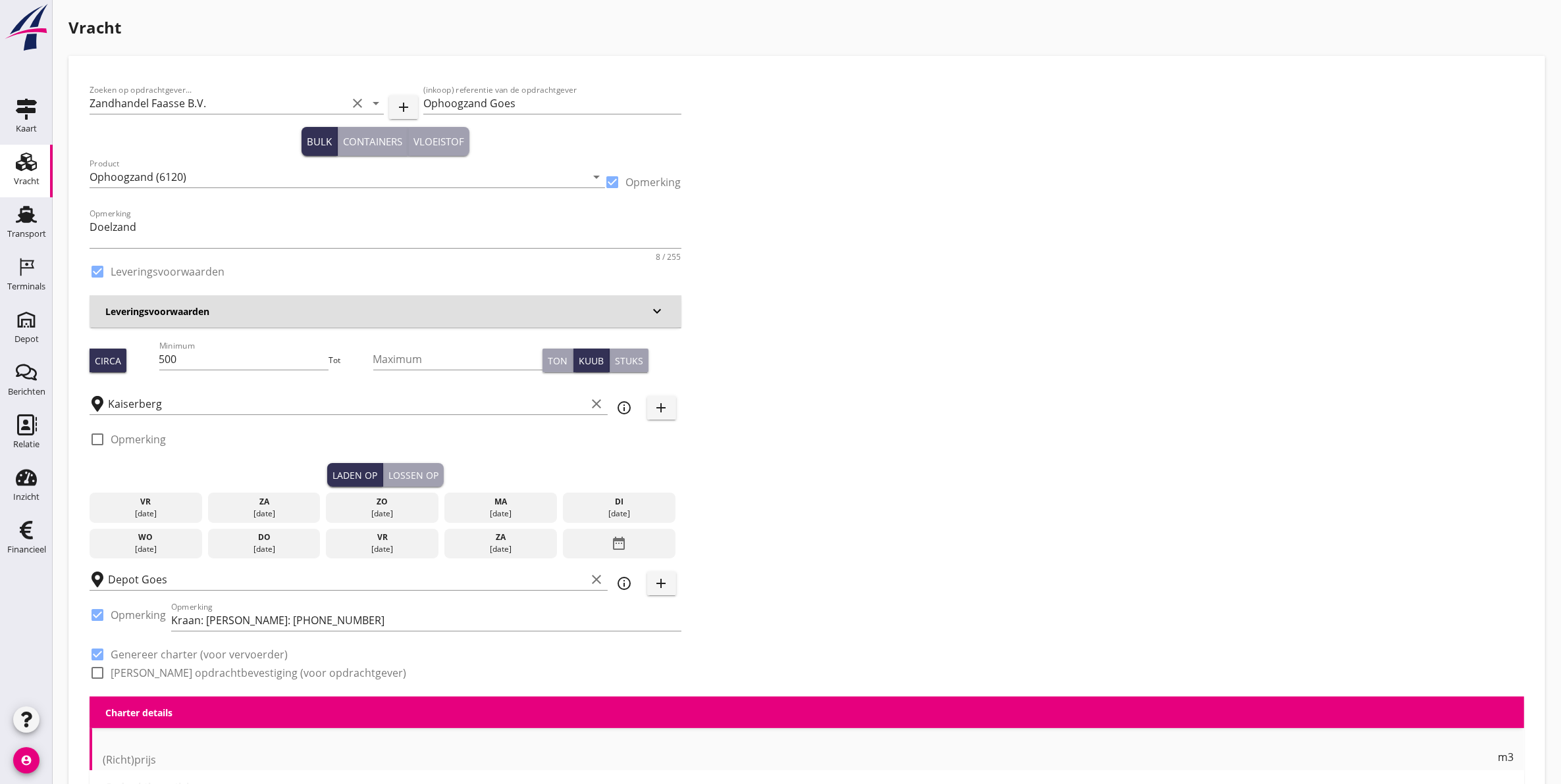
type input "4.03"
checkbox input "false"
radio input "false"
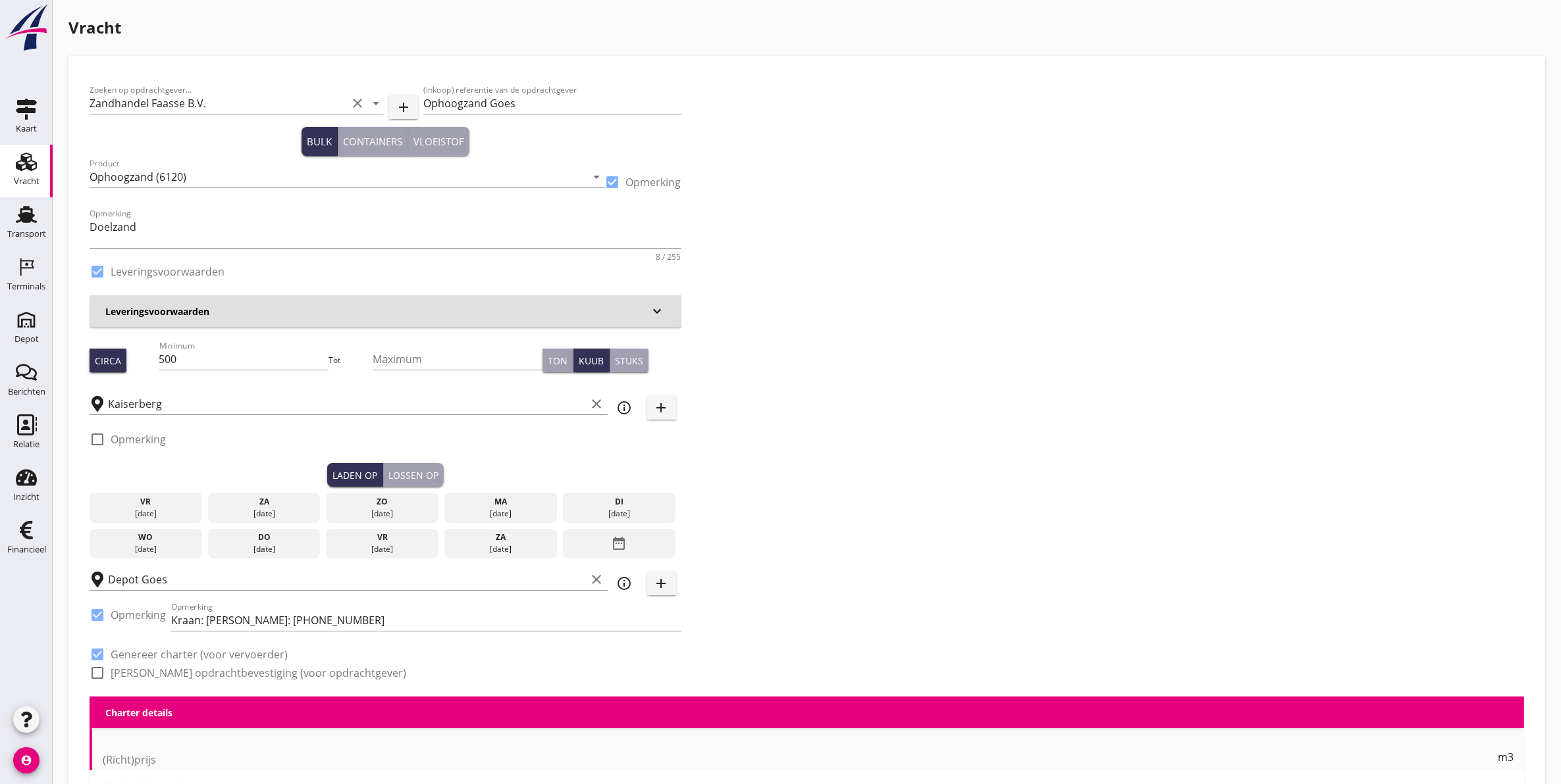
checkbox input "true"
type input "1"
click at [201, 373] on div "Minimum 500" at bounding box center [243, 365] width 170 height 34
click at [206, 363] on input "500" at bounding box center [243, 359] width 170 height 21
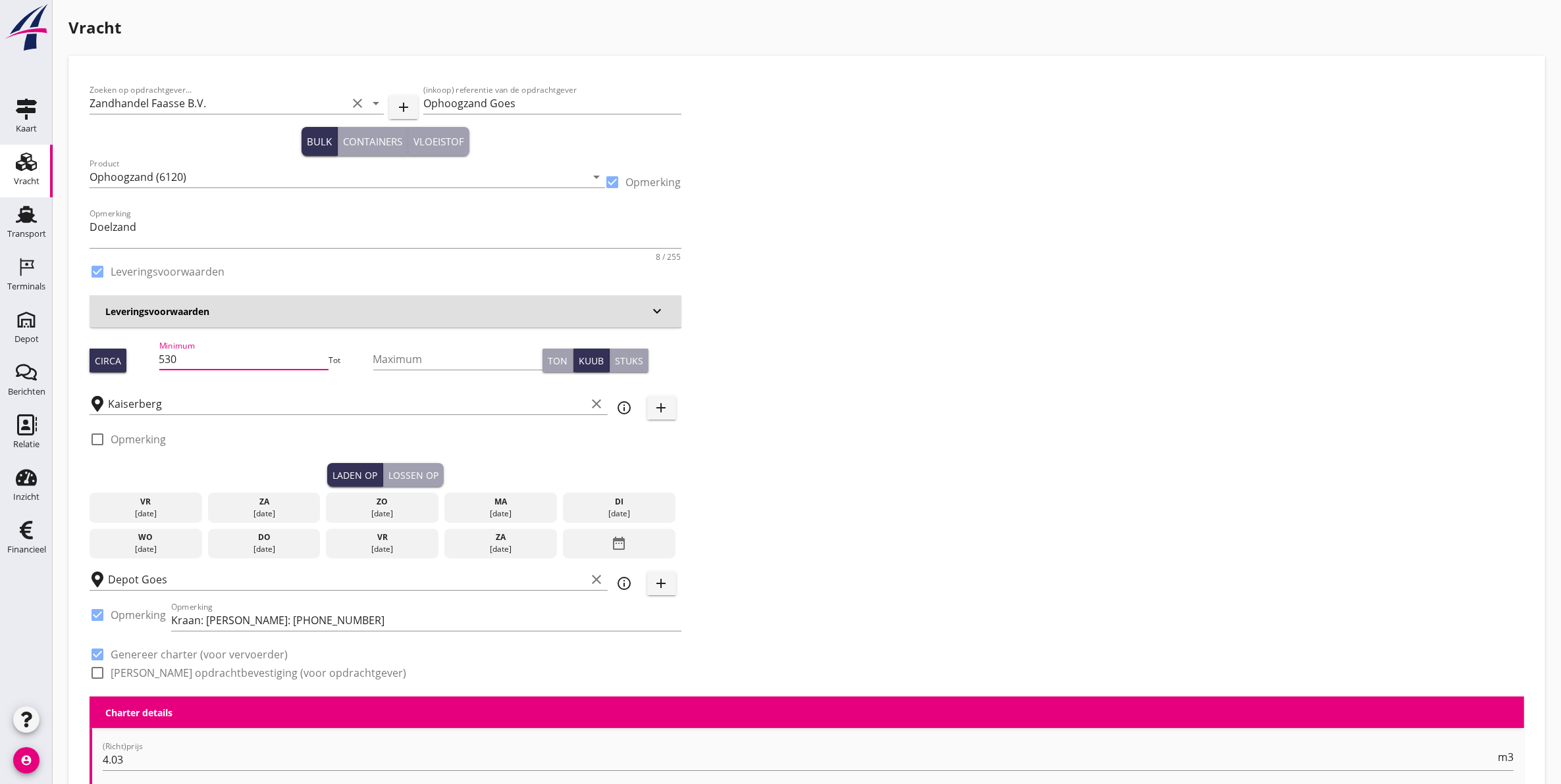
type input "530"
click at [649, 510] on div "23 sep." at bounding box center [618, 513] width 106 height 11
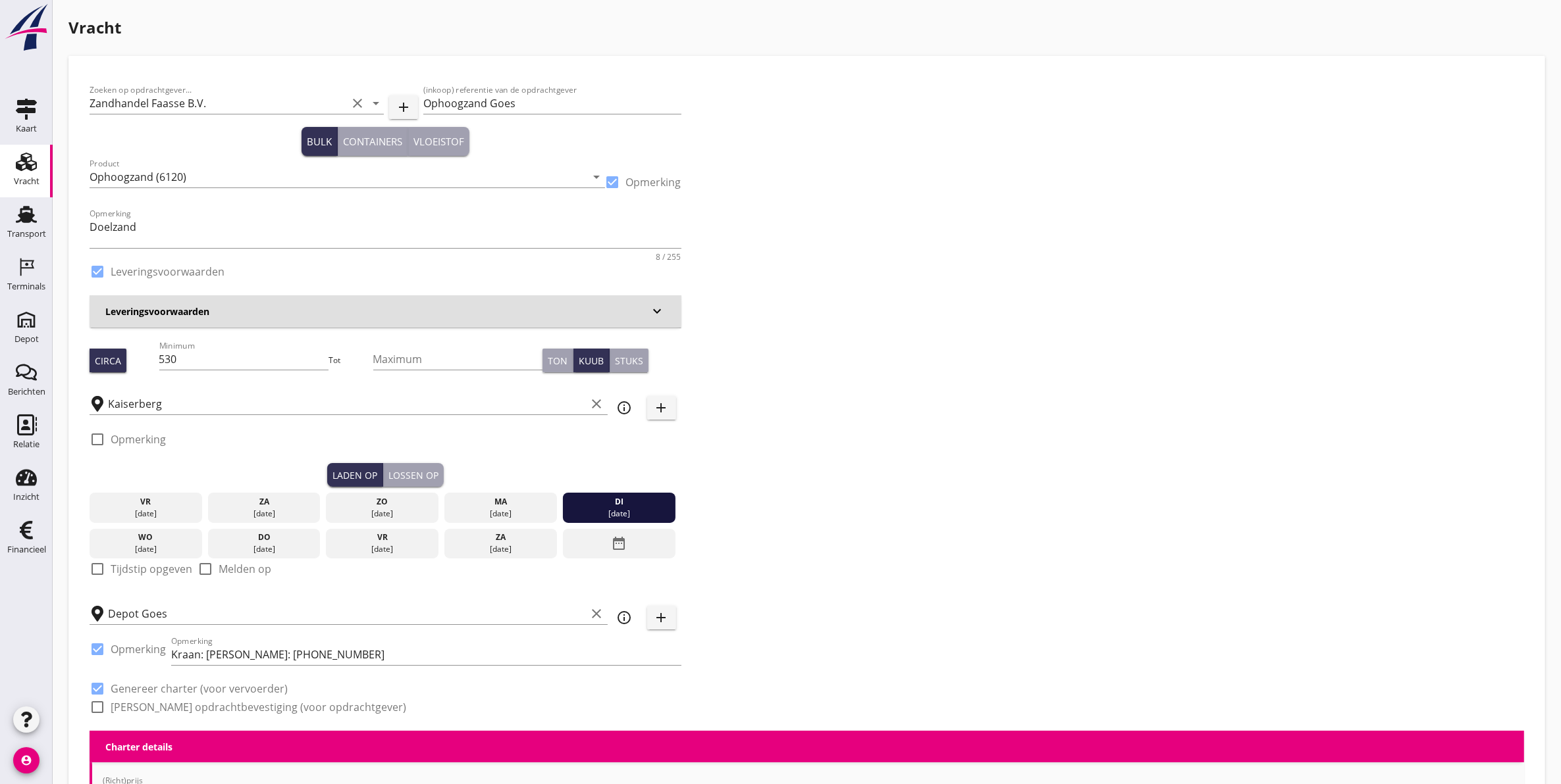
click at [426, 474] on div "Lossen op" at bounding box center [413, 476] width 50 height 14
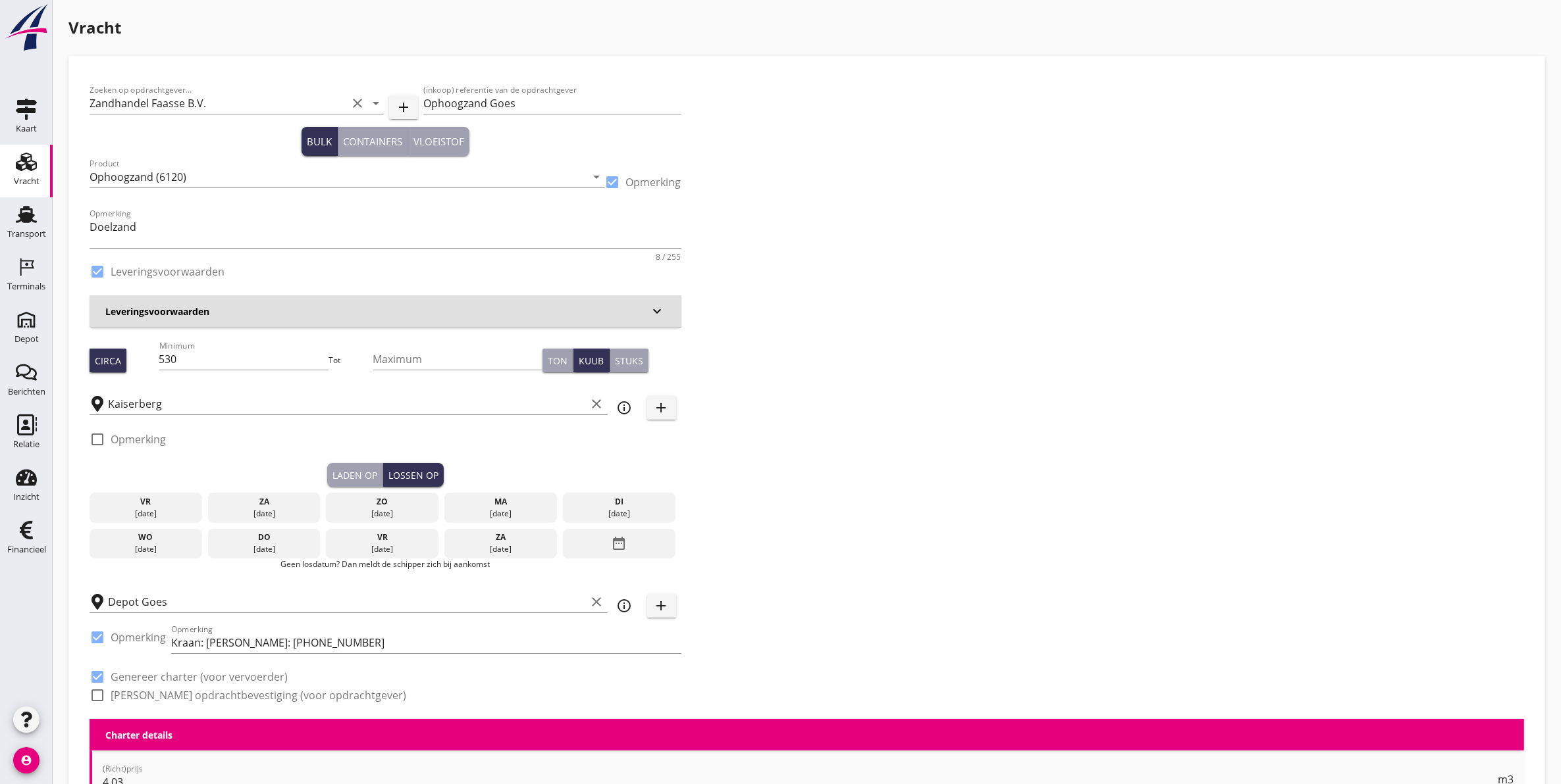
click at [152, 543] on div "wo" at bounding box center [146, 536] width 106 height 11
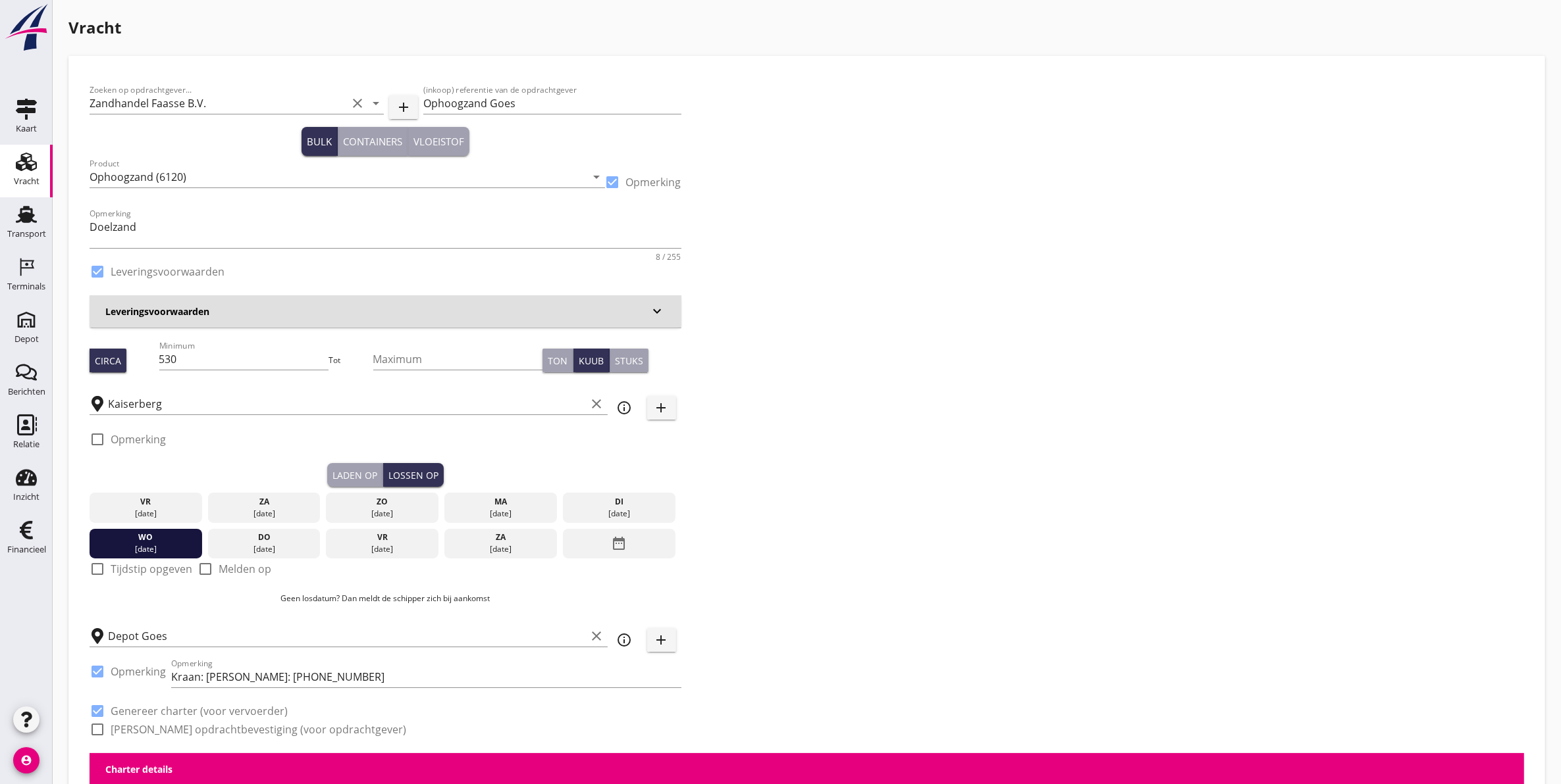
click at [361, 469] on div "Laden op" at bounding box center [354, 476] width 45 height 14
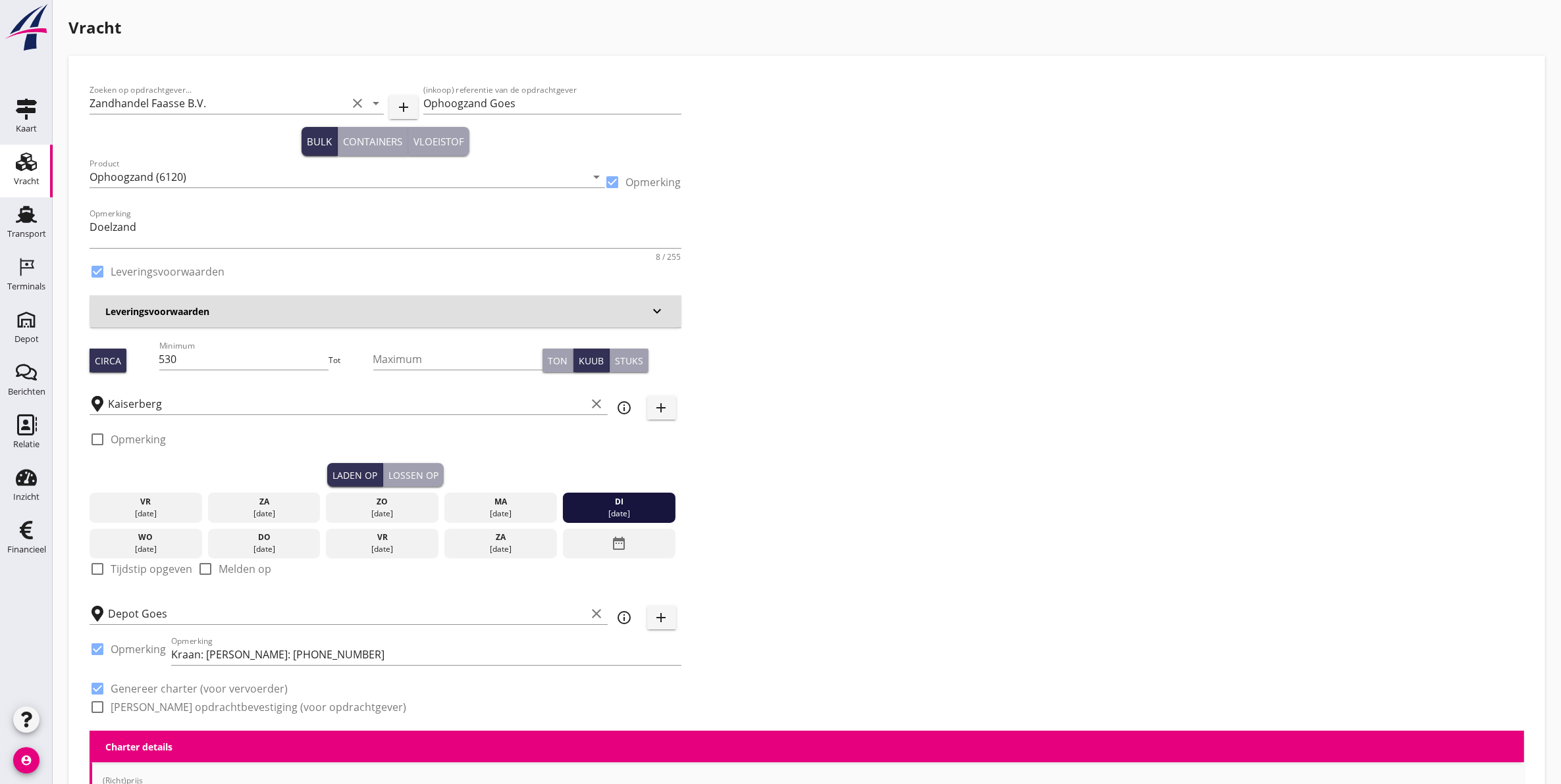
click at [425, 465] on button "Lossen op" at bounding box center [413, 475] width 61 height 24
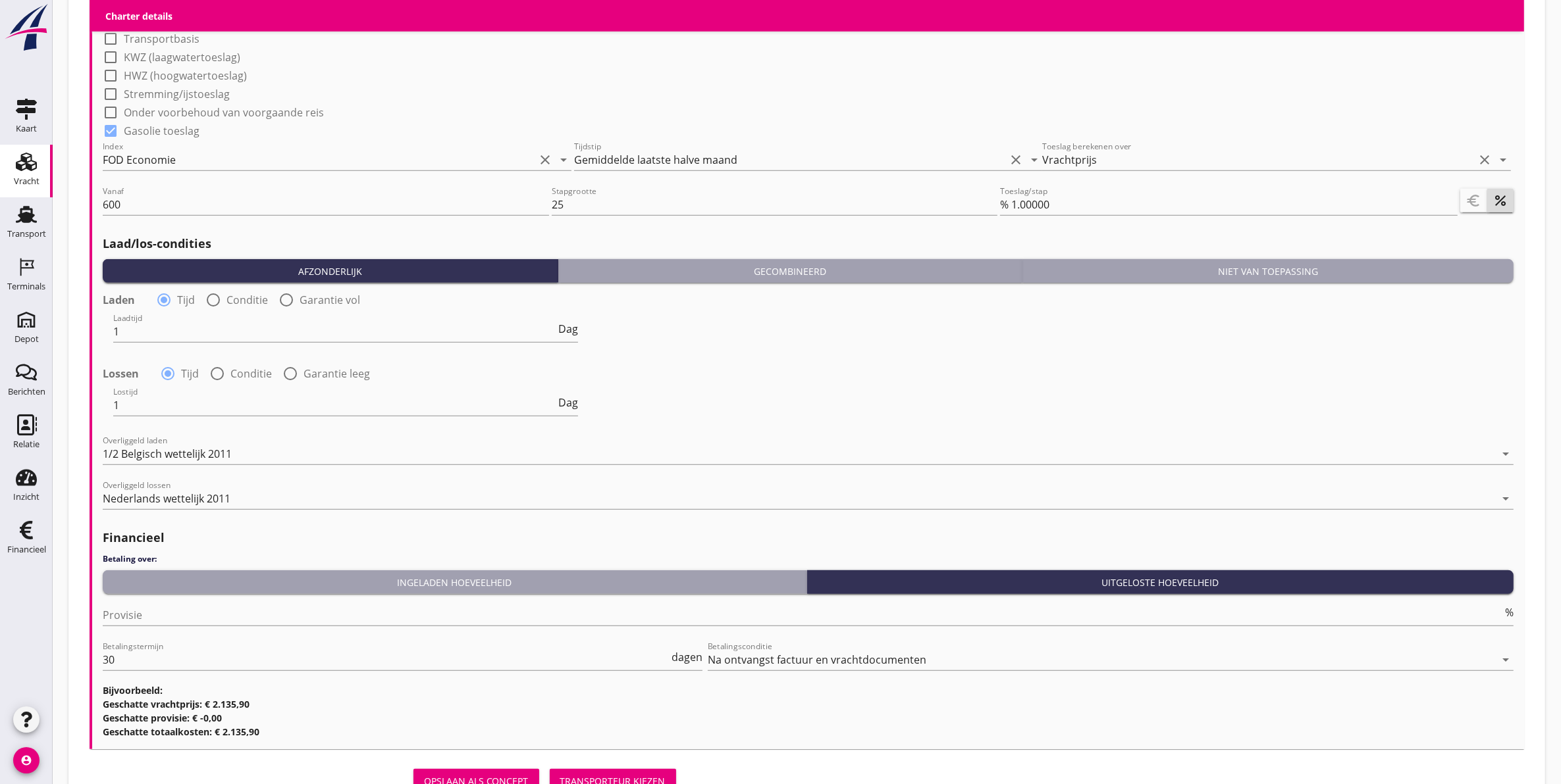
scroll to position [1369, 0]
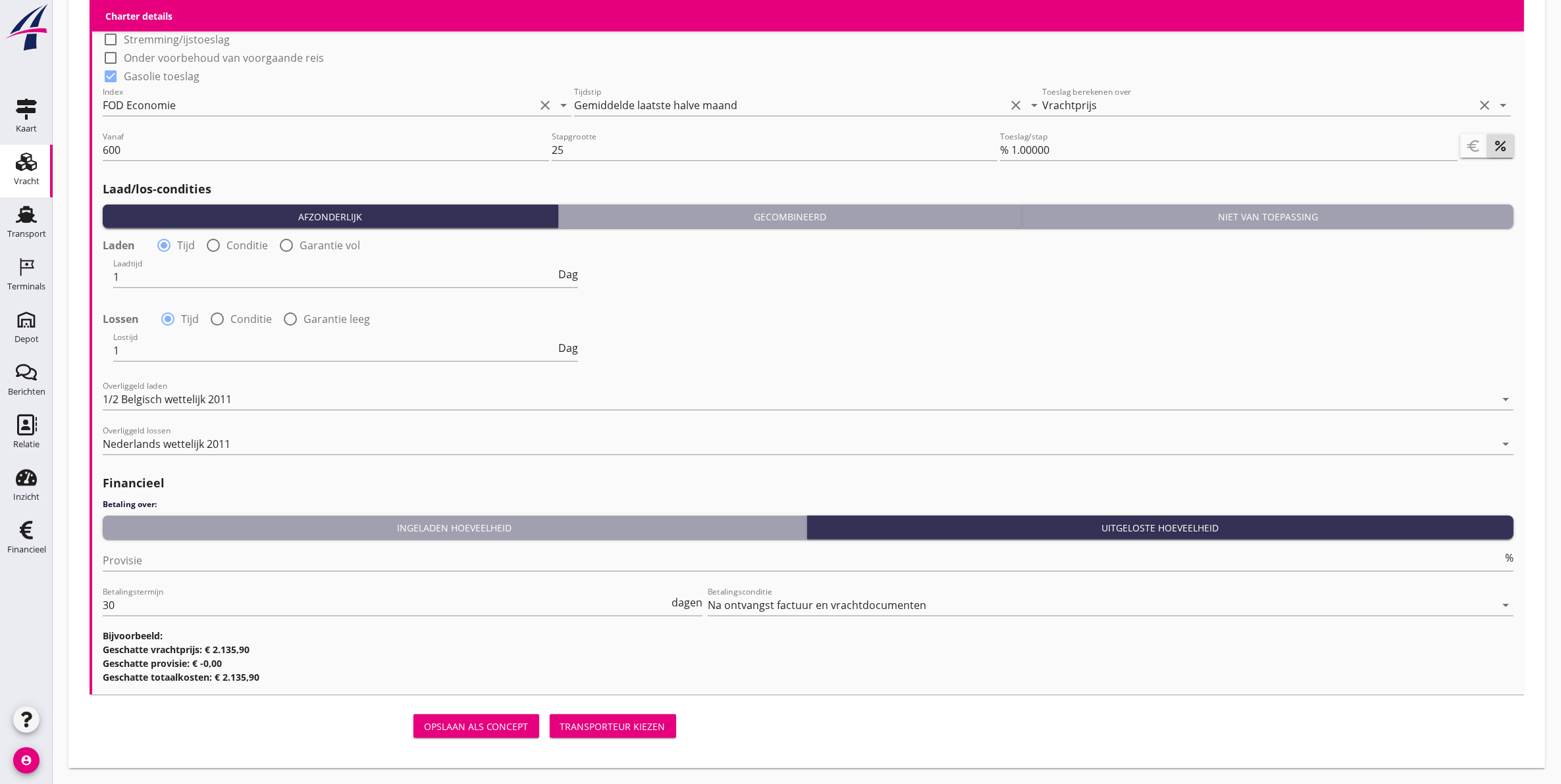
click at [660, 720] on div "Transporteur kiezen" at bounding box center [613, 727] width 105 height 14
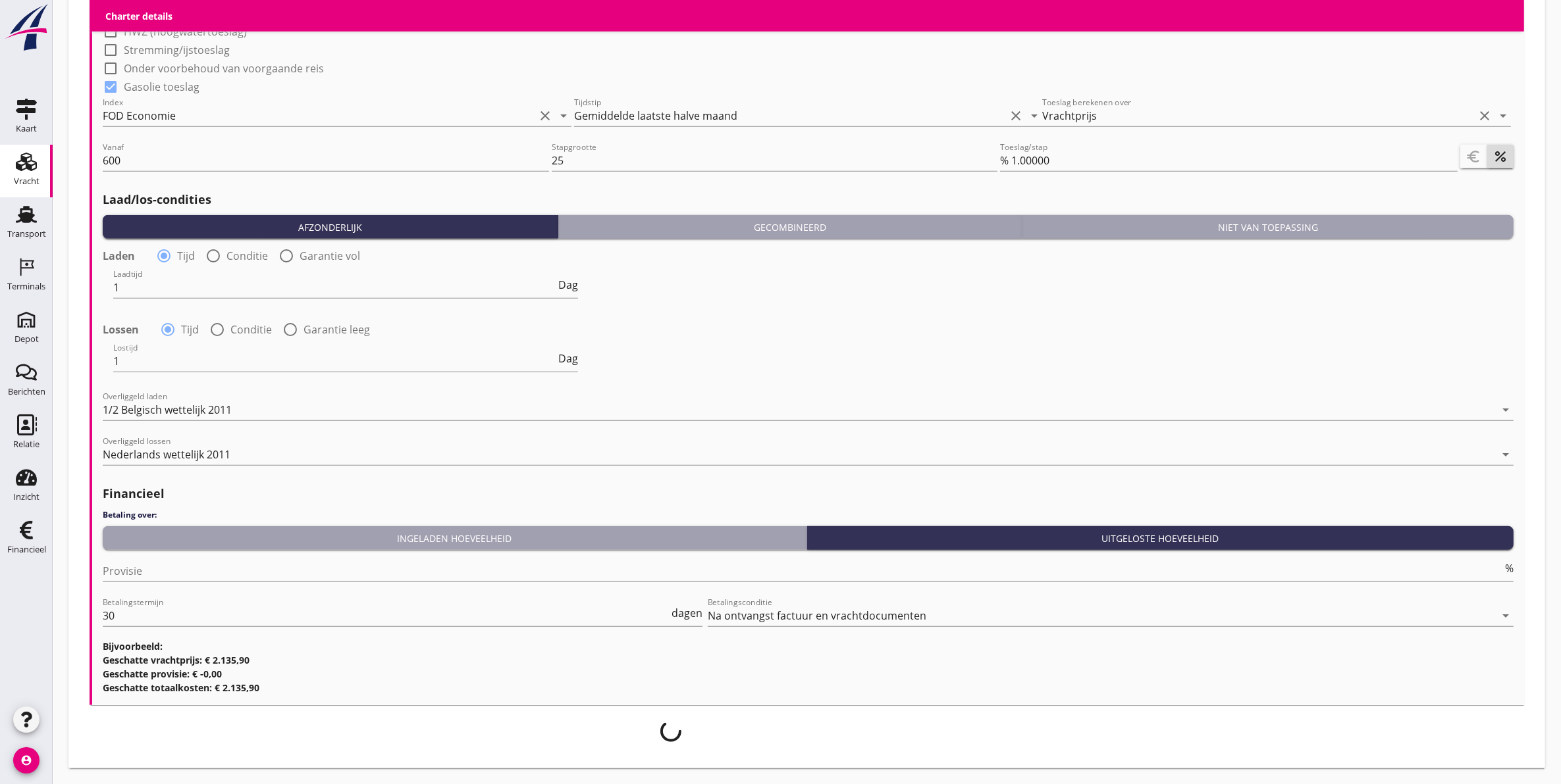
scroll to position [1357, 0]
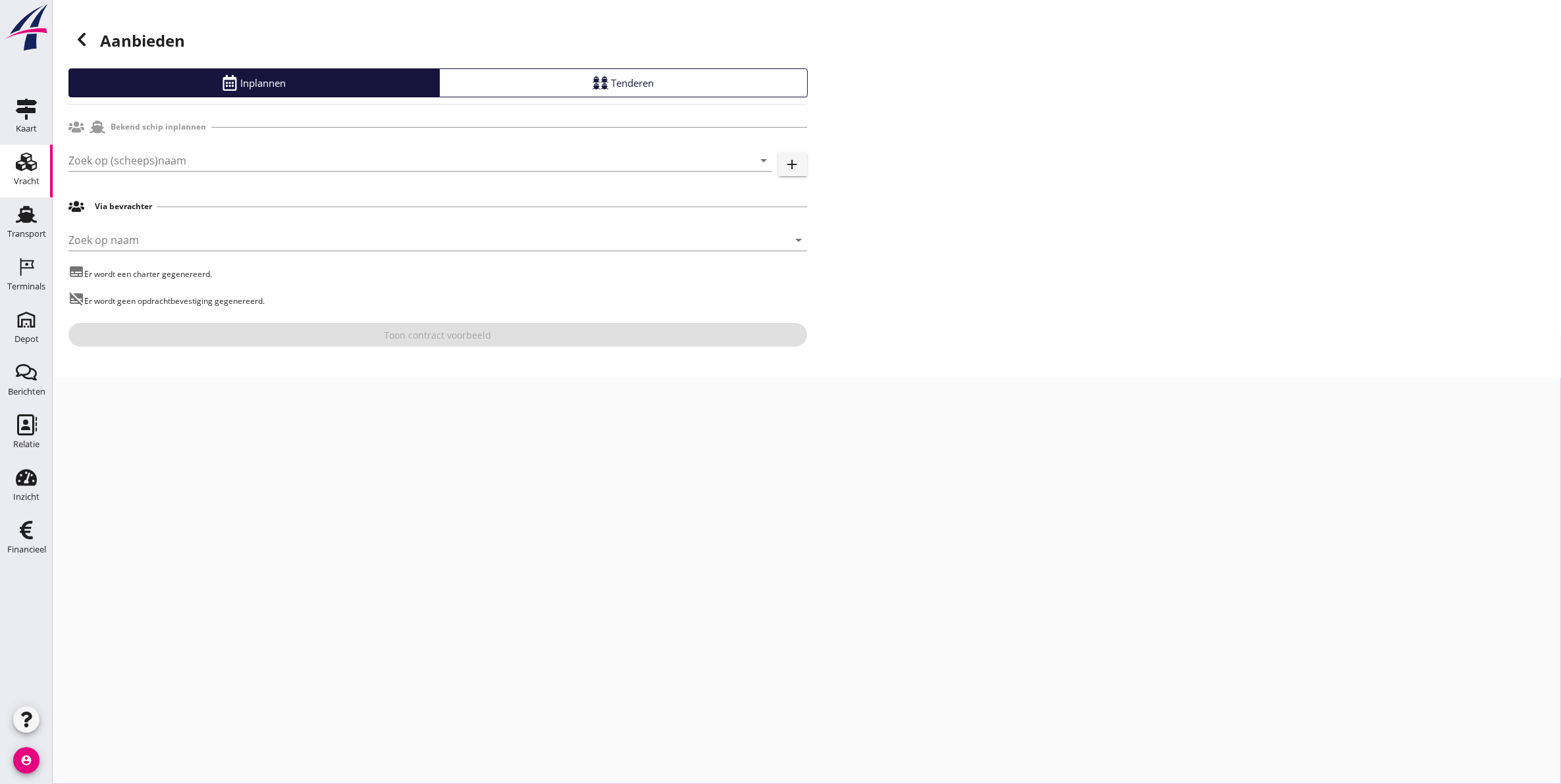
click at [280, 148] on div "Zoek op (scheeps)naam arrow_drop_down add" at bounding box center [437, 163] width 739 height 42
click at [274, 160] on input "Zoek op (scheeps)naam" at bounding box center [401, 161] width 667 height 21
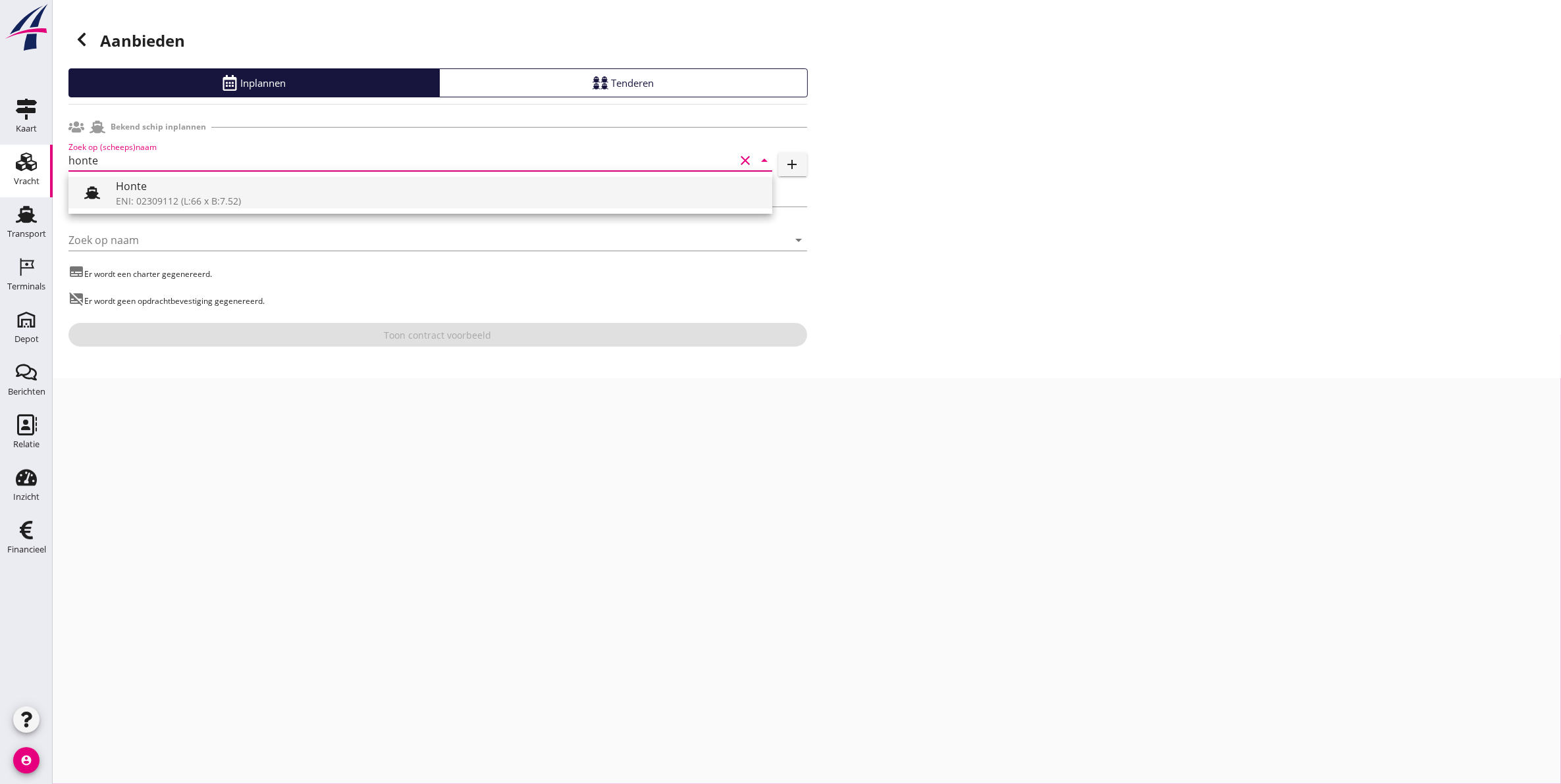
click at [228, 192] on div "Honte" at bounding box center [438, 186] width 646 height 16
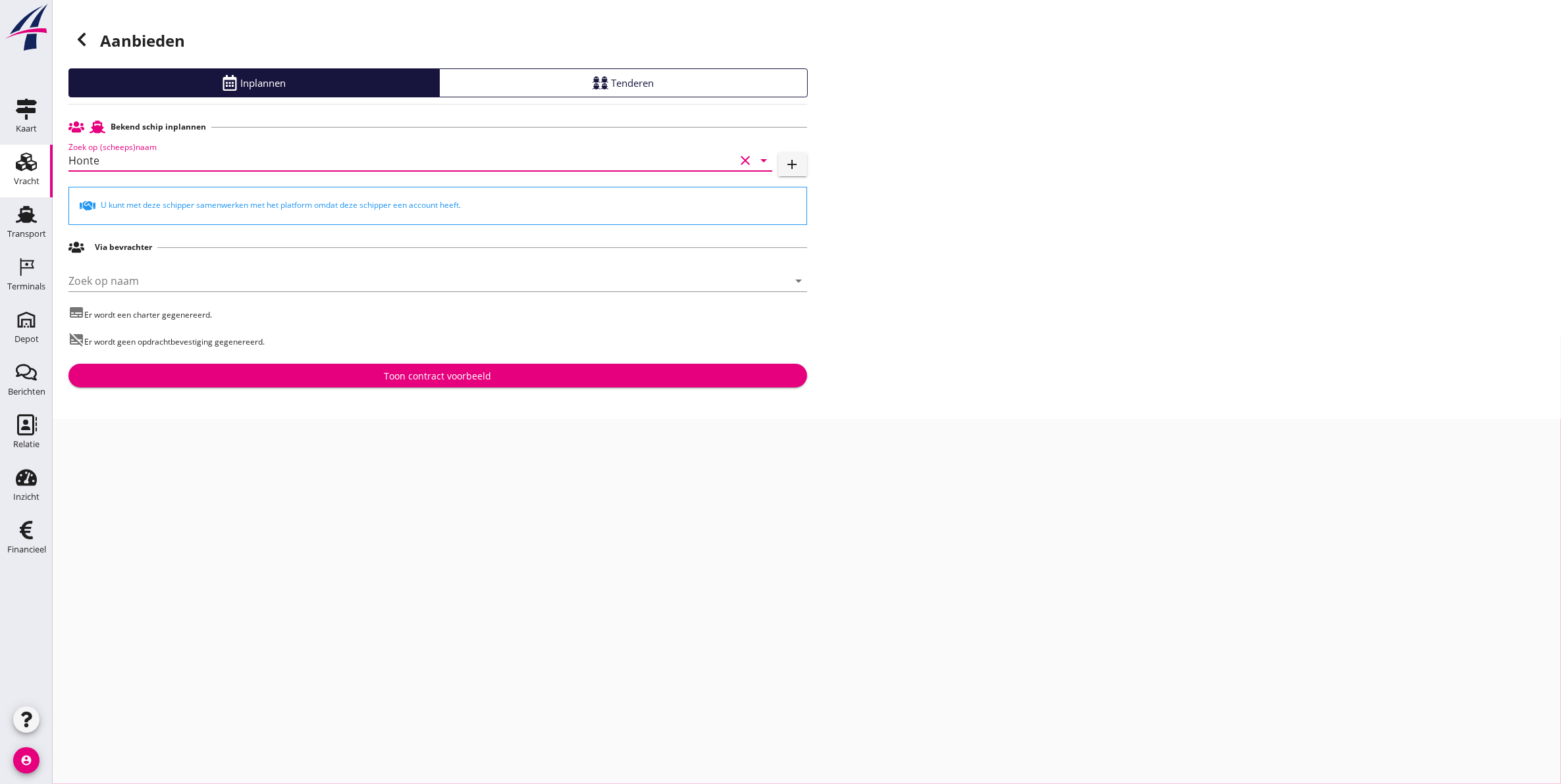
type input "Honte"
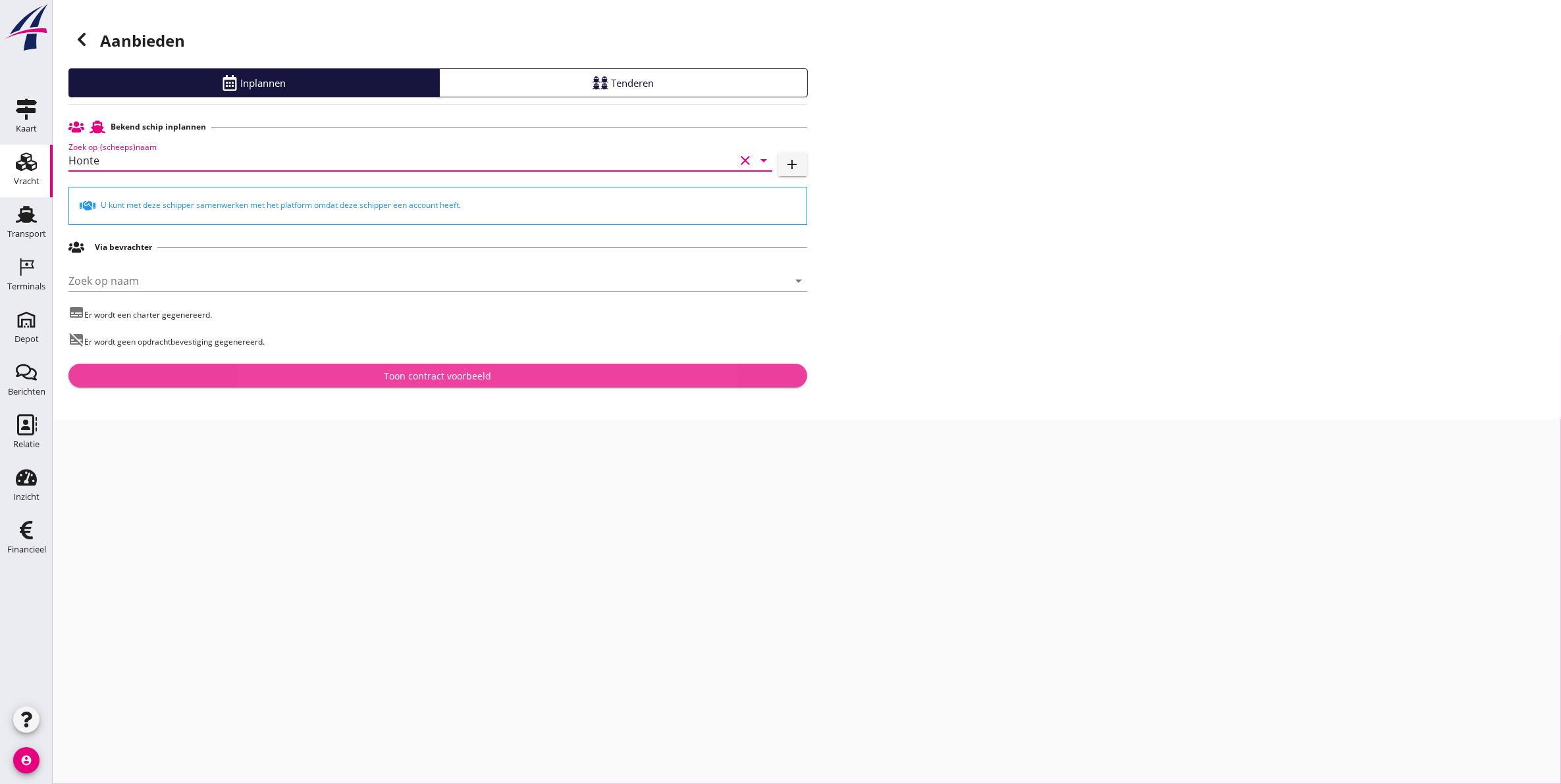
click at [297, 378] on div "Toon contract voorbeeld" at bounding box center [437, 376] width 718 height 14
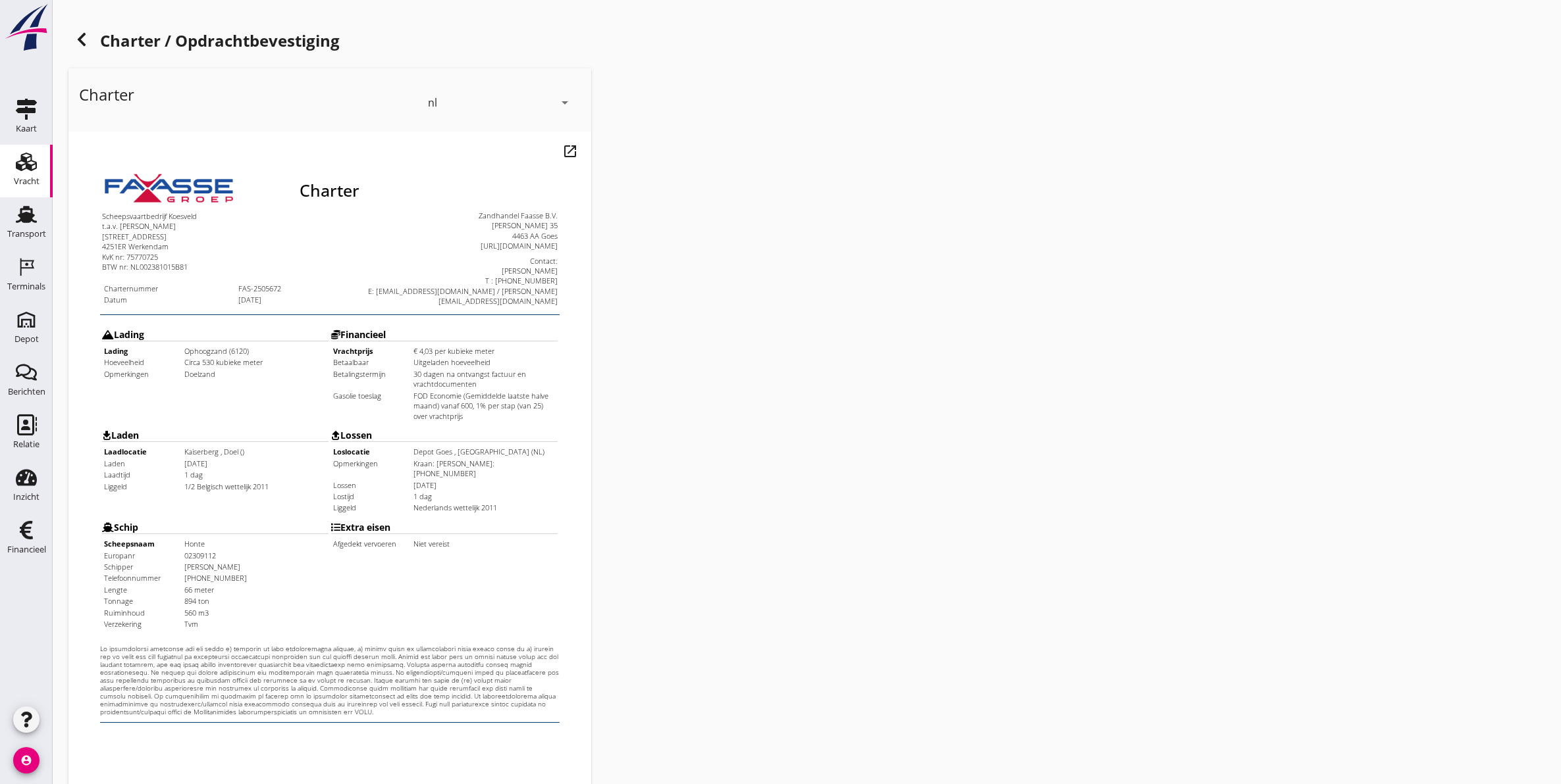
click at [1219, 636] on div "Charter nl arrow_drop_down open_in_new Pas aan" at bounding box center [806, 492] width 1487 height 857
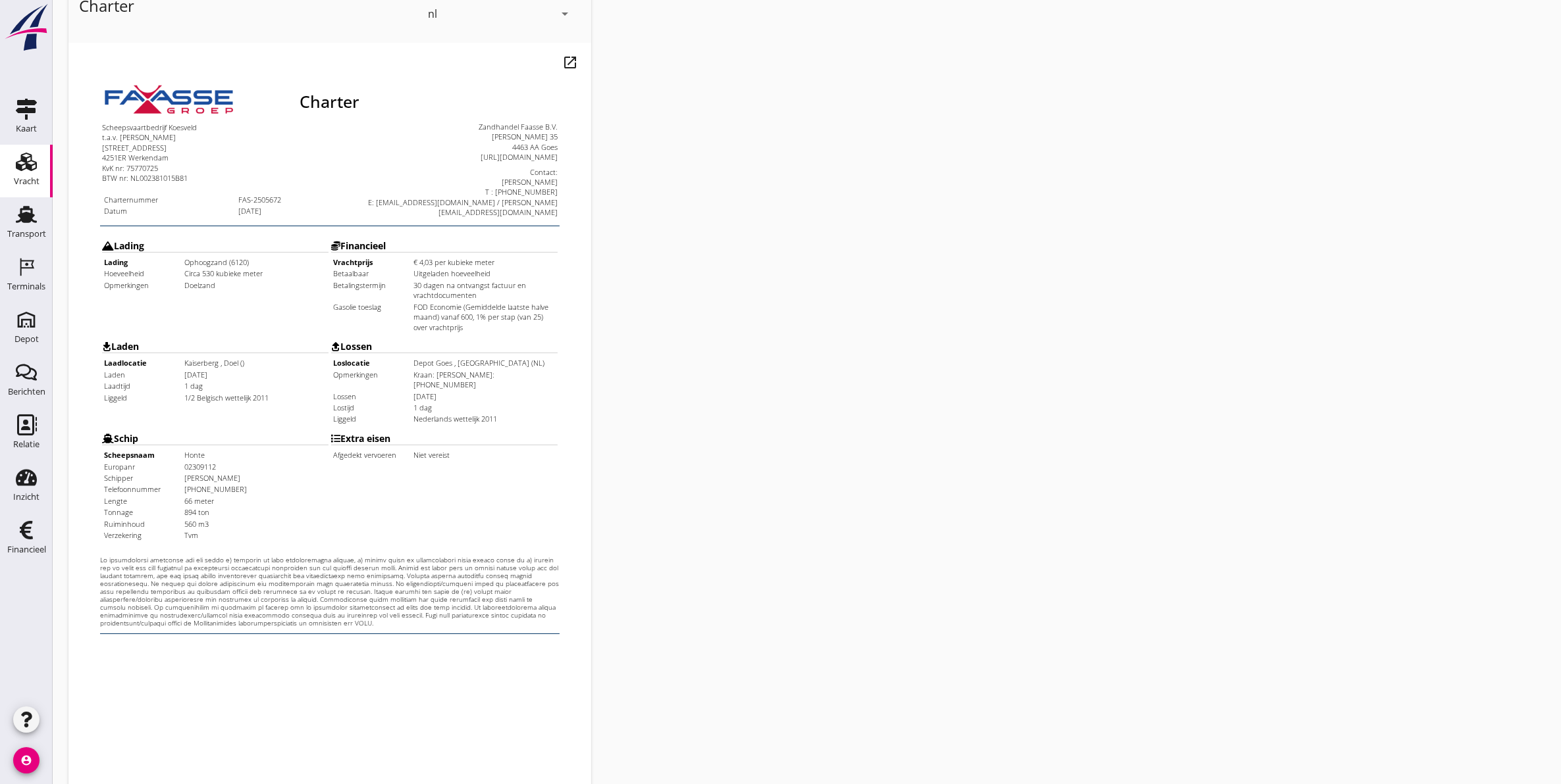
scroll to position [189, 0]
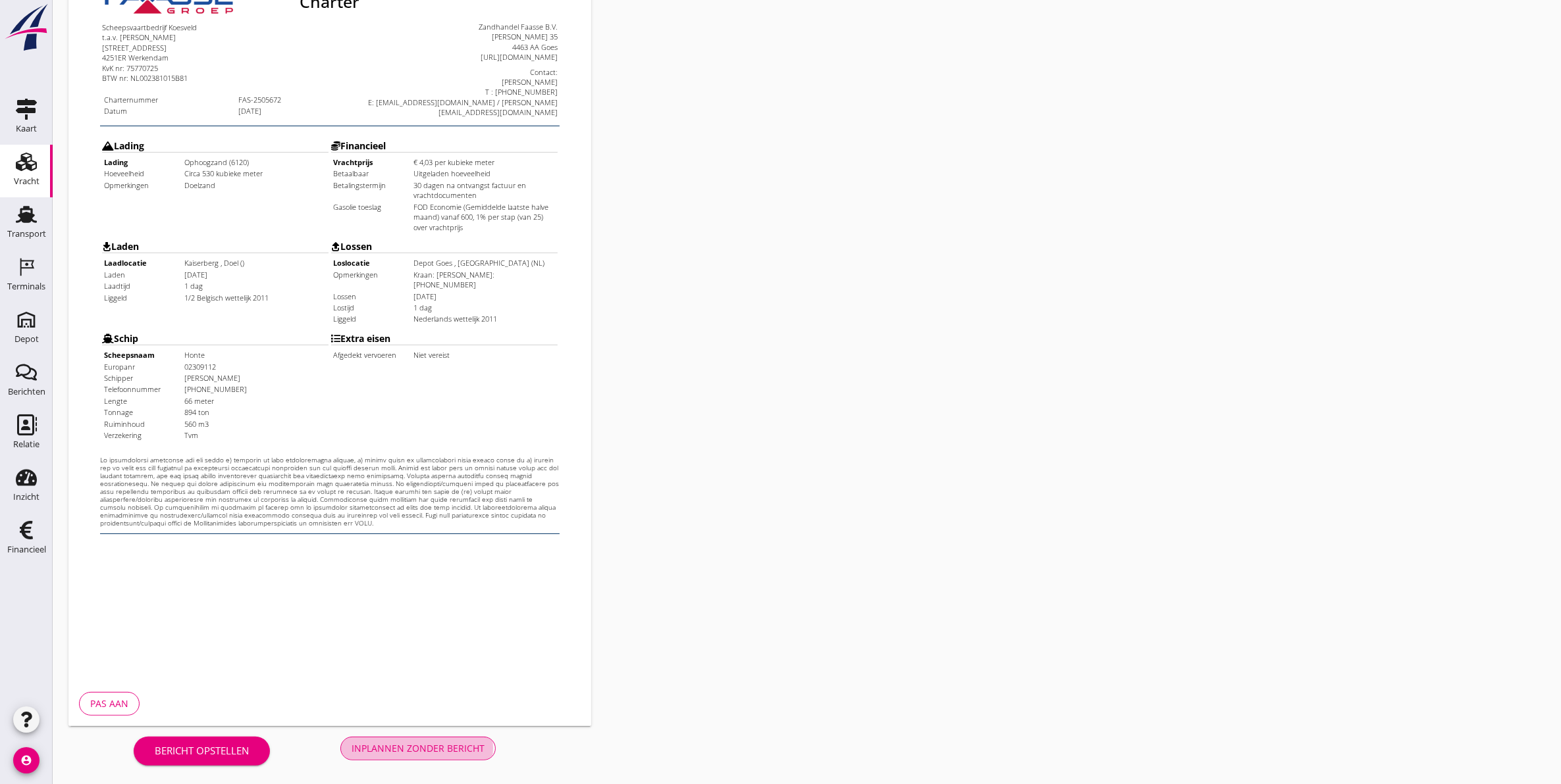
click at [364, 737] on button "Inplannen zonder bericht" at bounding box center [417, 748] width 155 height 24
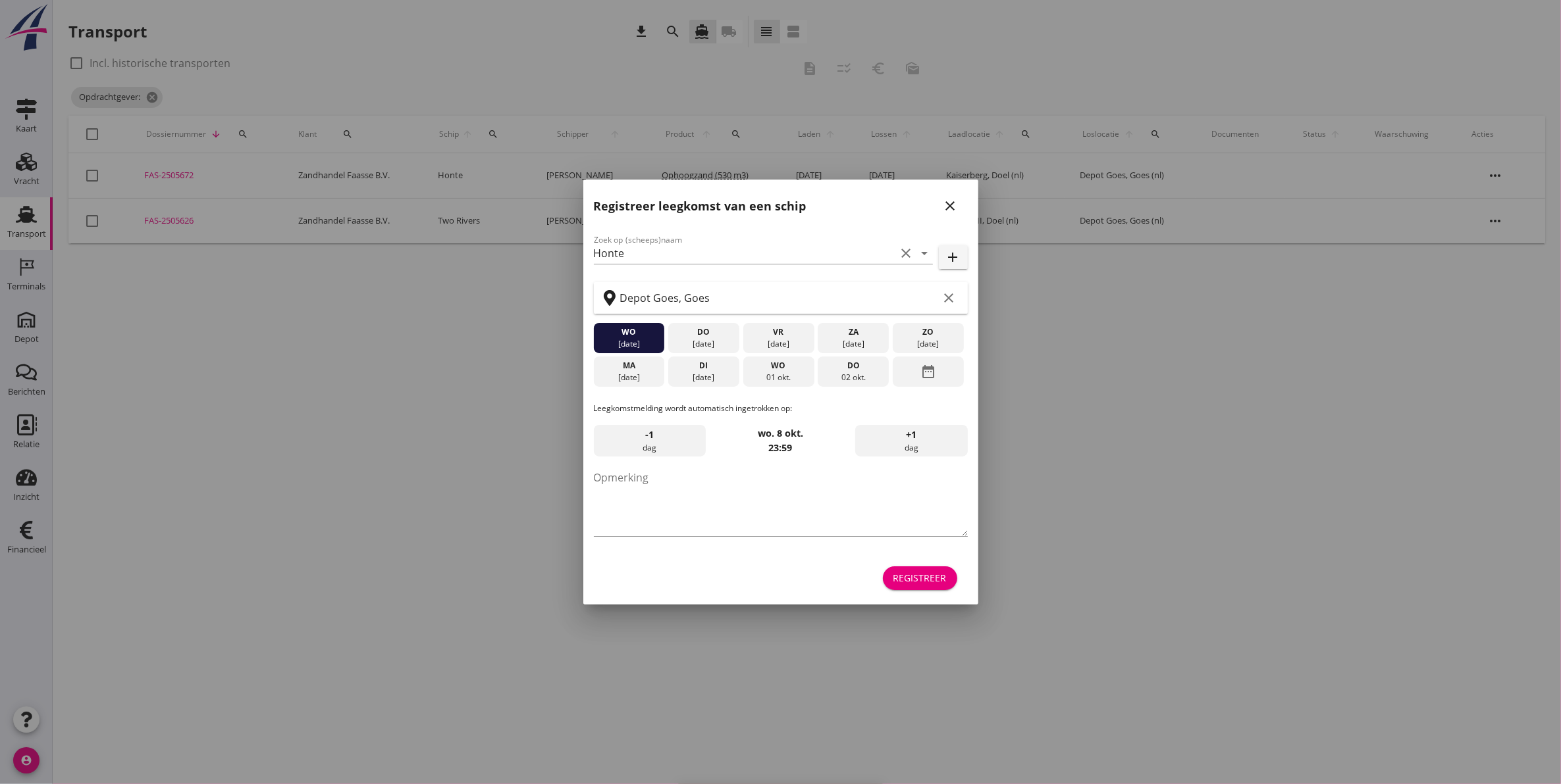
click at [948, 208] on icon "close" at bounding box center [950, 206] width 16 height 16
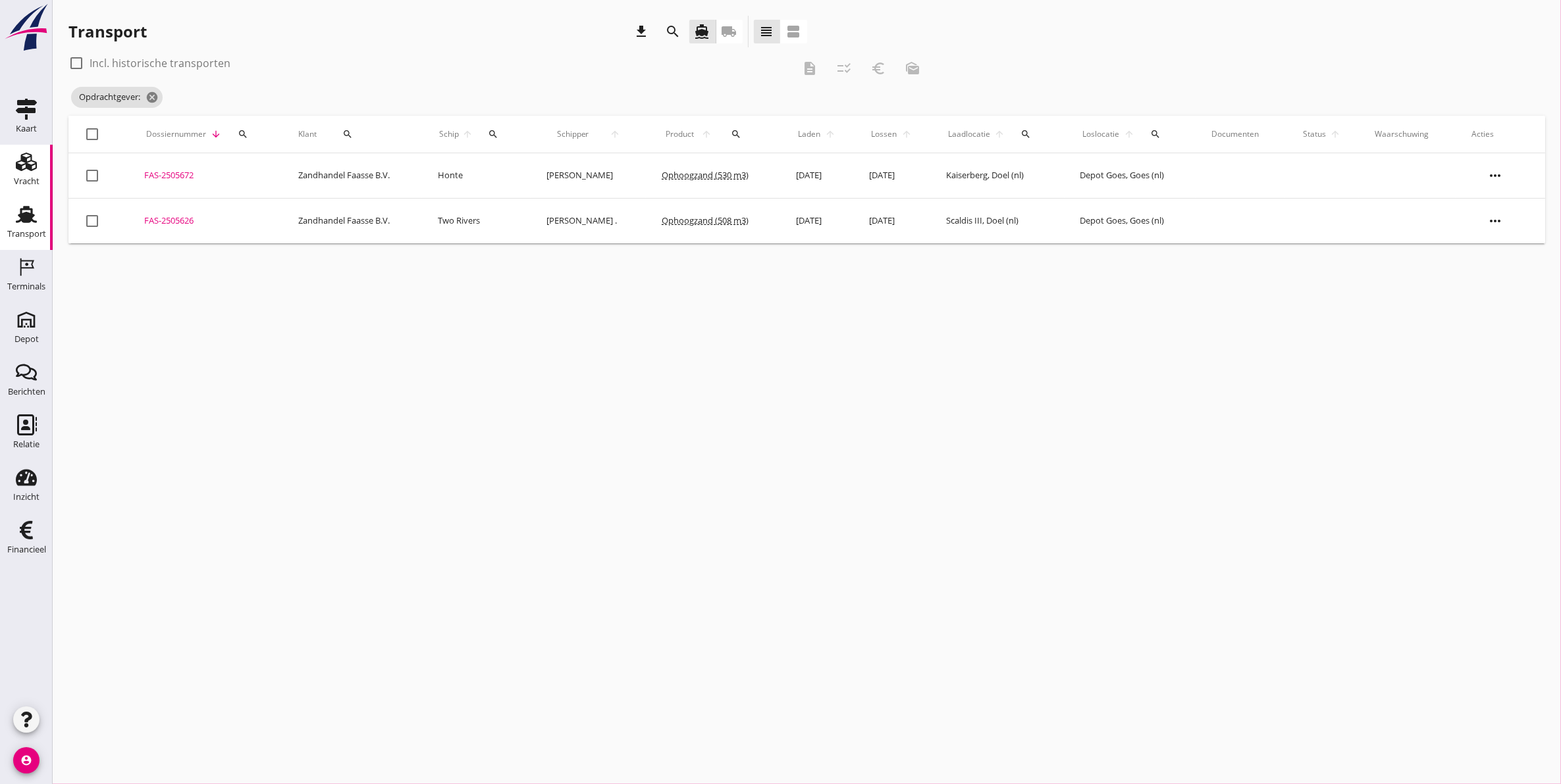
click at [30, 169] on icon "Vracht" at bounding box center [26, 162] width 21 height 21
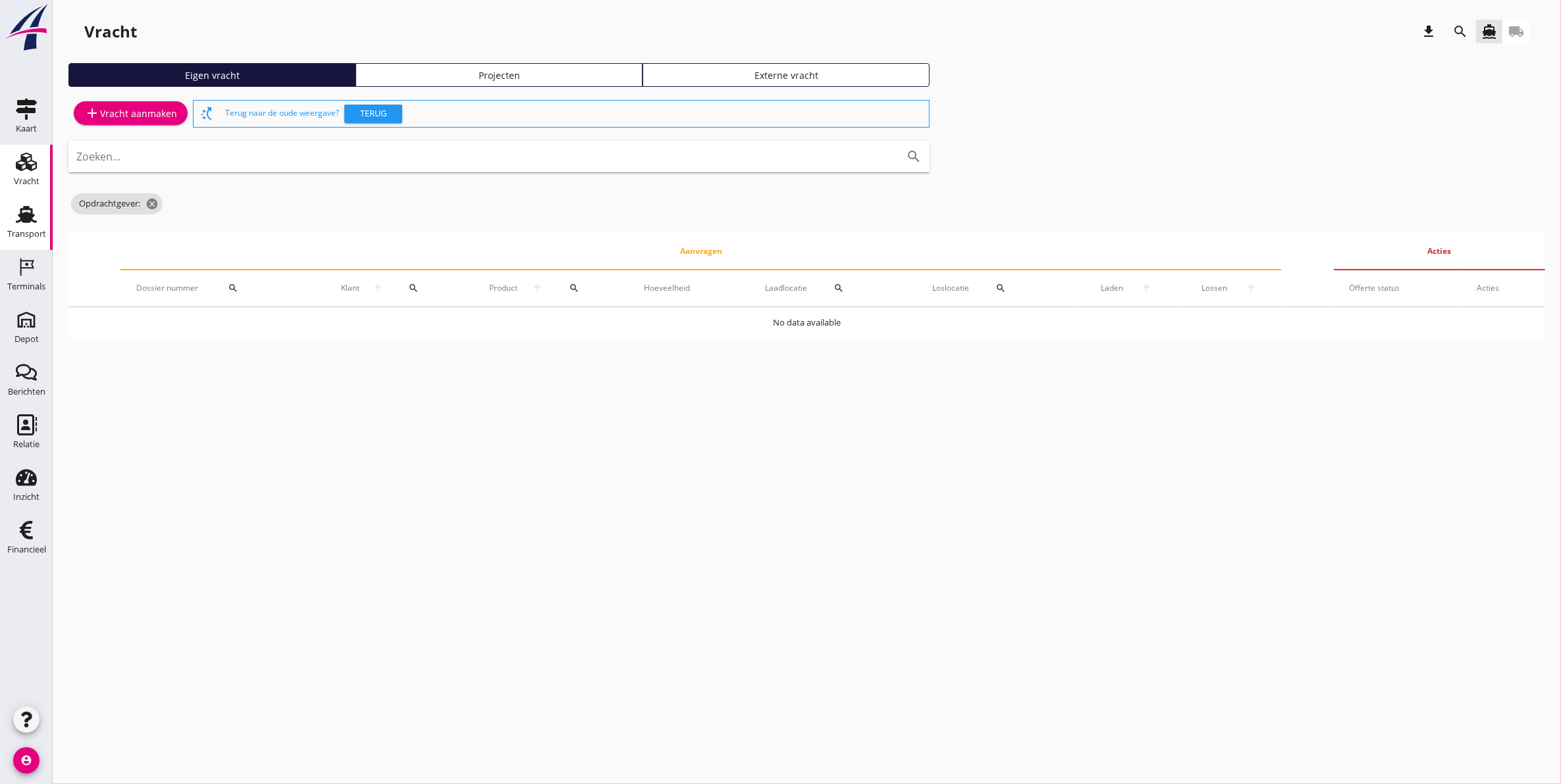
click at [35, 224] on icon "Transport" at bounding box center [26, 214] width 21 height 21
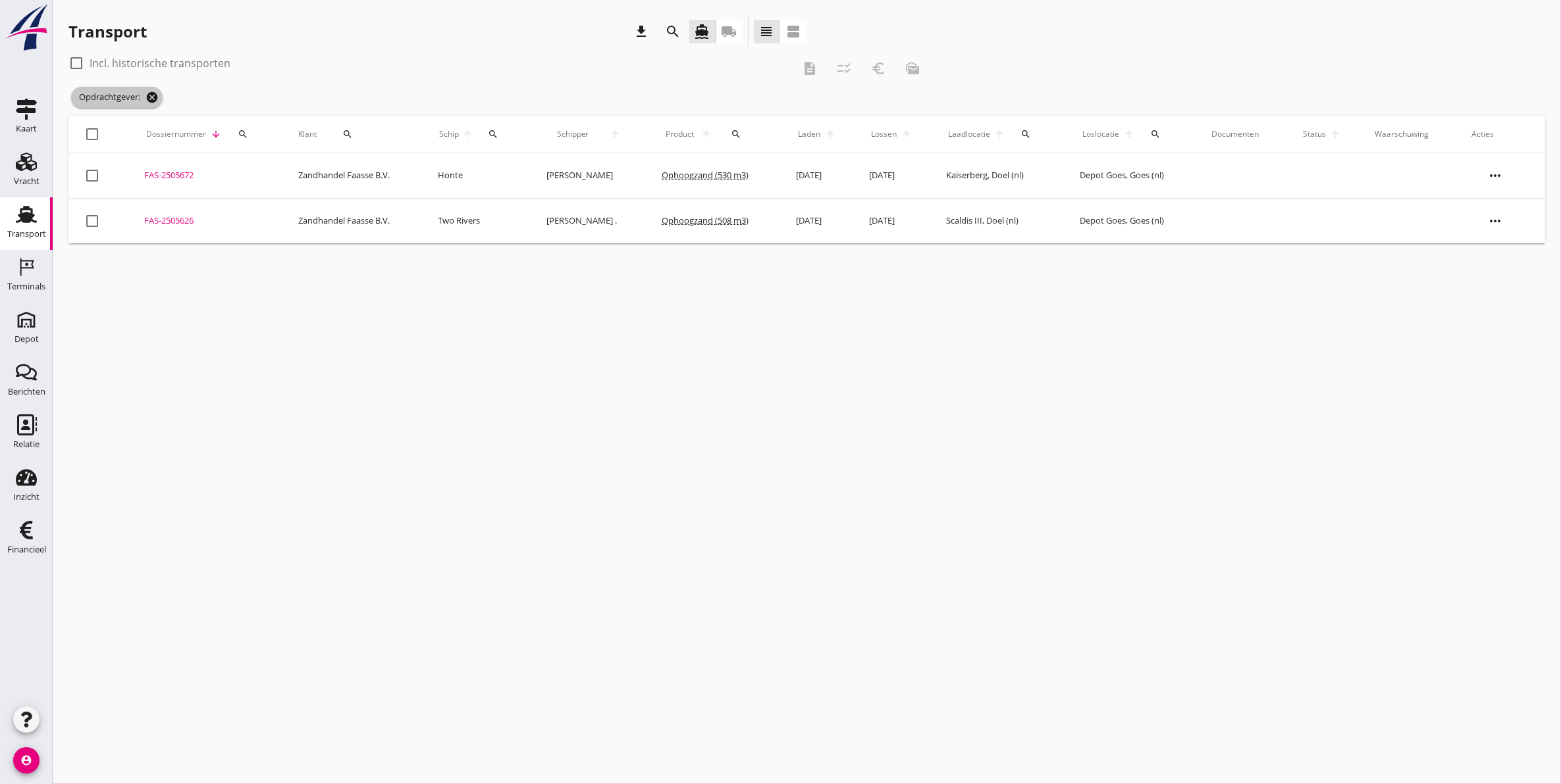
click at [148, 93] on icon "cancel" at bounding box center [152, 97] width 13 height 13
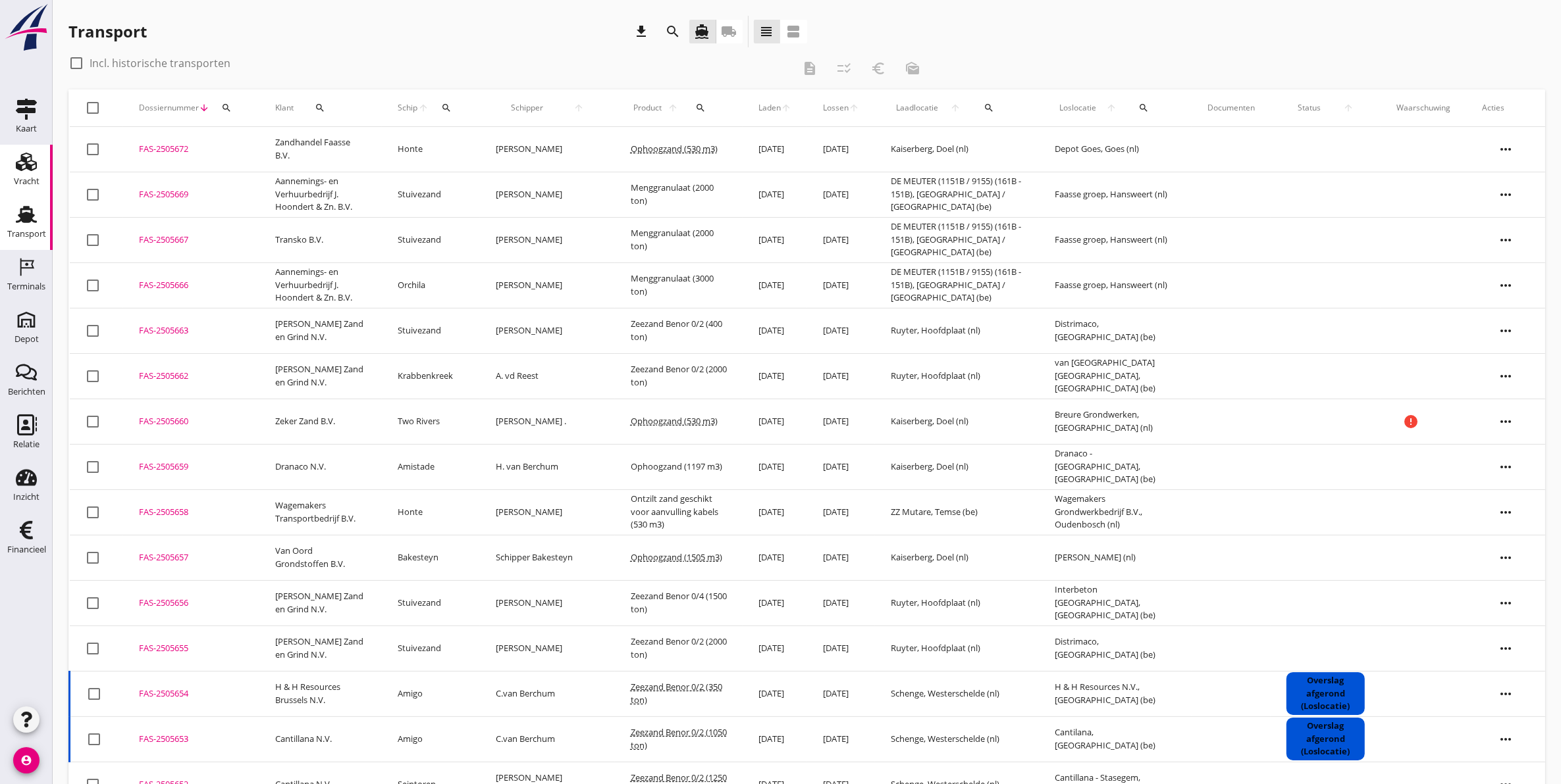
click at [19, 167] on use at bounding box center [26, 162] width 21 height 18
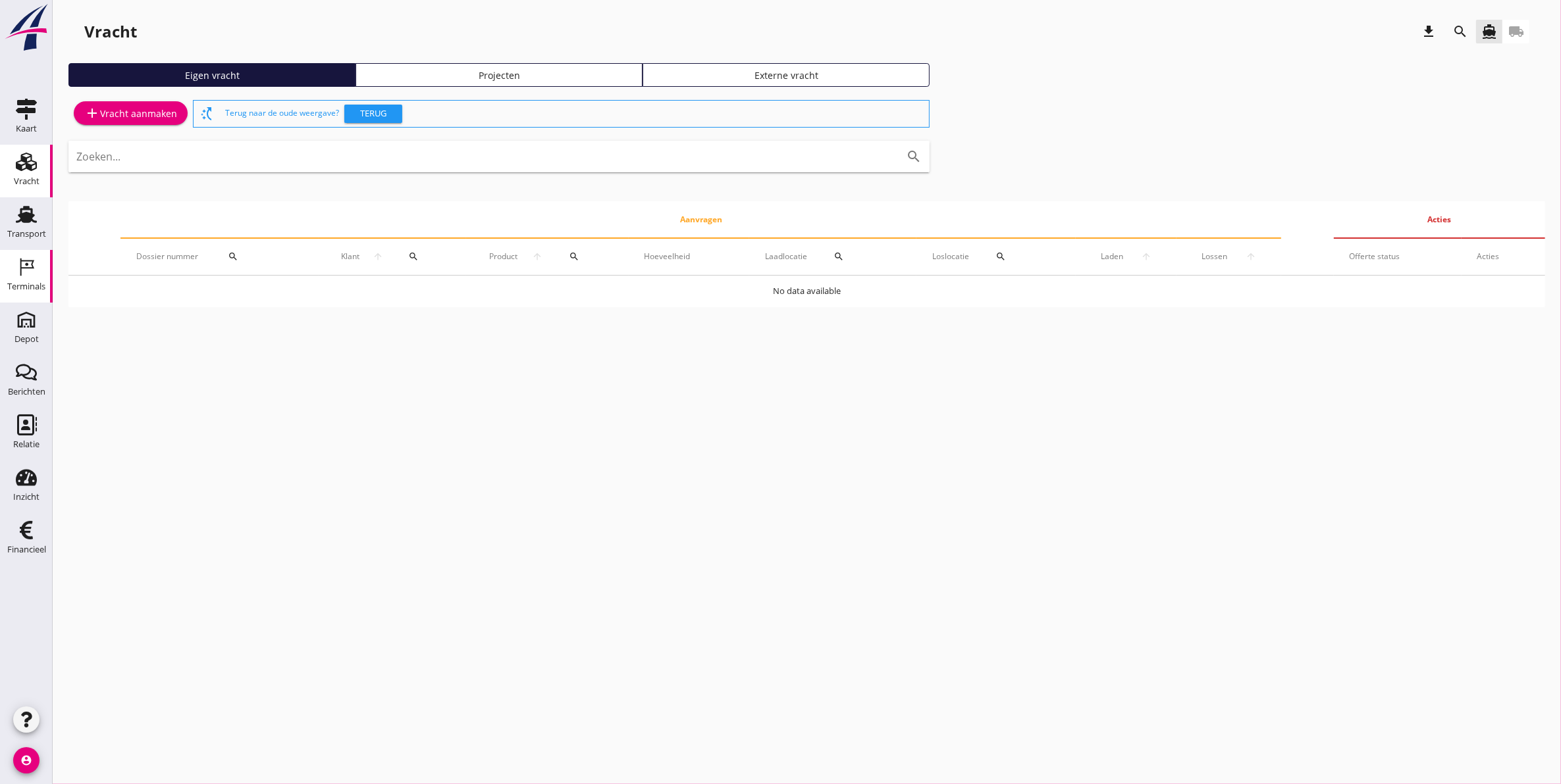
click at [11, 281] on div "Terminals" at bounding box center [25, 286] width 38 height 18
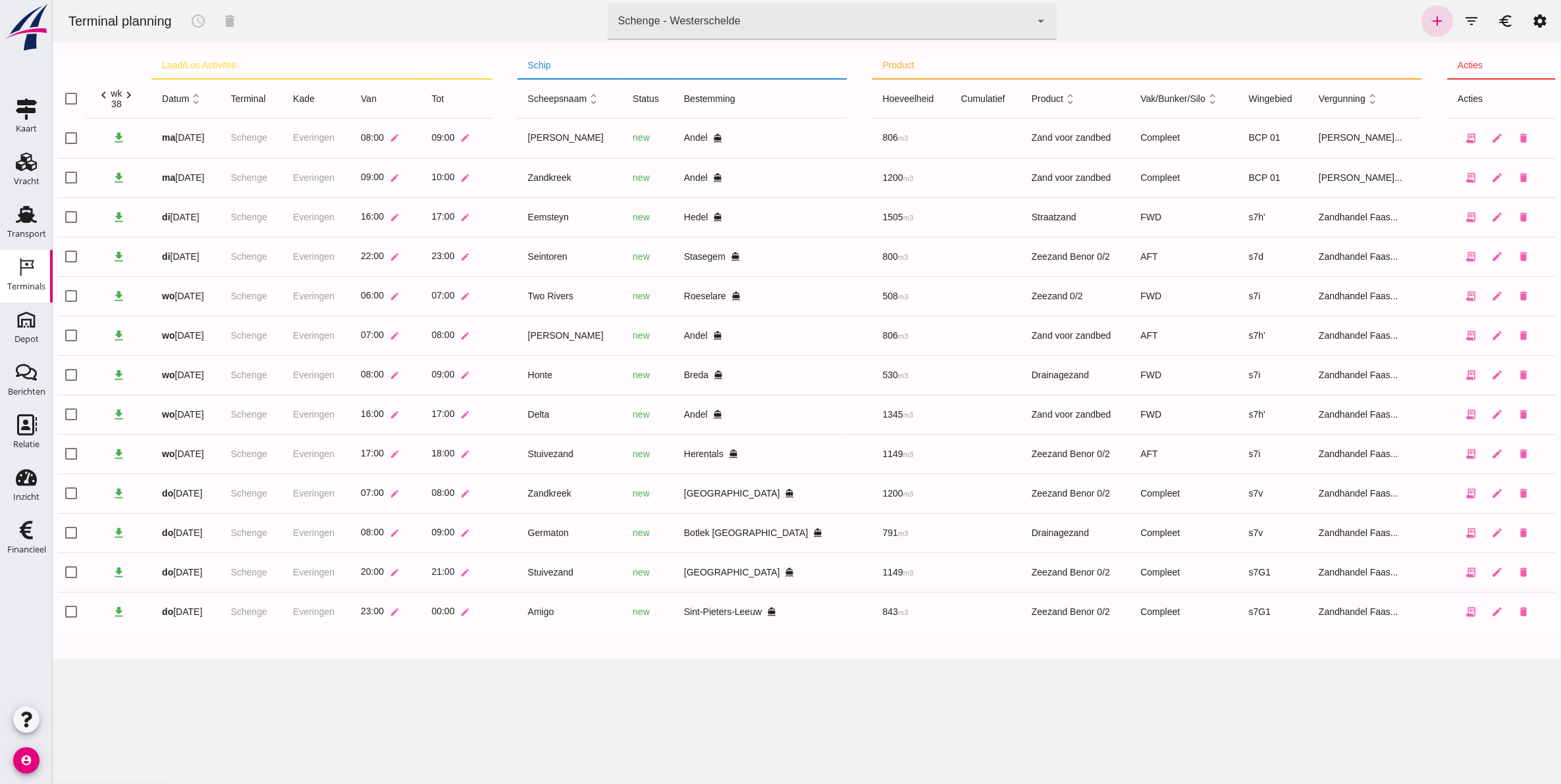
drag, startPoint x: 28, startPoint y: 265, endPoint x: 37, endPoint y: 253, distance: 15.0
click at [28, 265] on icon "Terminals" at bounding box center [26, 267] width 21 height 21
click at [786, 25] on div "Schenge - Westerschelde 9c876888-926f-4f5f-969d-c779b766b815" at bounding box center [819, 21] width 423 height 37
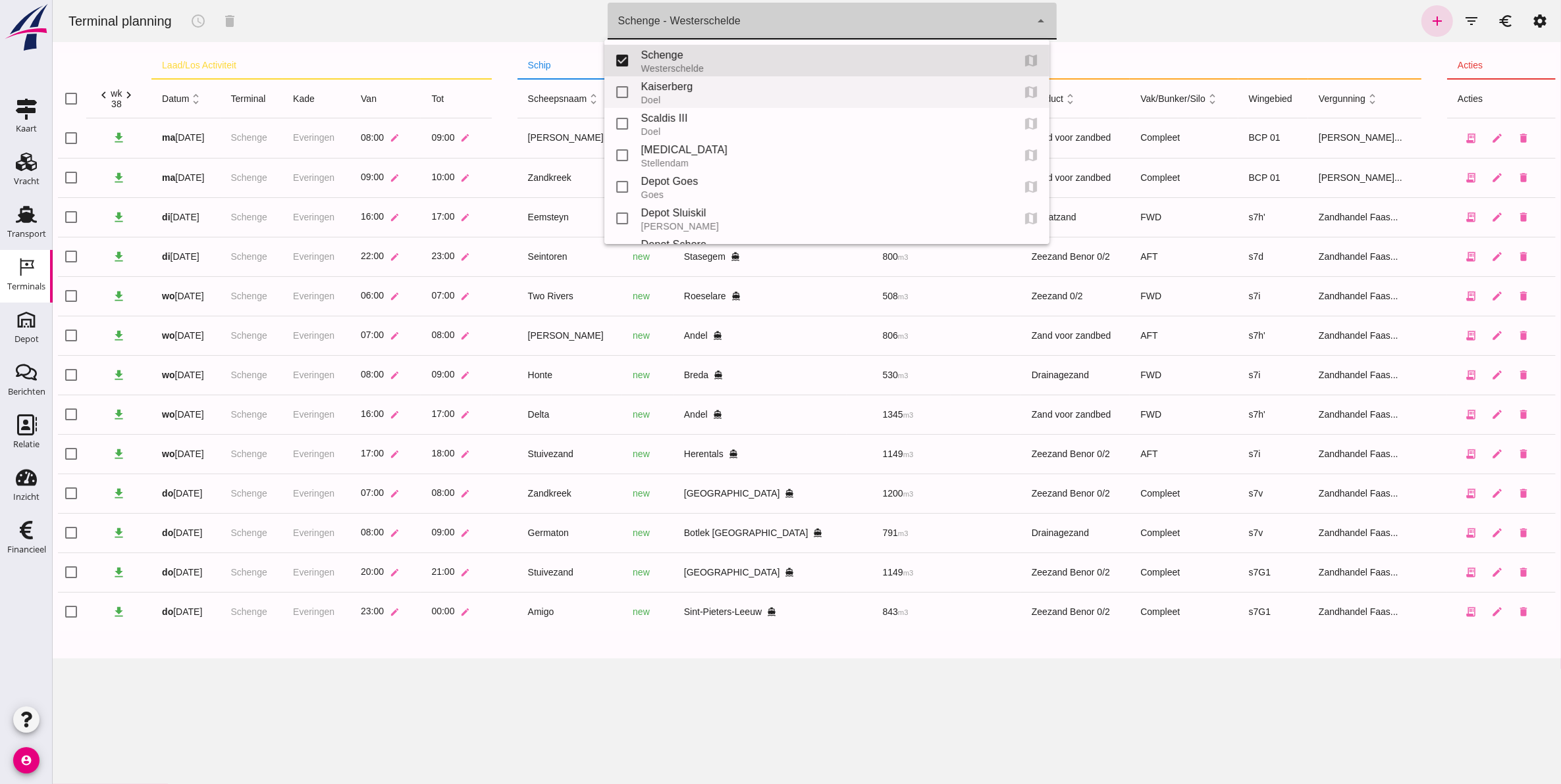
click at [739, 83] on div "Kaiserberg" at bounding box center [820, 87] width 361 height 16
type input "7f603609-51ae-4e75-986b-c9057e559465"
checkbox input "false"
checkbox input "true"
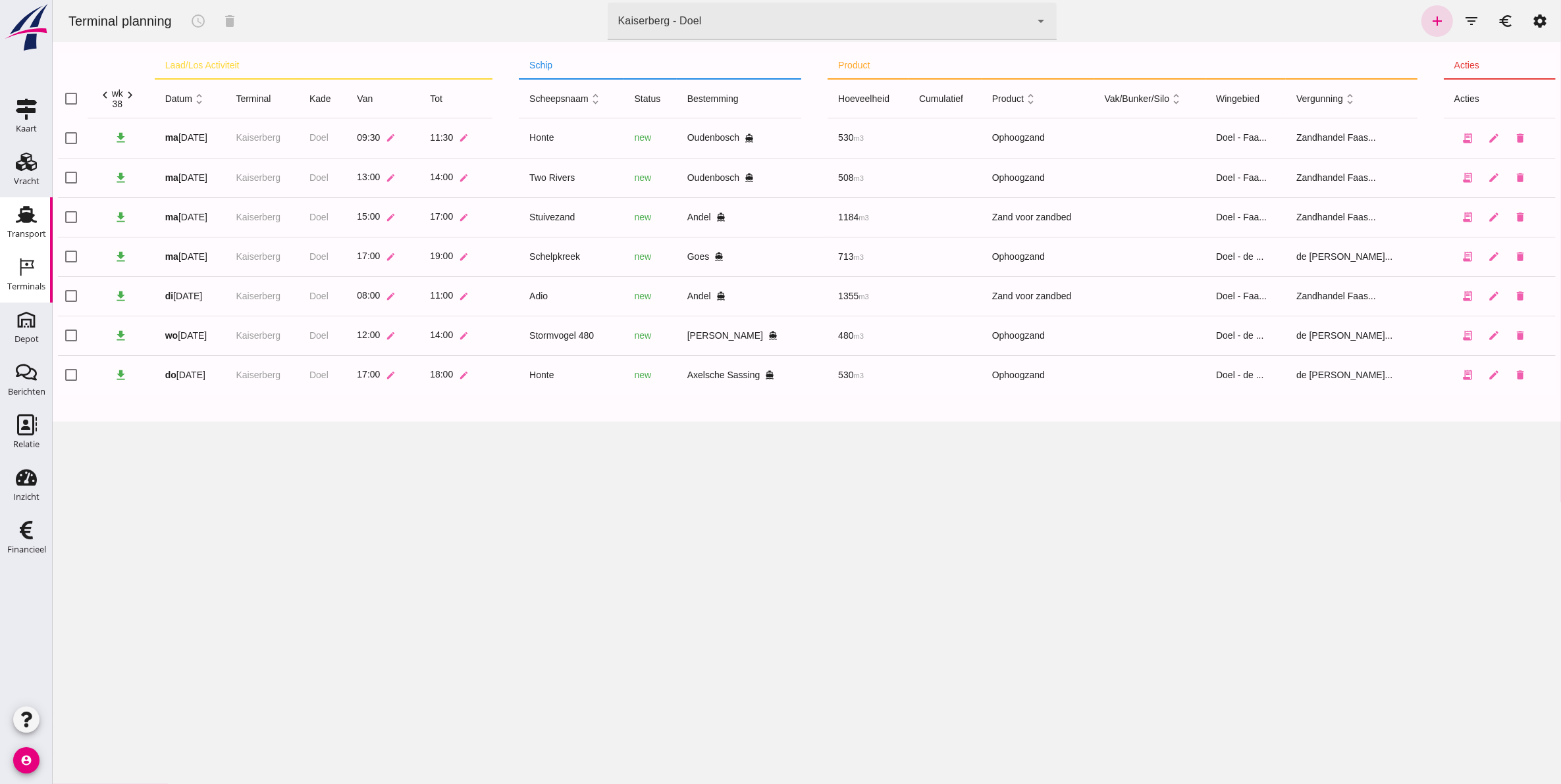
click at [30, 221] on use at bounding box center [26, 214] width 21 height 17
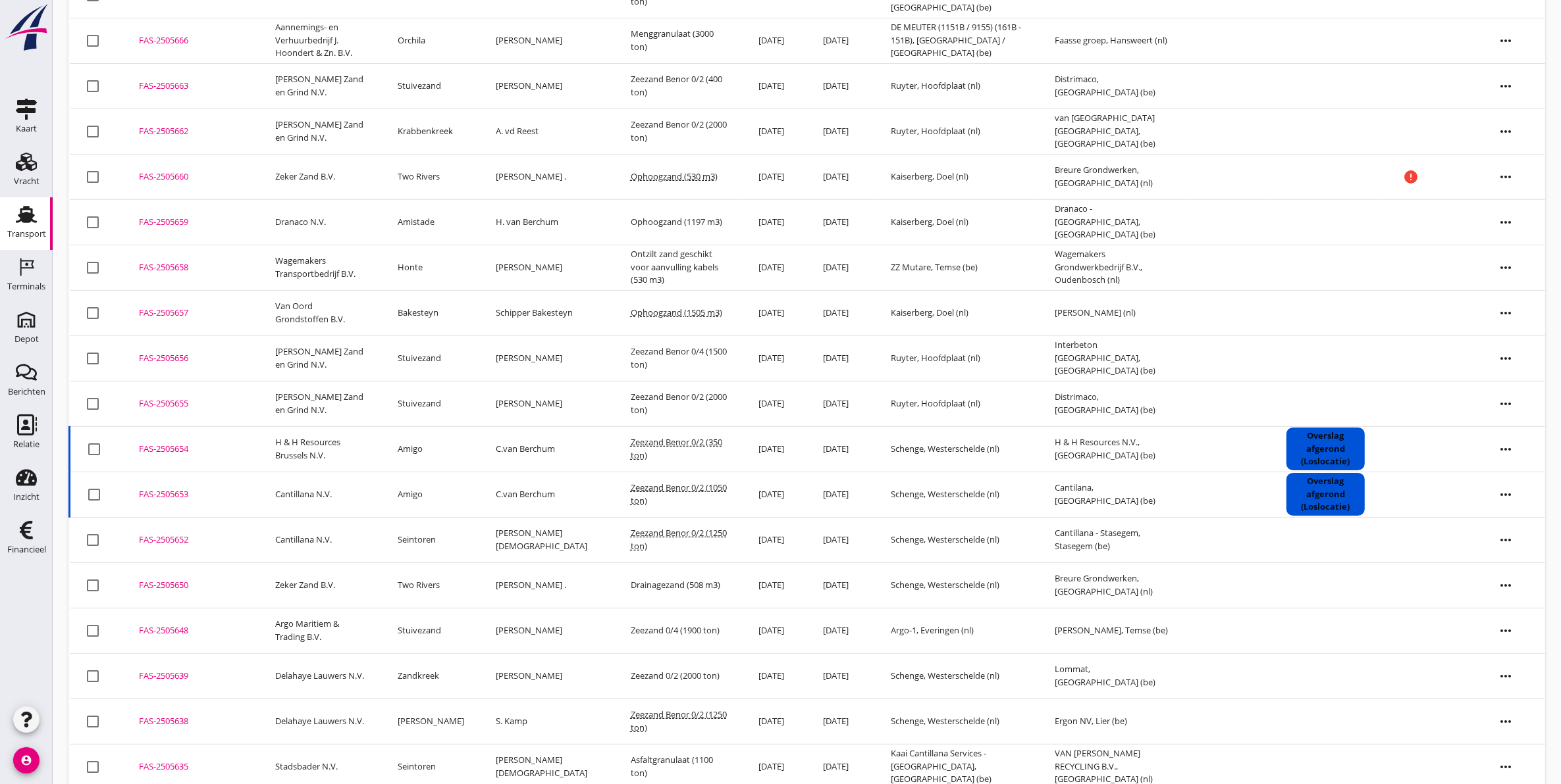
scroll to position [247, 0]
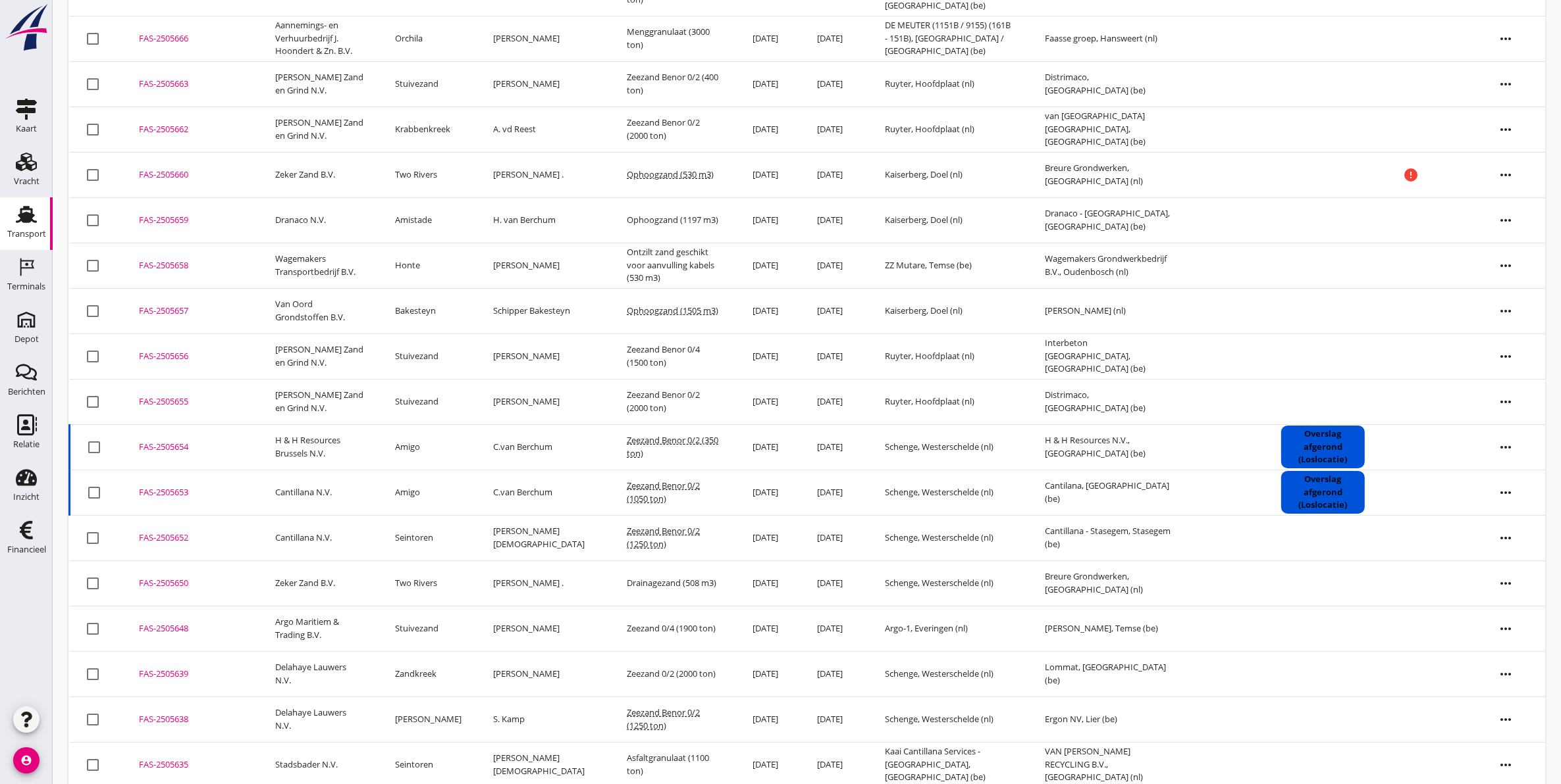
click at [1504, 637] on icon "more_horiz" at bounding box center [1506, 629] width 37 height 37
click at [1492, 752] on div "Vracht verwijderen" at bounding box center [1497, 755] width 94 height 16
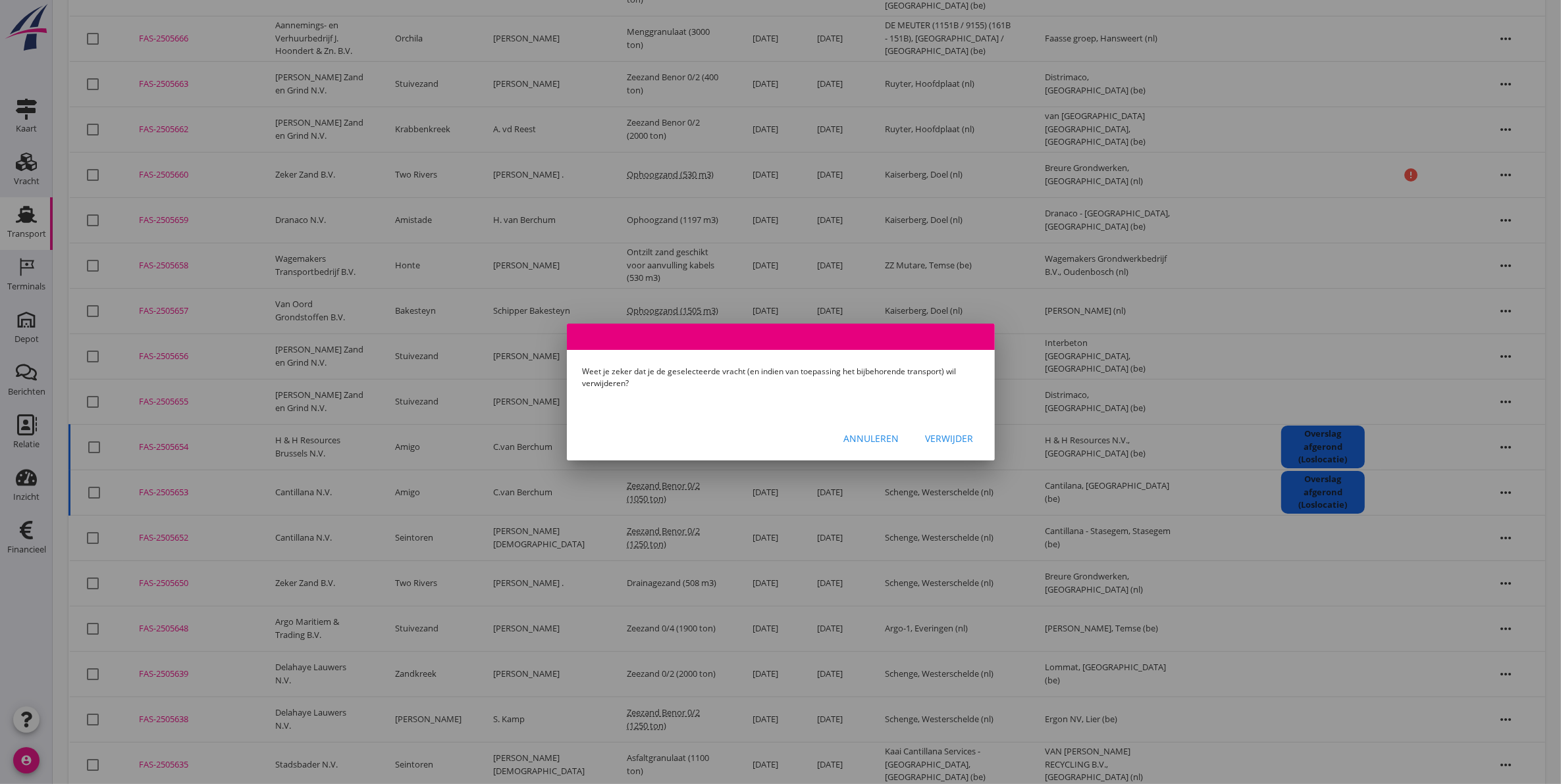
click at [953, 435] on div "Verwijder" at bounding box center [950, 439] width 48 height 14
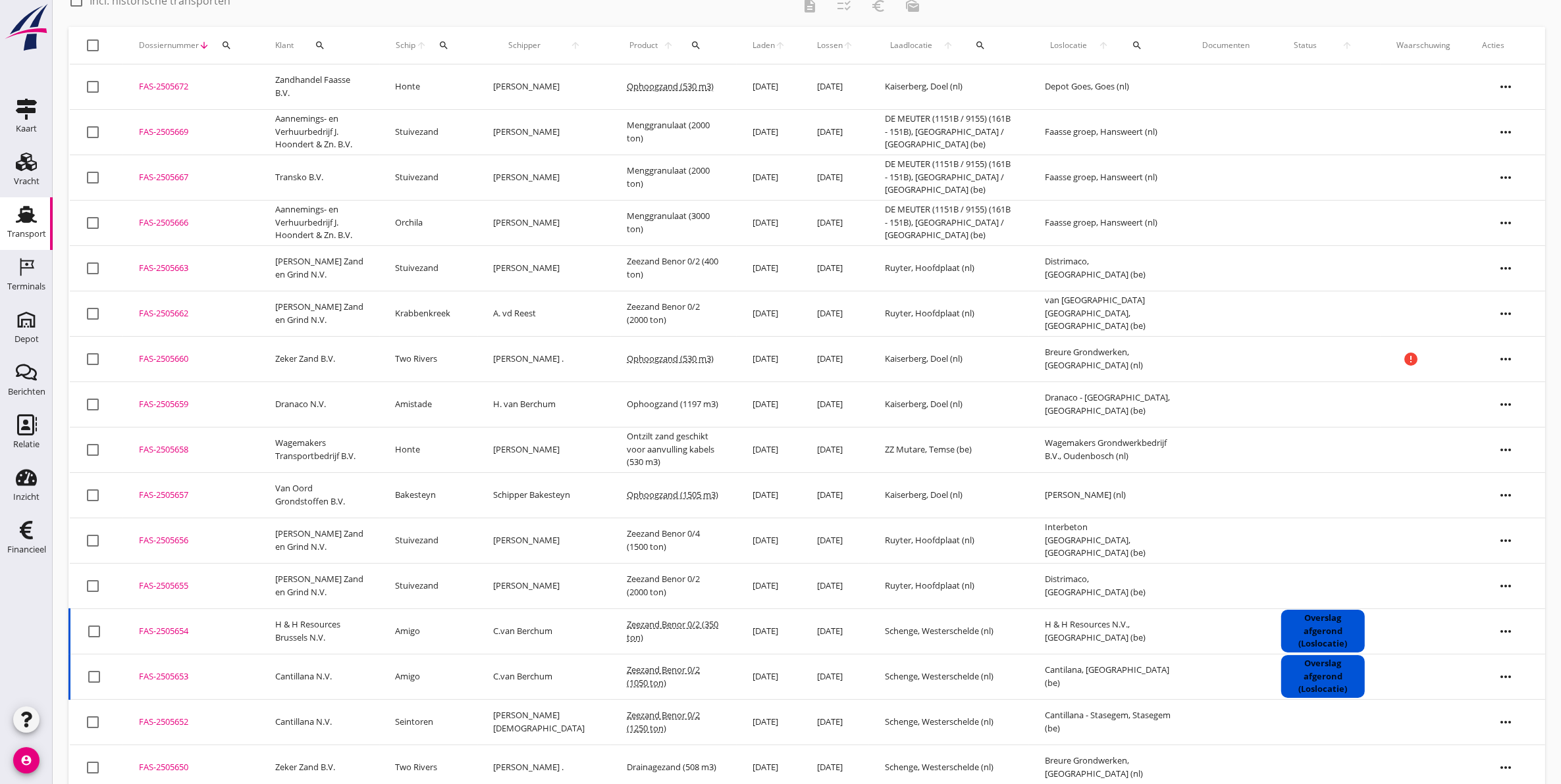
scroll to position [0, 0]
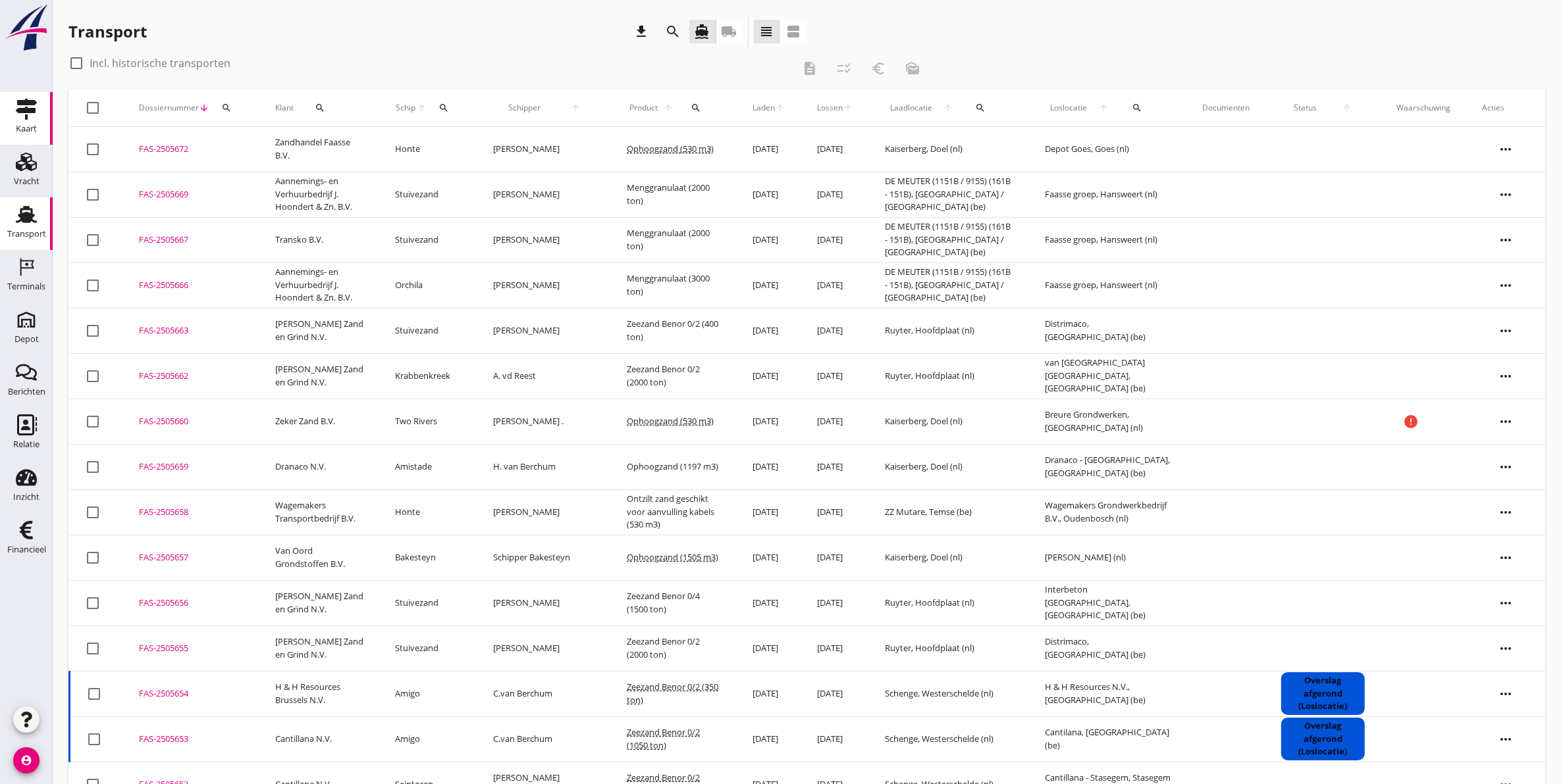
click at [4, 106] on link "Kaart Kaart" at bounding box center [26, 119] width 53 height 53
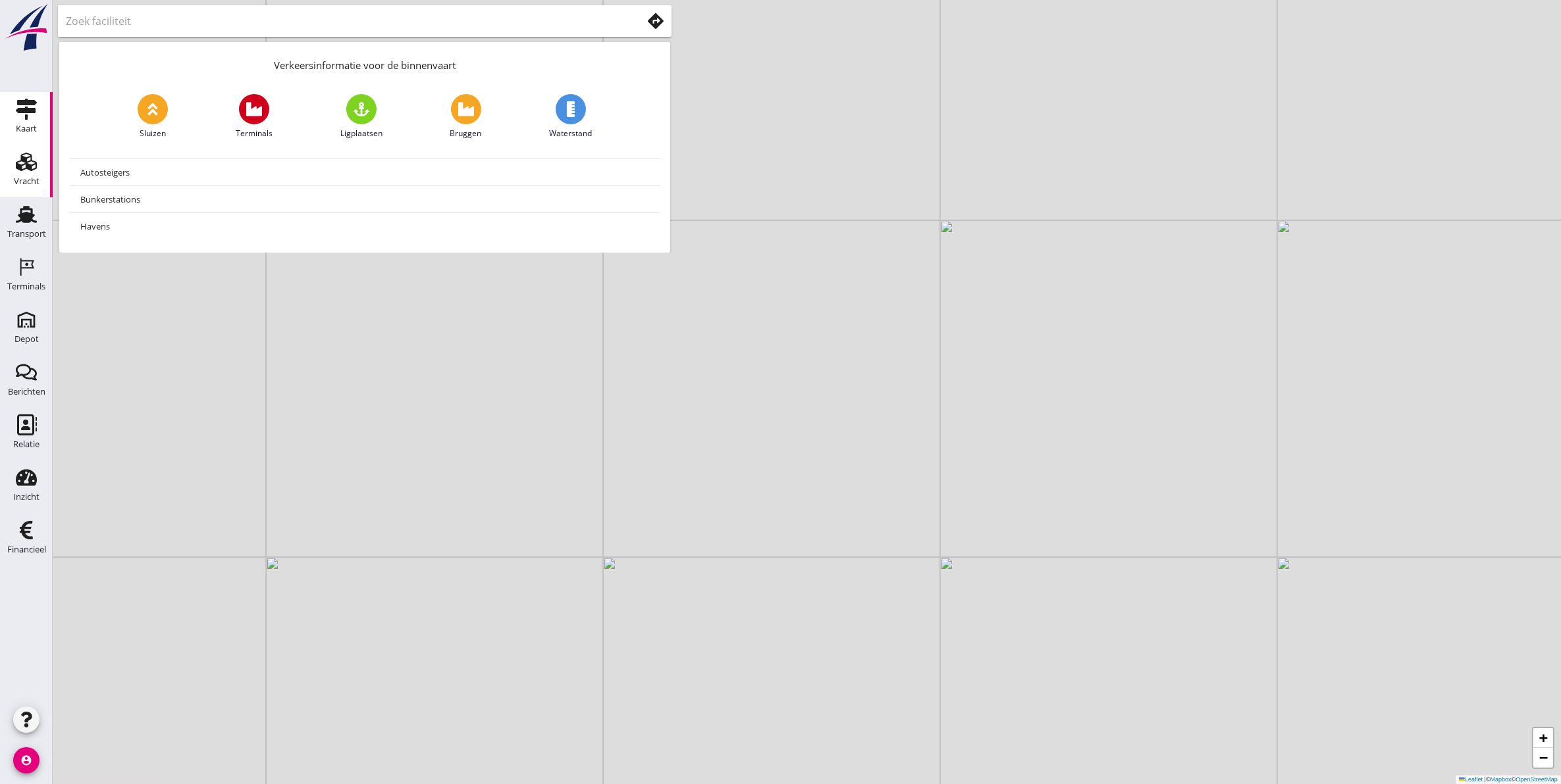
click at [40, 175] on link "Vracht Vracht" at bounding box center [26, 171] width 53 height 53
